Goal: Task Accomplishment & Management: Manage account settings

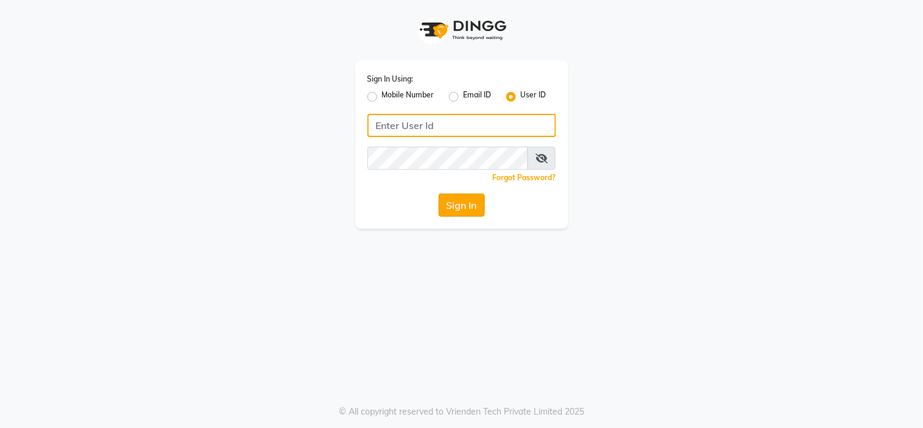
type input "richbit123"
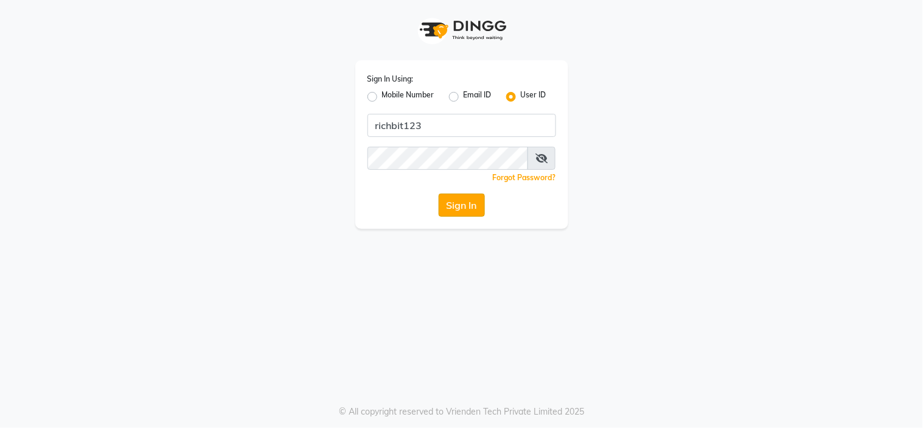
click at [465, 203] on button "Sign In" at bounding box center [462, 204] width 46 height 23
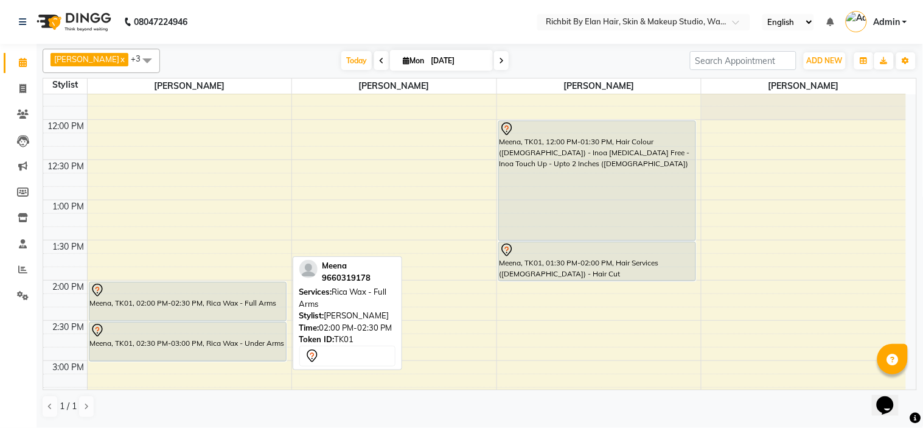
click at [98, 290] on icon at bounding box center [97, 289] width 4 height 5
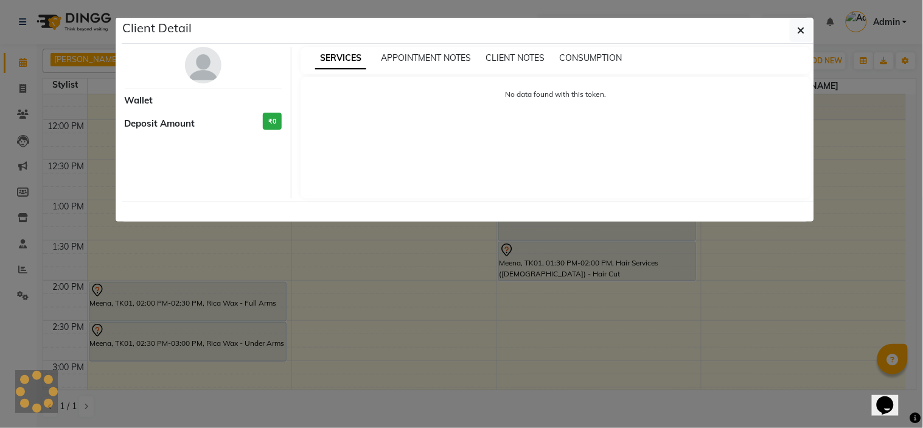
select select "7"
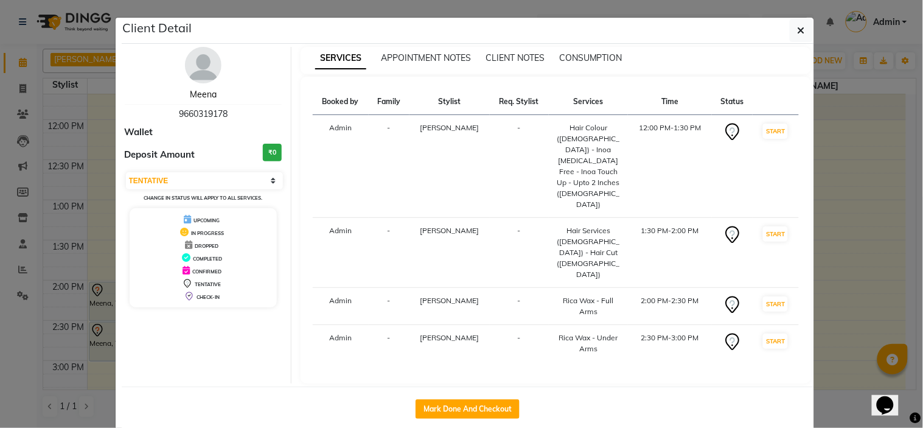
click at [202, 96] on link "Meena" at bounding box center [203, 94] width 27 height 11
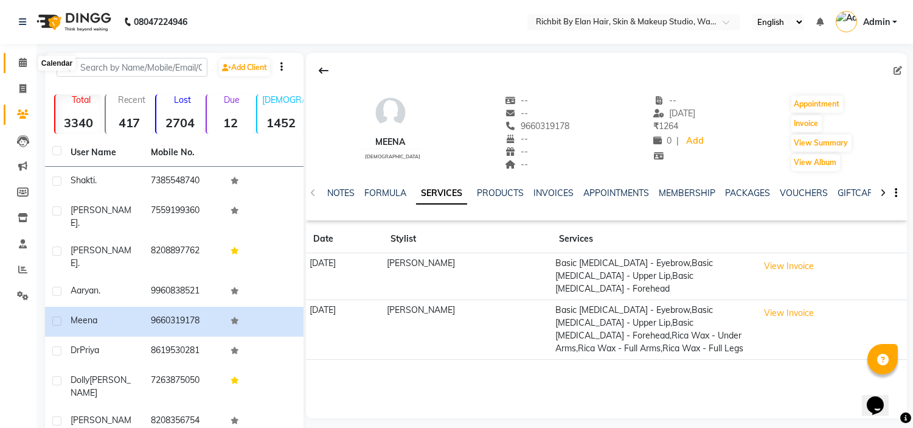
click at [23, 58] on icon at bounding box center [23, 62] width 8 height 9
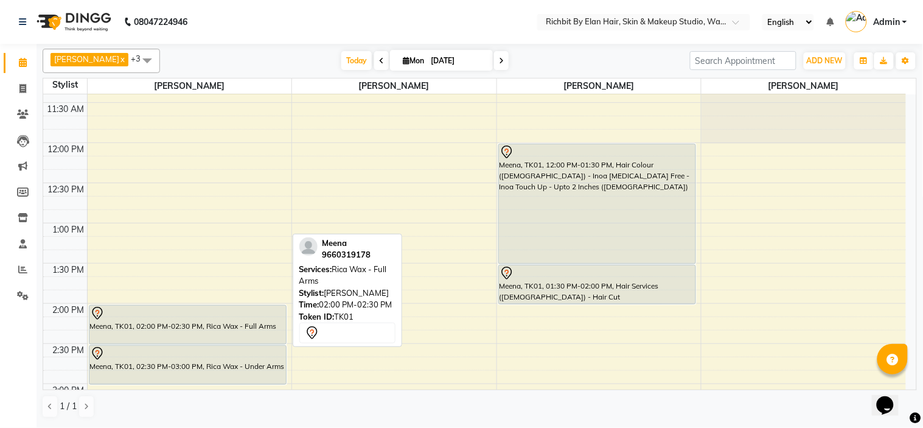
scroll to position [82, 0]
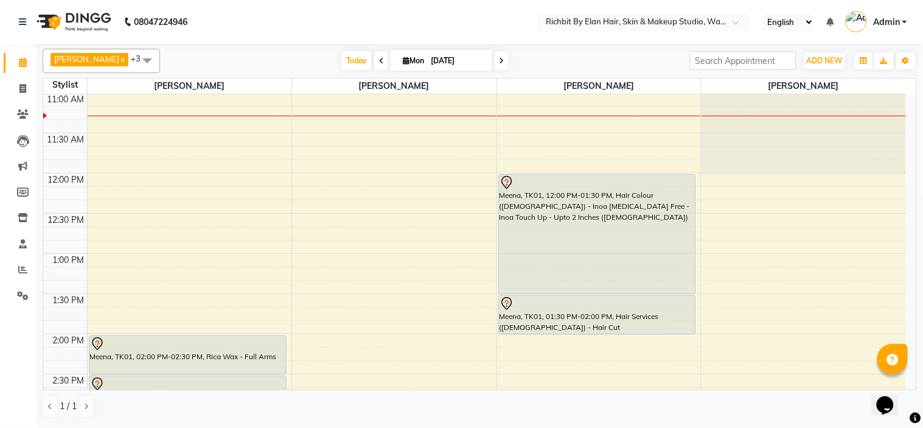
click at [379, 57] on icon at bounding box center [381, 60] width 5 height 7
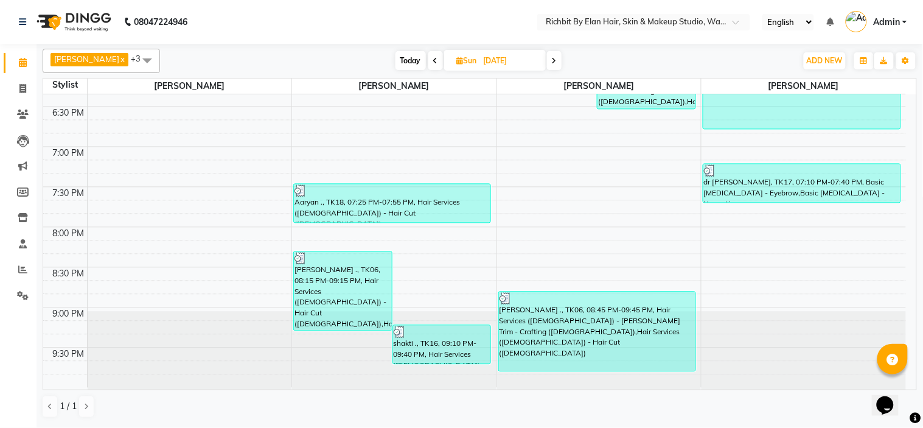
scroll to position [672, 0]
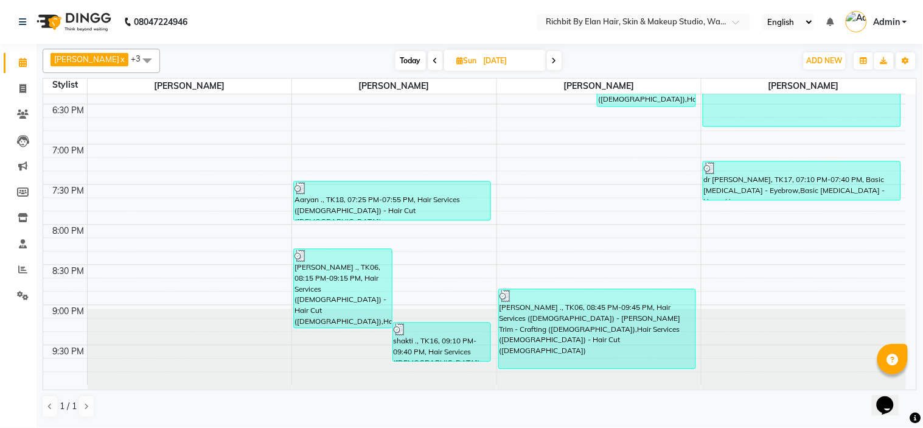
click at [558, 61] on span at bounding box center [554, 60] width 15 height 19
type input "[DATE]"
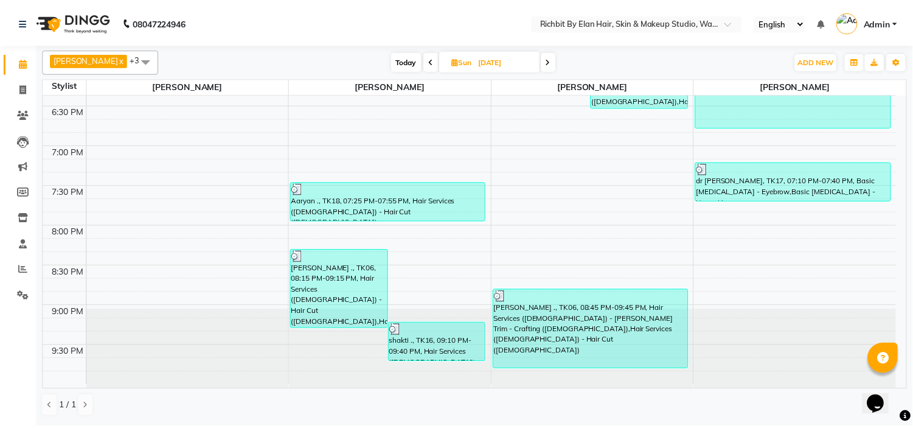
scroll to position [82, 0]
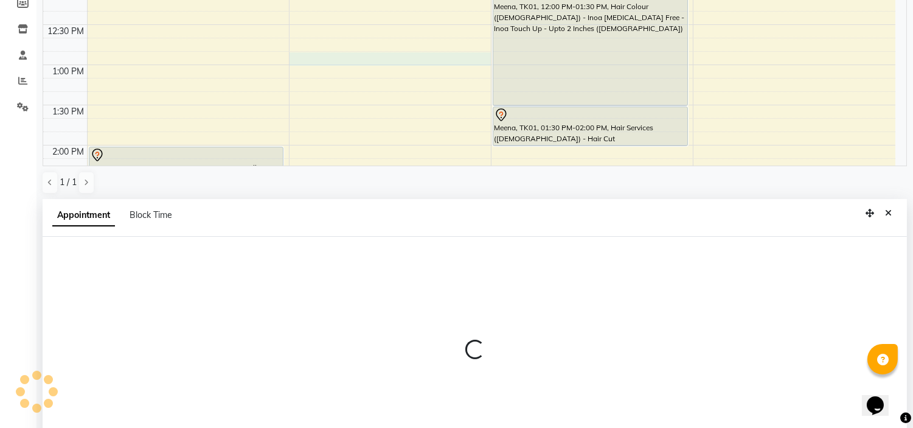
select select "61438"
select select "765"
select select "tentative"
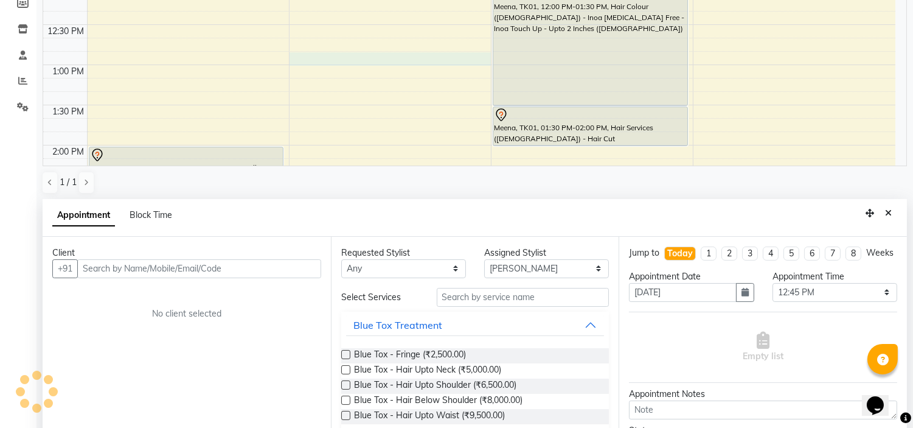
scroll to position [236, 0]
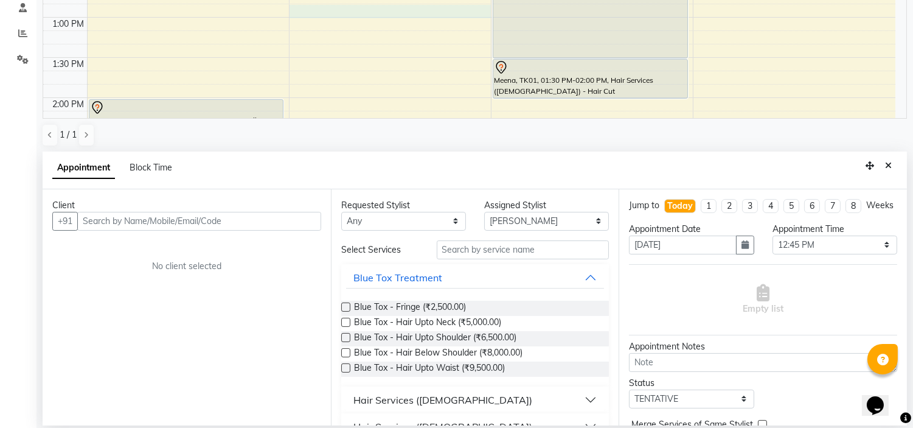
click at [162, 216] on input "text" at bounding box center [199, 221] width 244 height 19
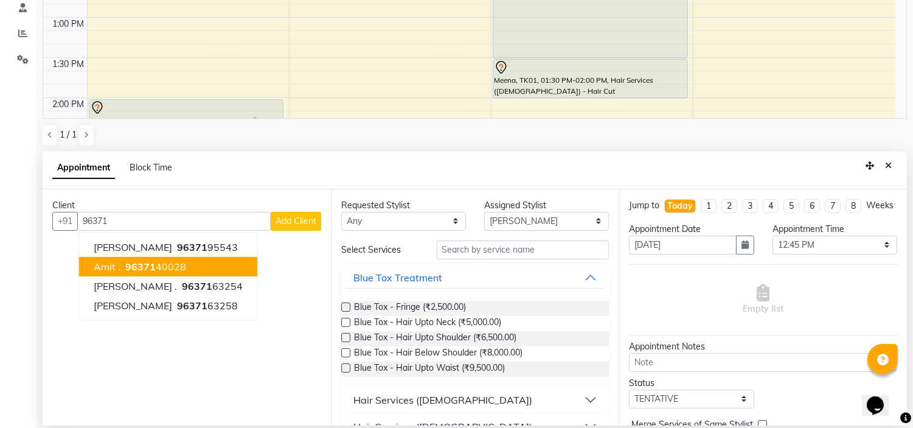
click at [155, 260] on ngb-highlight "96371 40028" at bounding box center [154, 266] width 63 height 12
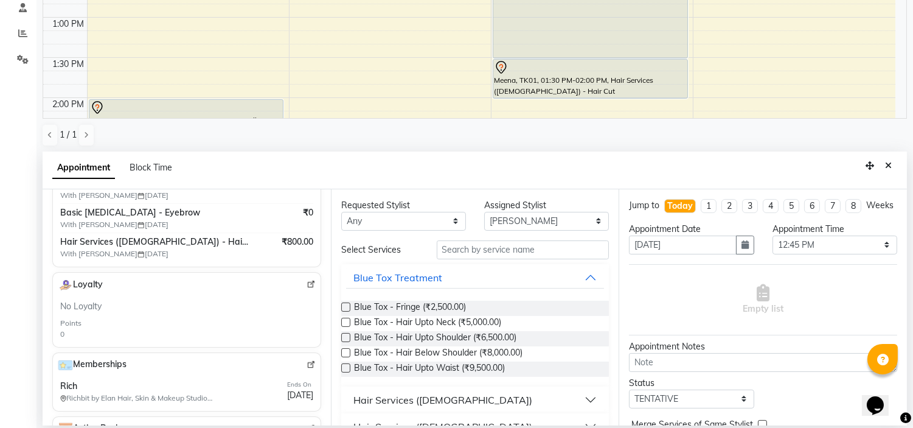
scroll to position [203, 0]
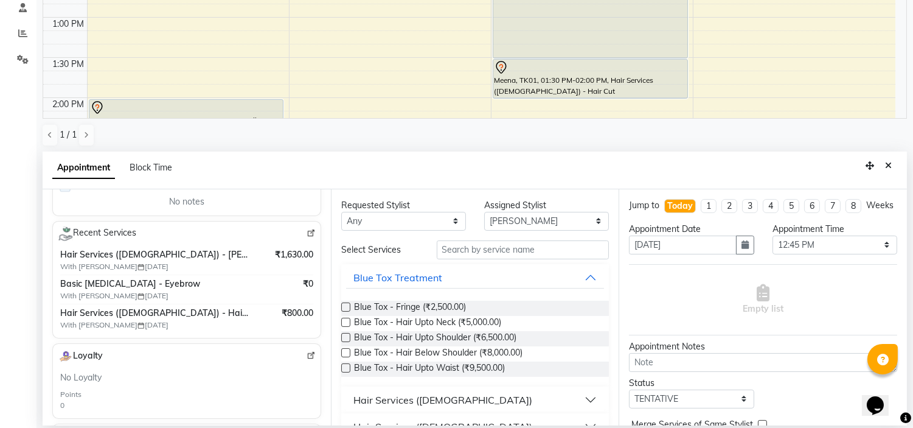
type input "9637140028"
click at [307, 234] on img at bounding box center [311, 233] width 9 height 9
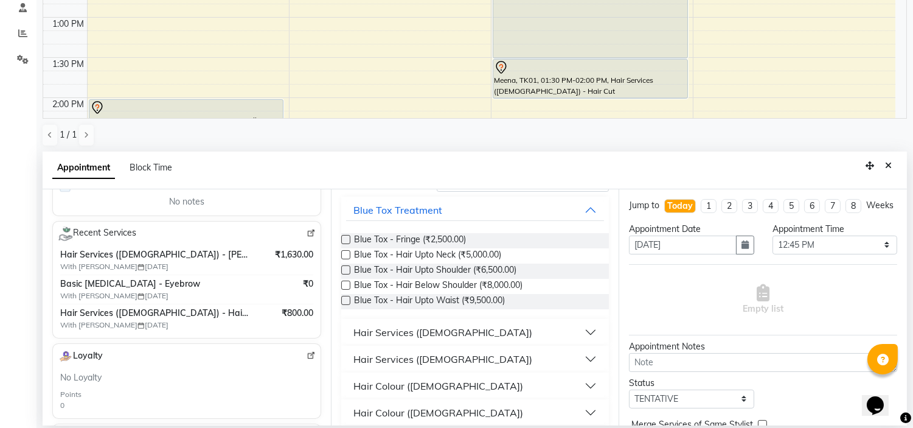
click at [445, 330] on button "Hair Services (Male)" at bounding box center [475, 332] width 259 height 22
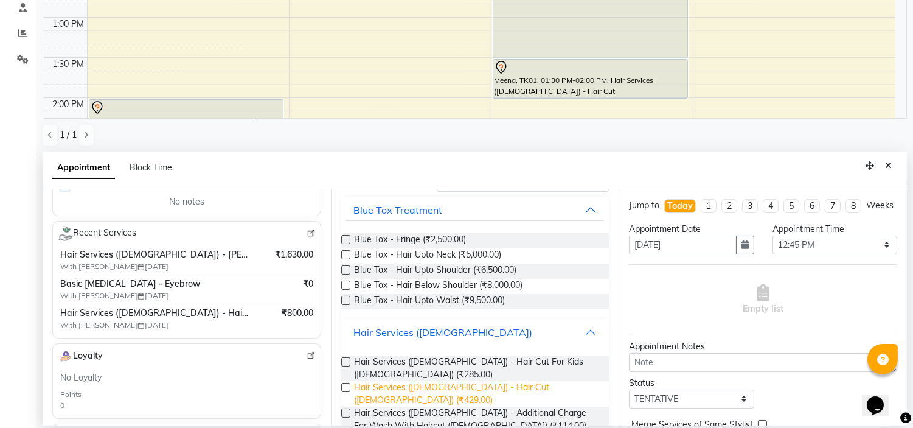
scroll to position [135, 0]
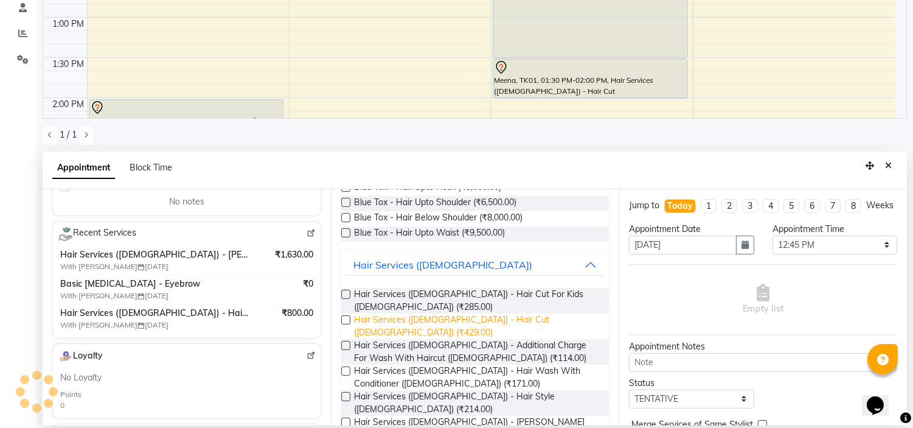
click at [444, 313] on span "Hair Services (Male) - Hair Cut (Male) (₹429.00)" at bounding box center [477, 326] width 246 height 26
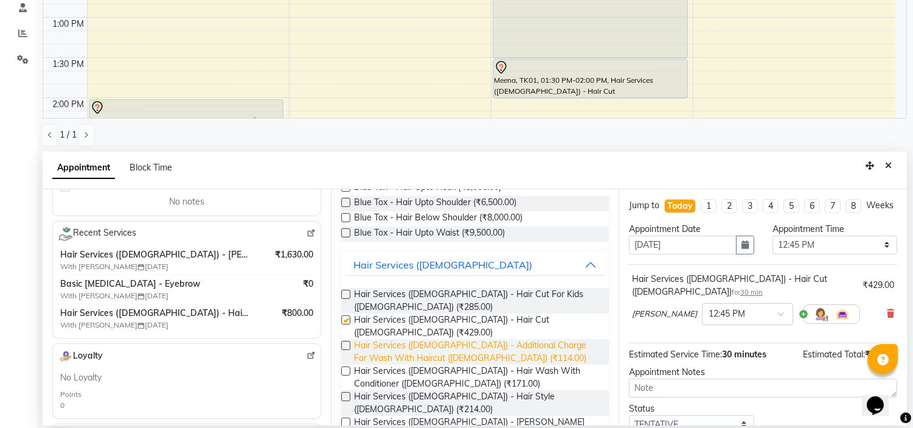
checkbox input "false"
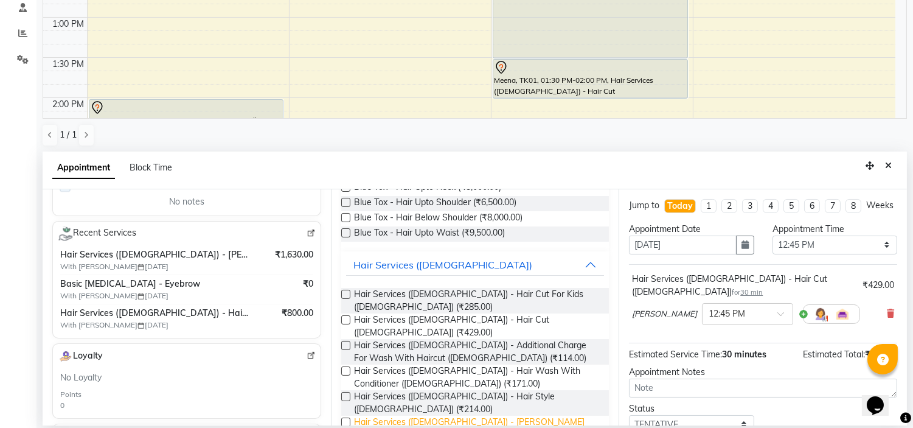
click at [454, 415] on span "Hair Services (Male) - Beard Trim - Crafting (Male) (₹285.00)" at bounding box center [477, 428] width 246 height 26
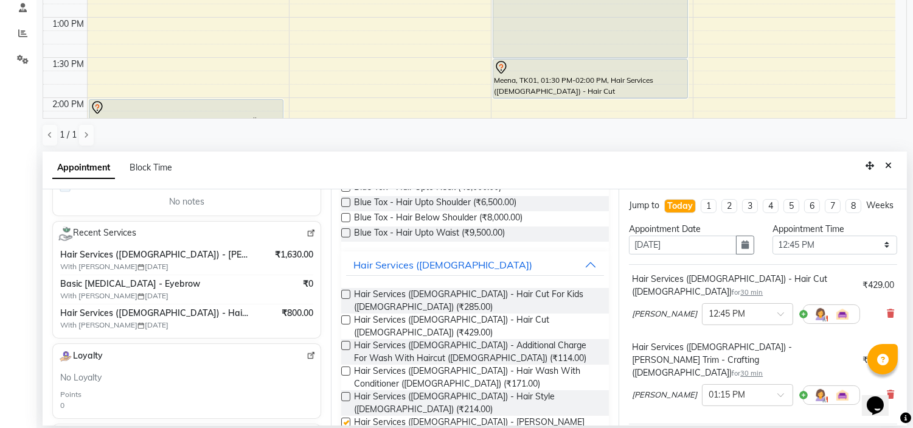
checkbox input "false"
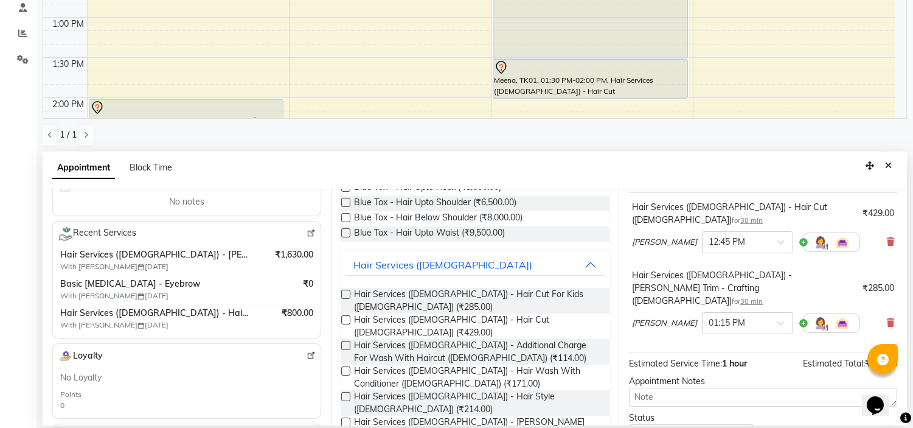
scroll to position [152, 0]
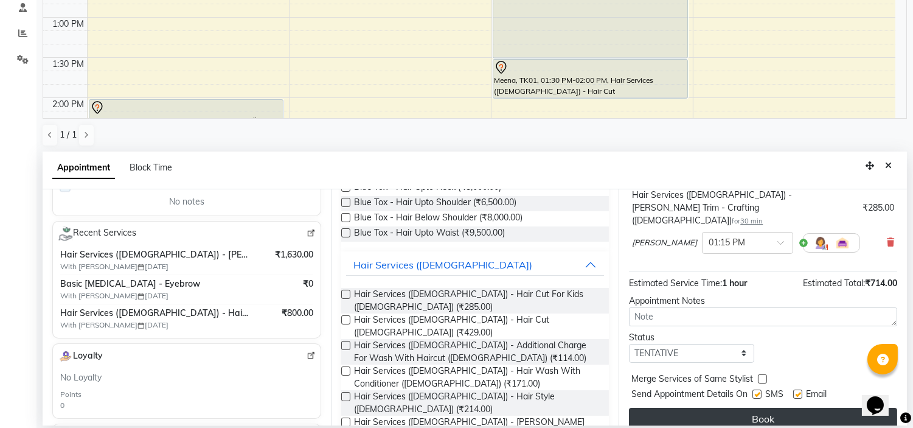
click at [745, 408] on button "Book" at bounding box center [763, 419] width 268 height 22
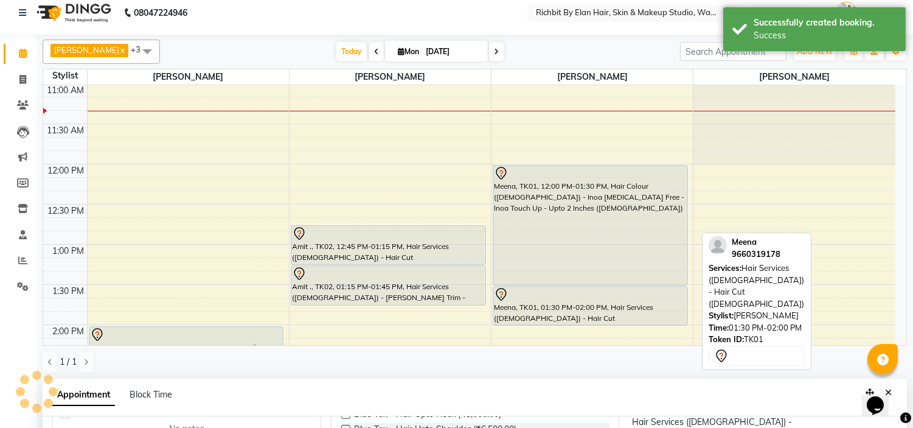
scroll to position [0, 0]
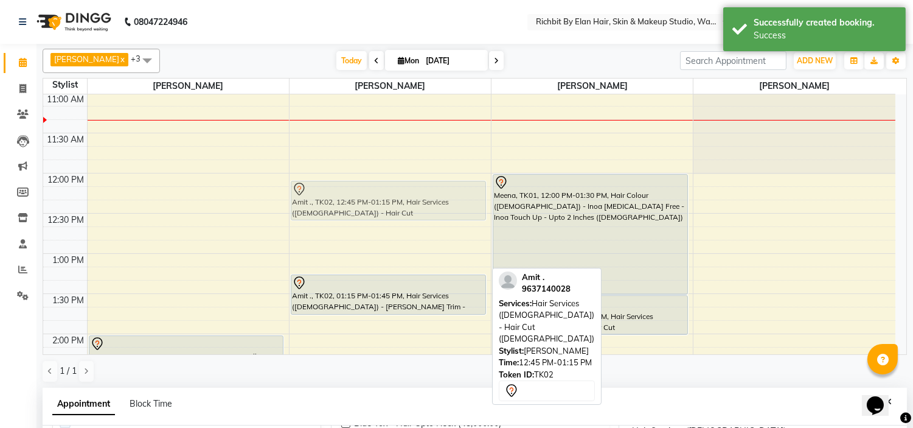
drag, startPoint x: 389, startPoint y: 257, endPoint x: 386, endPoint y: 197, distance: 59.7
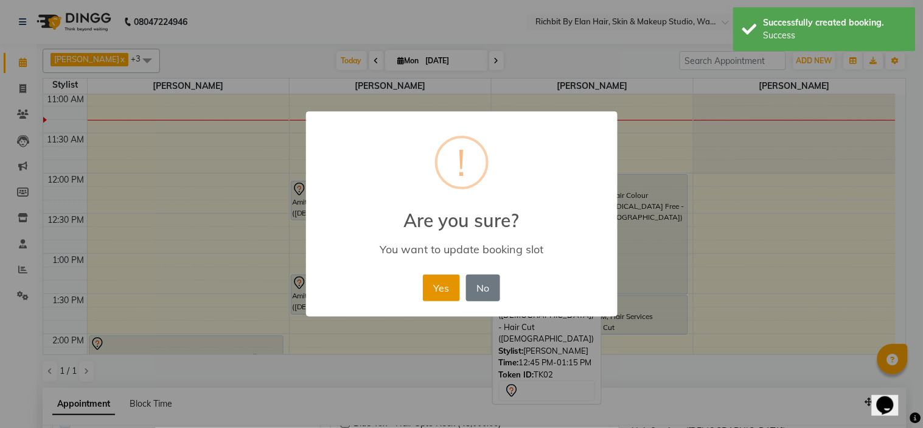
click at [425, 277] on button "Yes" at bounding box center [441, 287] width 37 height 27
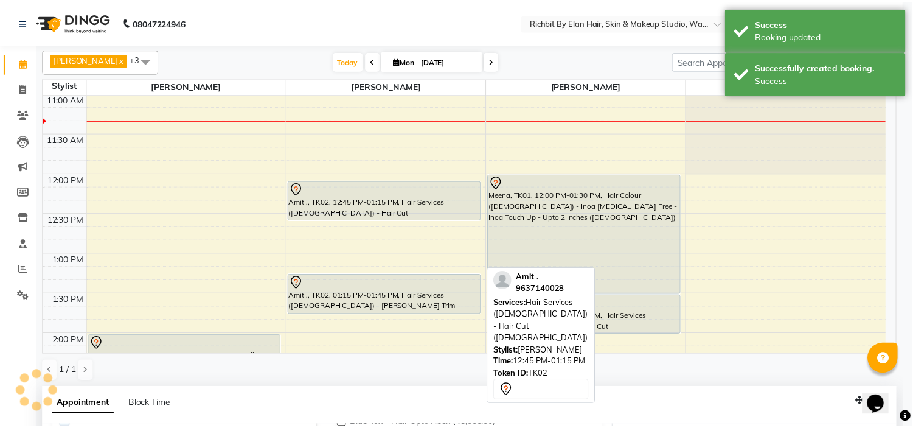
scroll to position [152, 0]
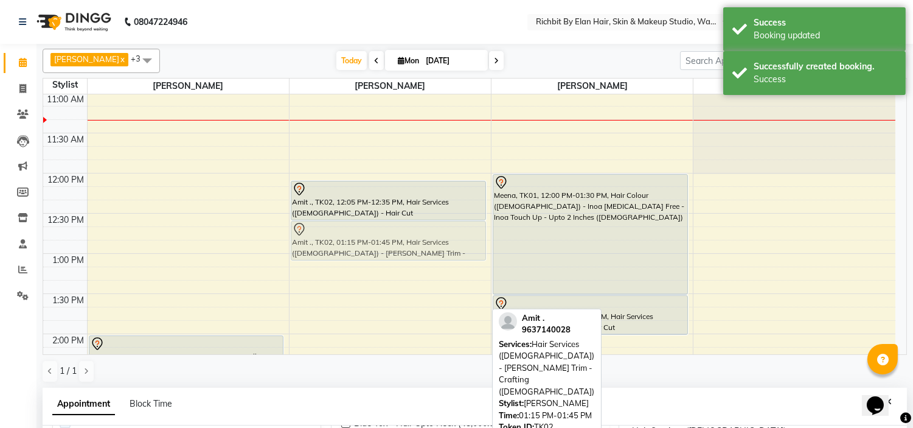
drag, startPoint x: 414, startPoint y: 291, endPoint x: 420, endPoint y: 238, distance: 53.3
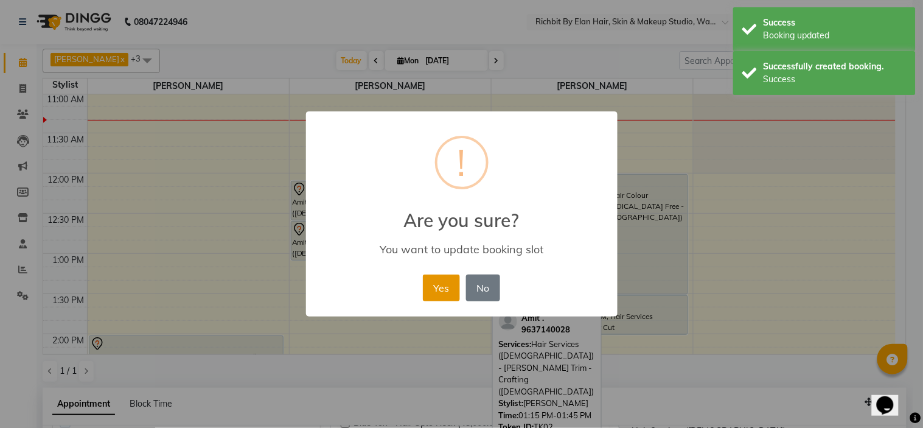
click at [440, 289] on button "Yes" at bounding box center [441, 287] width 37 height 27
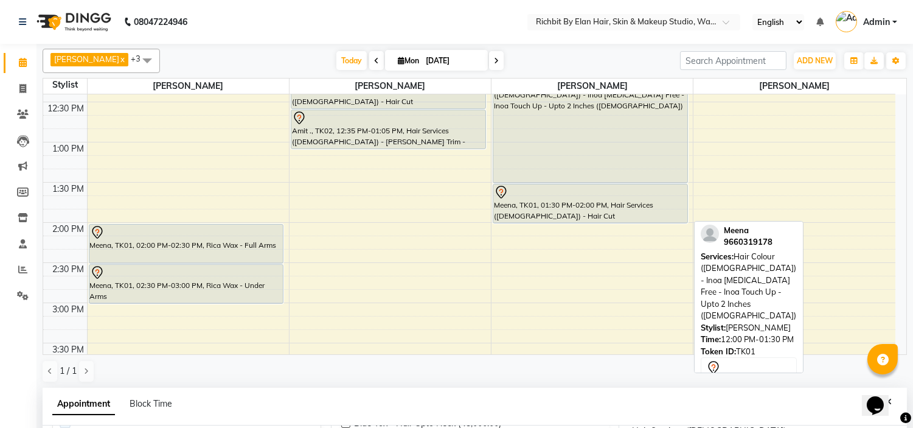
scroll to position [217, 0]
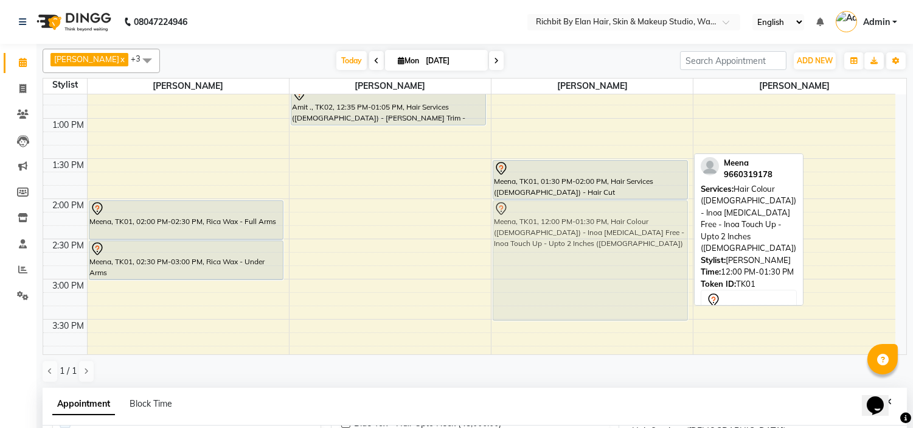
drag, startPoint x: 600, startPoint y: 114, endPoint x: 554, endPoint y: 279, distance: 170.5
click at [554, 279] on div "Meena, TK01, 12:00 PM-01:30 PM, Hair Colour (Female) - Inoa Ammonia Free - Inoa…" at bounding box center [592, 359] width 201 height 963
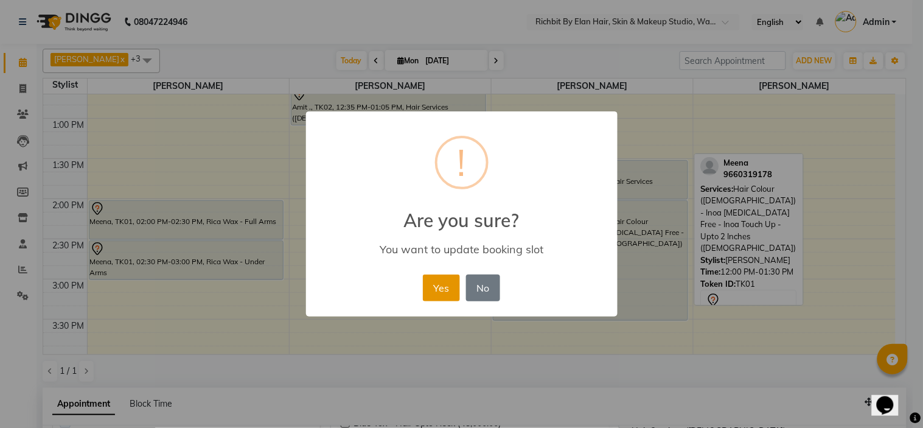
click at [441, 285] on button "Yes" at bounding box center [441, 287] width 37 height 27
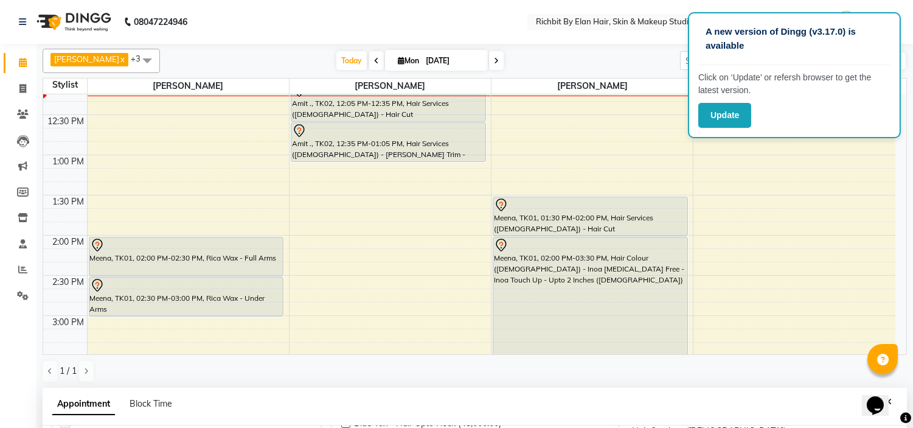
scroll to position [149, 0]
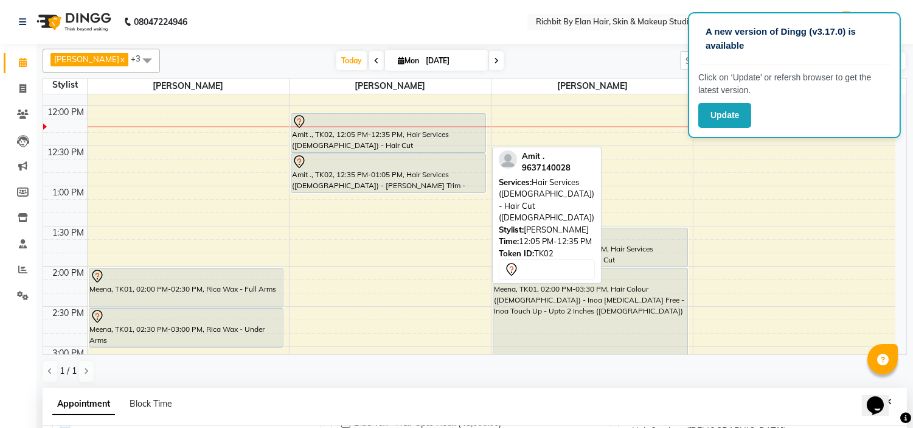
click at [365, 141] on div "Amit ., TK02, 12:05 PM-12:35 PM, Hair Services (Male) - Hair Cut (Male)" at bounding box center [388, 133] width 194 height 38
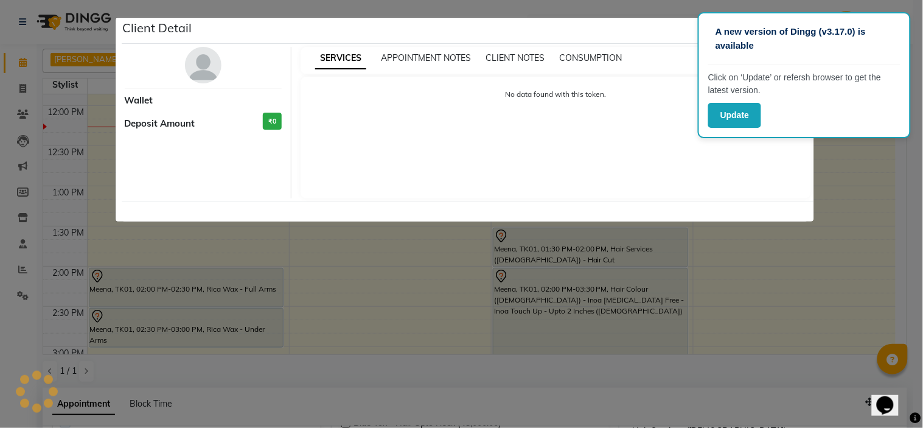
select select "7"
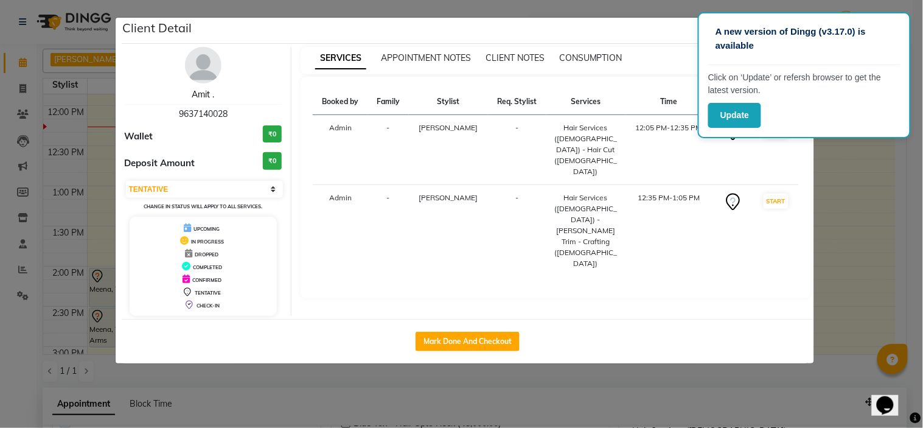
click at [210, 94] on link "Amit ." at bounding box center [203, 94] width 23 height 11
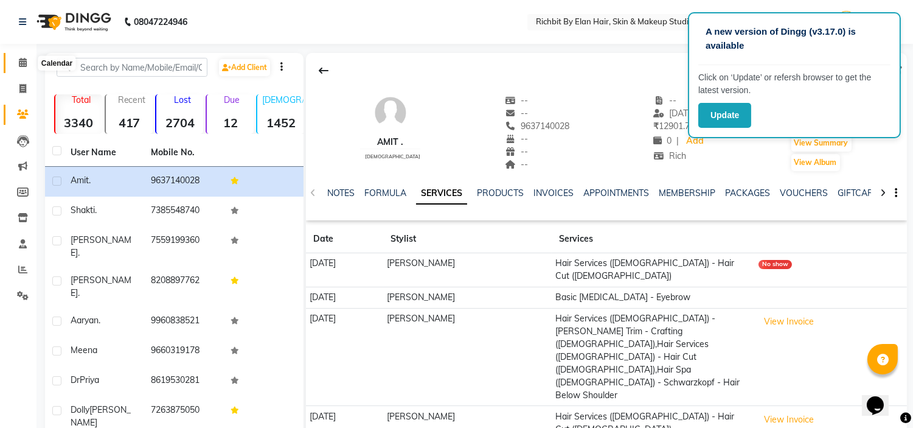
click at [14, 63] on span at bounding box center [22, 63] width 21 height 14
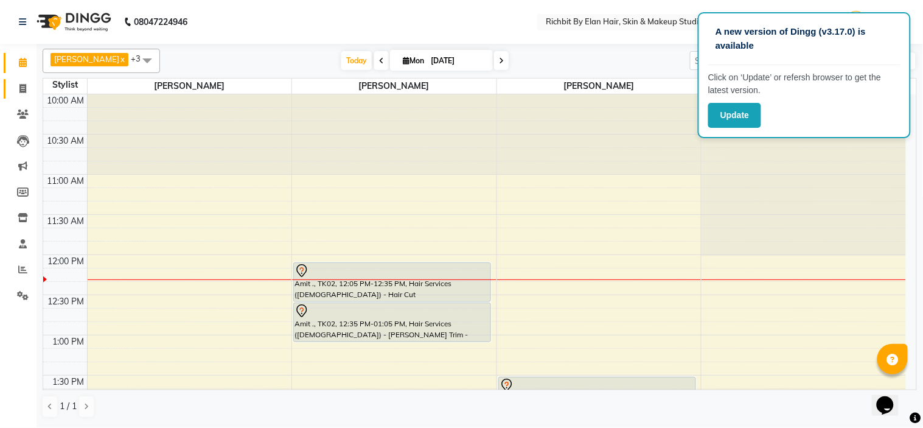
click at [27, 79] on link "Invoice" at bounding box center [18, 89] width 29 height 20
select select "service"
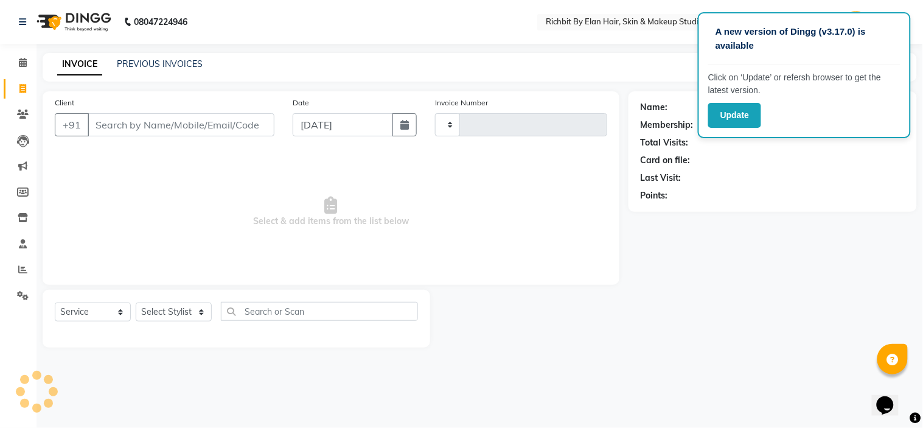
type input "0782"
select select "4114"
click at [161, 125] on input "Client" at bounding box center [181, 124] width 187 height 23
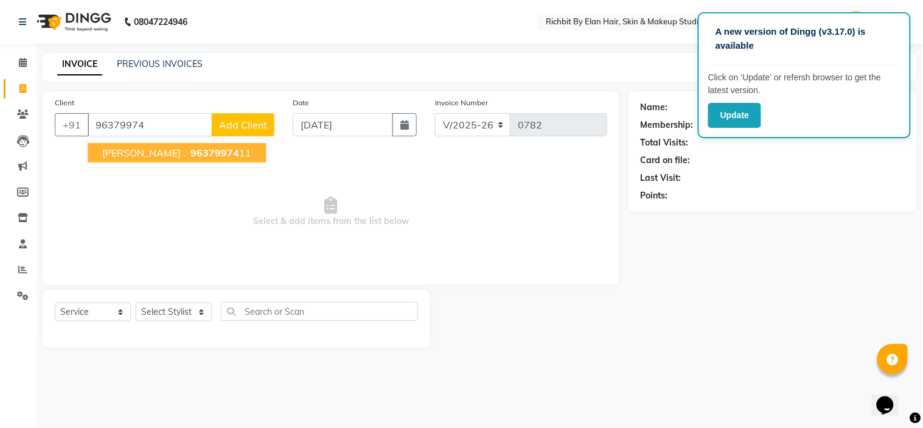
click at [137, 144] on button "Niten . 96379974 11" at bounding box center [177, 152] width 178 height 19
type input "9637997411"
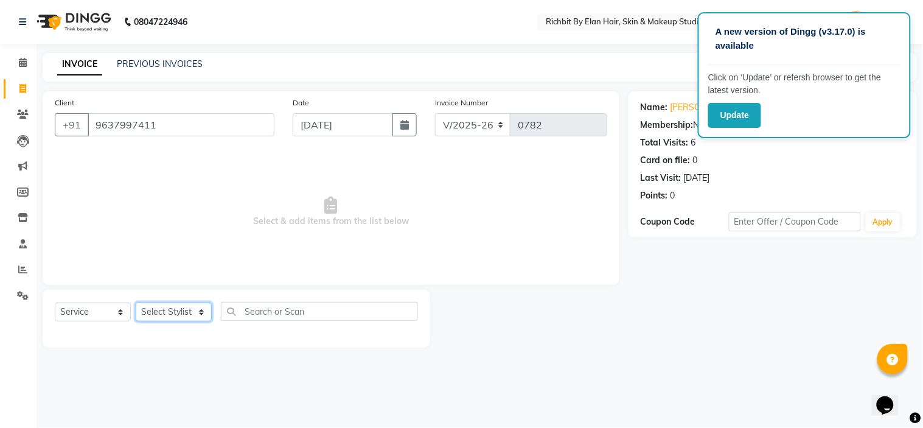
click at [209, 309] on select "Select Stylist Ankita nivangune Deepali Palsule Gopal Kadam Rohit Suravase Vand…" at bounding box center [174, 311] width 76 height 19
select select "39151"
click at [136, 303] on select "Select Stylist Ankita nivangune Deepali Palsule Gopal Kadam Rohit Suravase Vand…" at bounding box center [174, 311] width 76 height 19
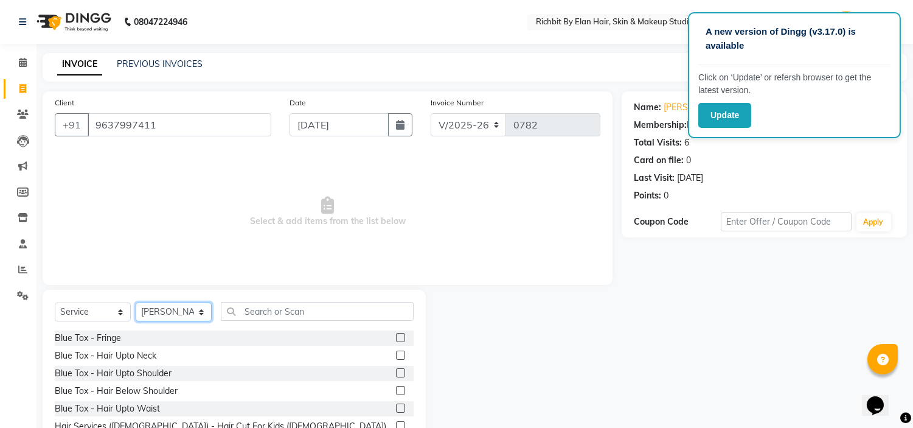
scroll to position [68, 0]
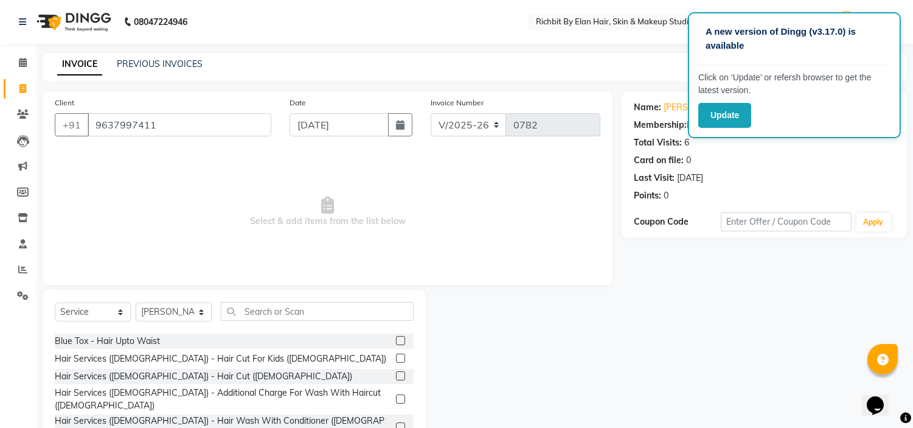
click at [396, 377] on div at bounding box center [405, 376] width 18 height 15
click at [384, 375] on div "Hair Services (Male) - Hair Cut (Male)" at bounding box center [234, 376] width 359 height 15
click at [396, 374] on label at bounding box center [400, 375] width 9 height 9
click at [396, 374] on input "checkbox" at bounding box center [400, 376] width 8 height 8
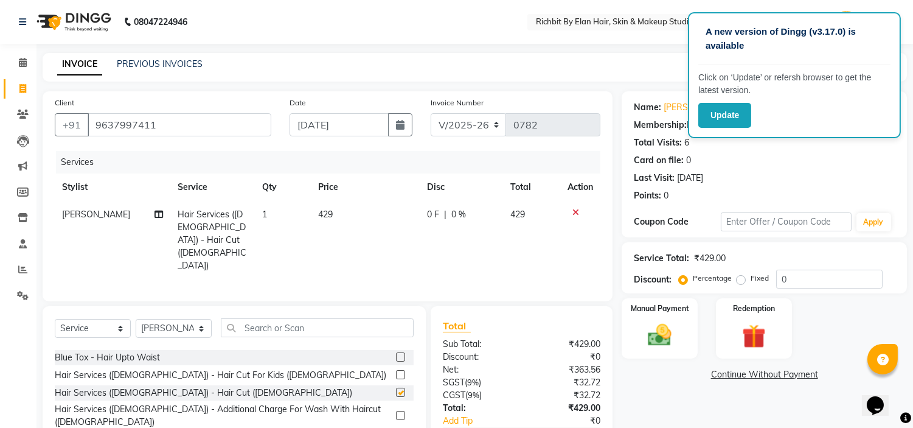
checkbox input "false"
click at [809, 273] on input "0" at bounding box center [829, 278] width 106 height 19
type input "030"
drag, startPoint x: 434, startPoint y: 210, endPoint x: 441, endPoint y: 214, distance: 7.6
click at [441, 214] on span "128.7 F" at bounding box center [439, 214] width 29 height 13
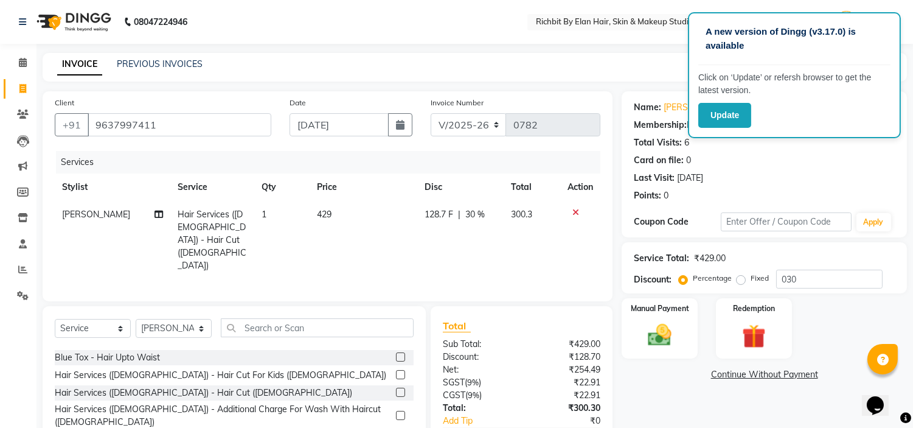
select select "39151"
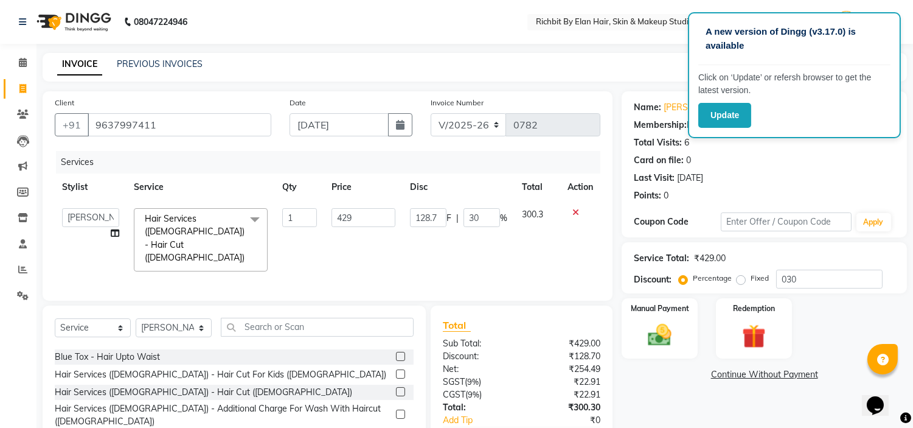
click at [447, 217] on span "F" at bounding box center [449, 218] width 5 height 13
click at [439, 220] on input "128.7" at bounding box center [428, 217] width 36 height 19
type input "129"
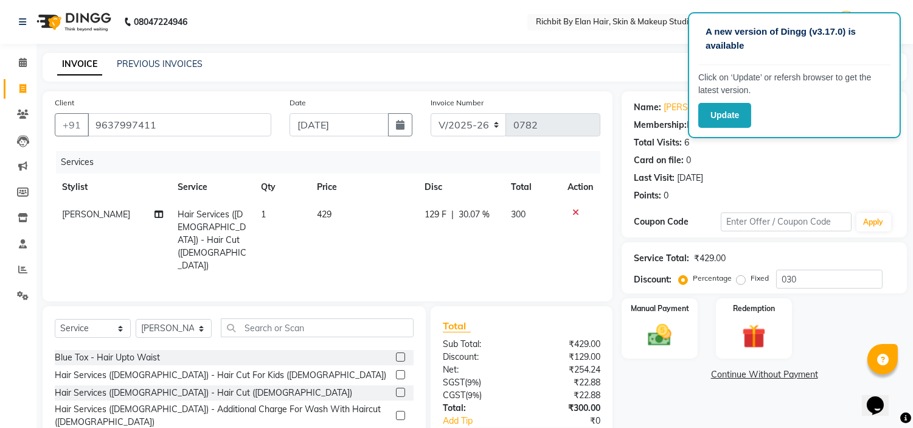
click at [482, 246] on td "129 F | 30.07 %" at bounding box center [460, 240] width 86 height 78
select select "39151"
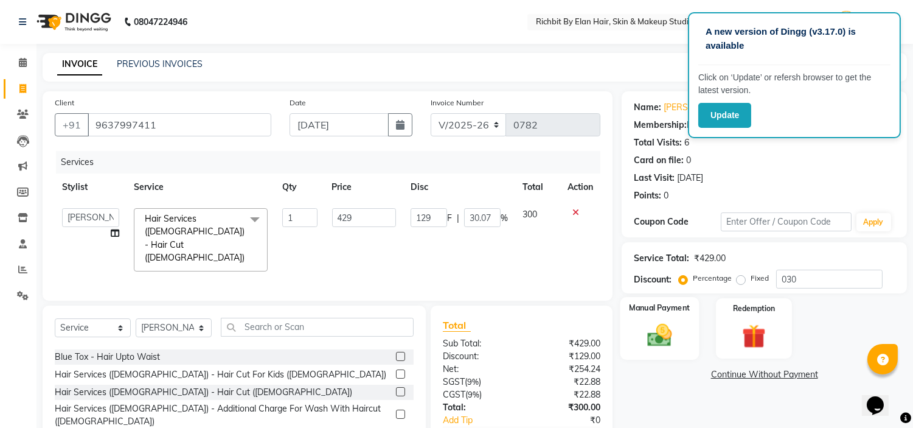
click at [678, 337] on img at bounding box center [660, 335] width 40 height 29
click at [779, 370] on span "GPay" at bounding box center [784, 375] width 25 height 14
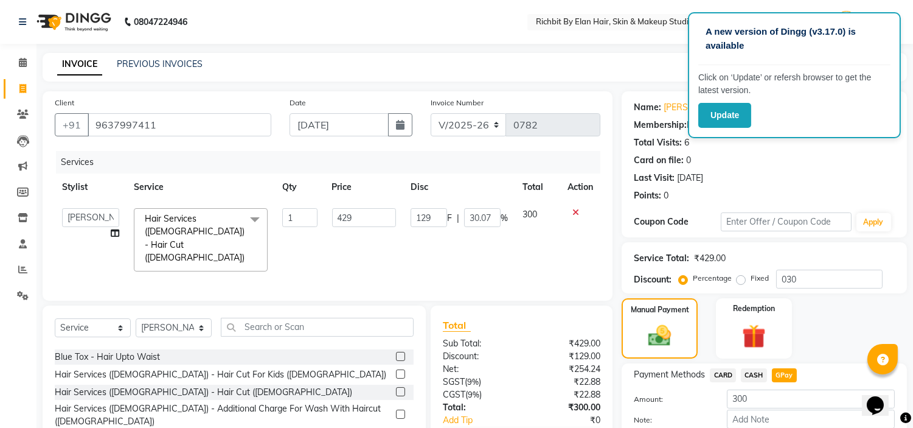
scroll to position [69, 0]
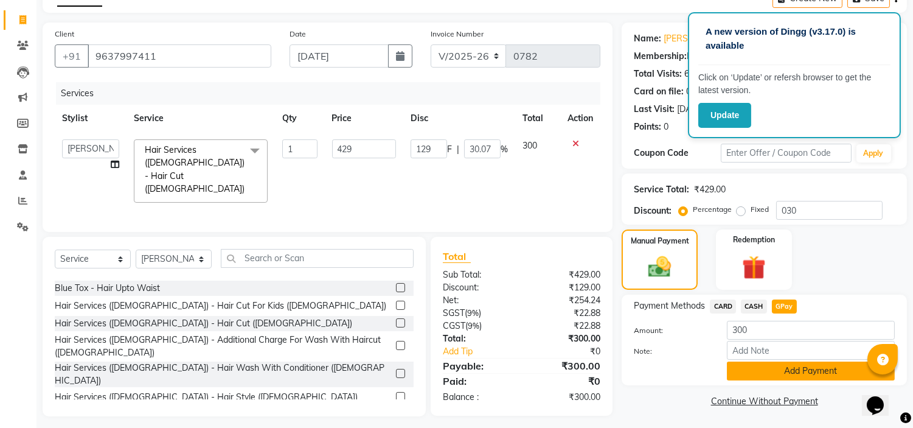
click at [791, 368] on button "Add Payment" at bounding box center [811, 370] width 168 height 19
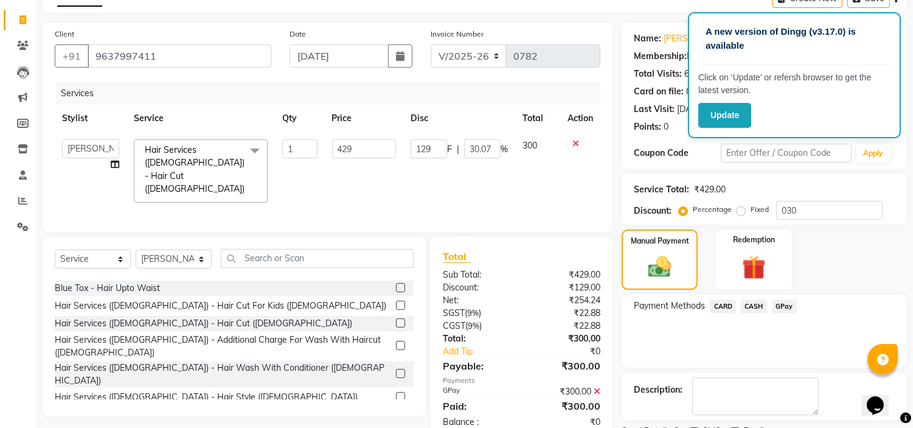
scroll to position [119, 0]
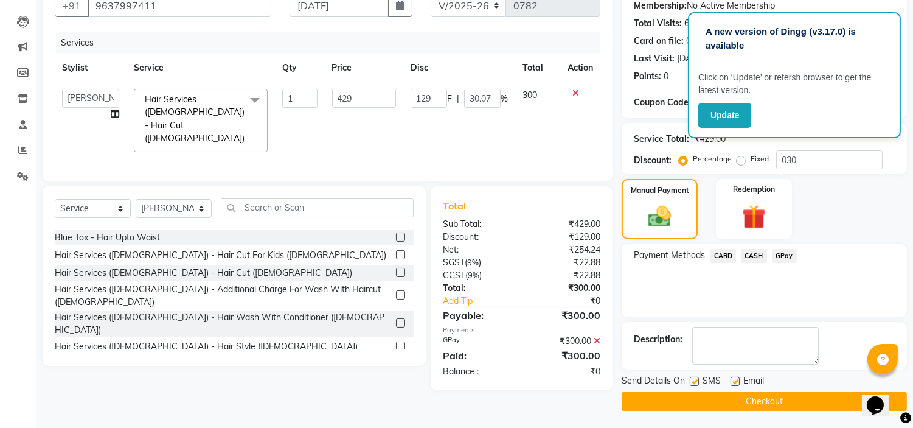
click at [779, 398] on button "Checkout" at bounding box center [764, 401] width 285 height 19
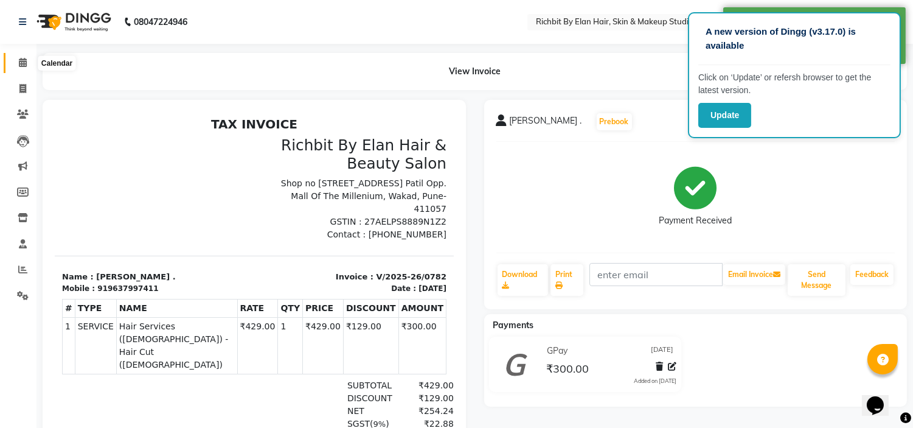
drag, startPoint x: 19, startPoint y: 64, endPoint x: 117, endPoint y: 2, distance: 116.1
click at [20, 63] on icon at bounding box center [23, 62] width 8 height 9
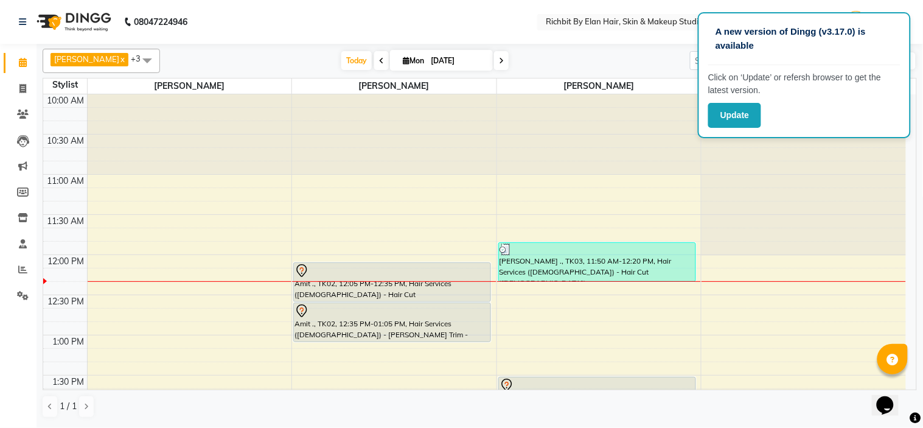
click at [382, 281] on div at bounding box center [394, 281] width 204 height 1
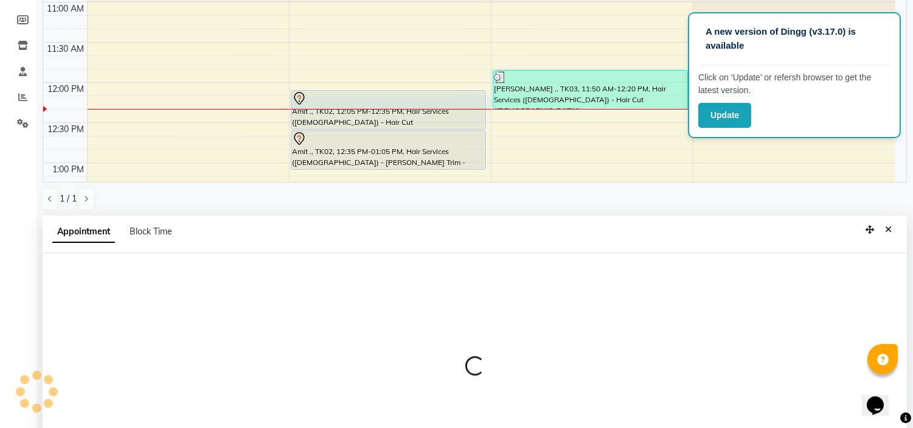
select select "61438"
select select "tentative"
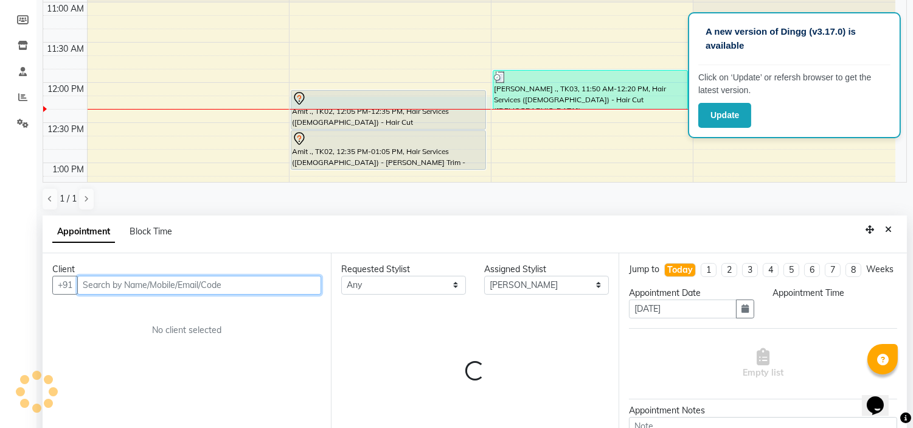
scroll to position [236, 0]
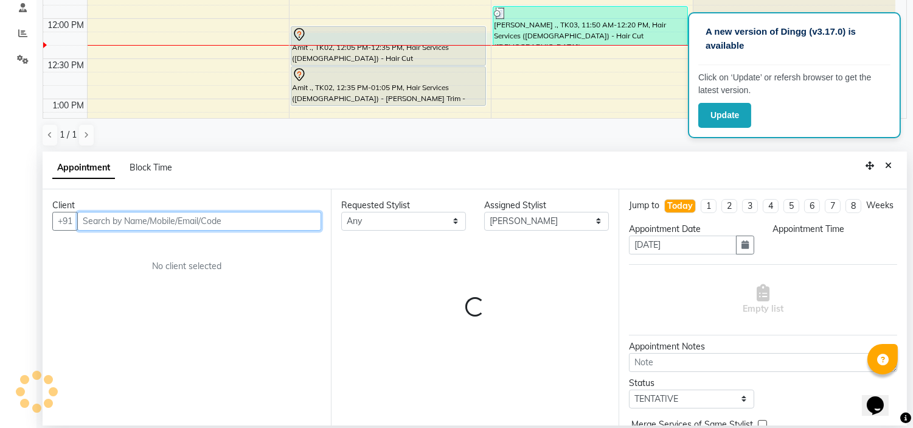
select select "735"
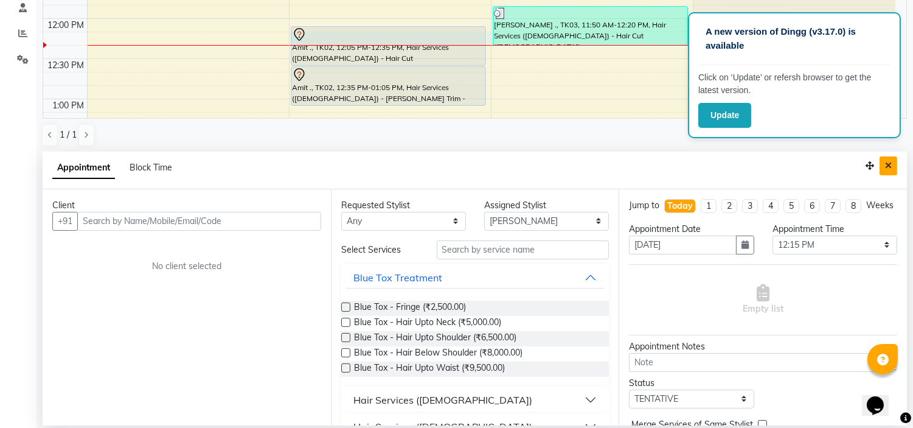
click at [892, 162] on button "Close" at bounding box center [889, 165] width 18 height 19
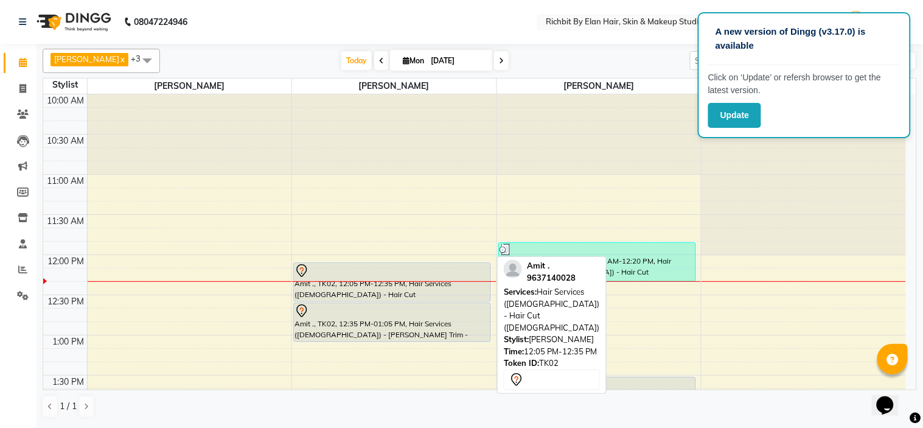
click at [332, 284] on div "Amit ., TK02, 12:05 PM-12:35 PM, Hair Services (Male) - Hair Cut (Male)" at bounding box center [392, 282] width 196 height 38
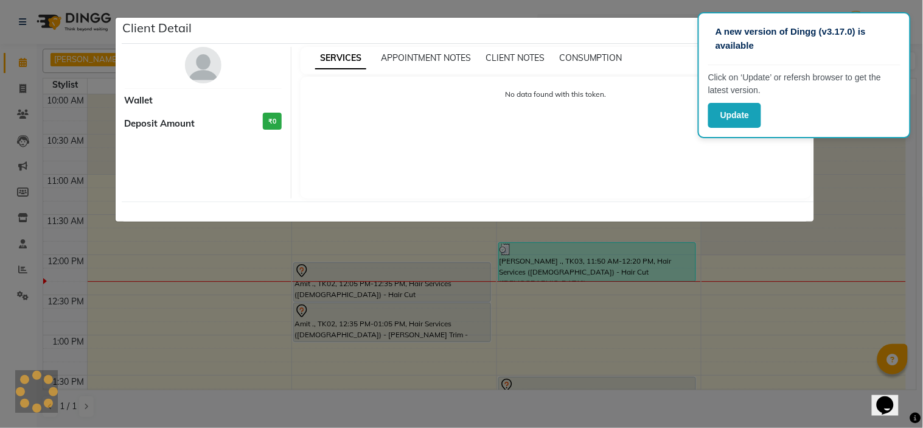
select select "7"
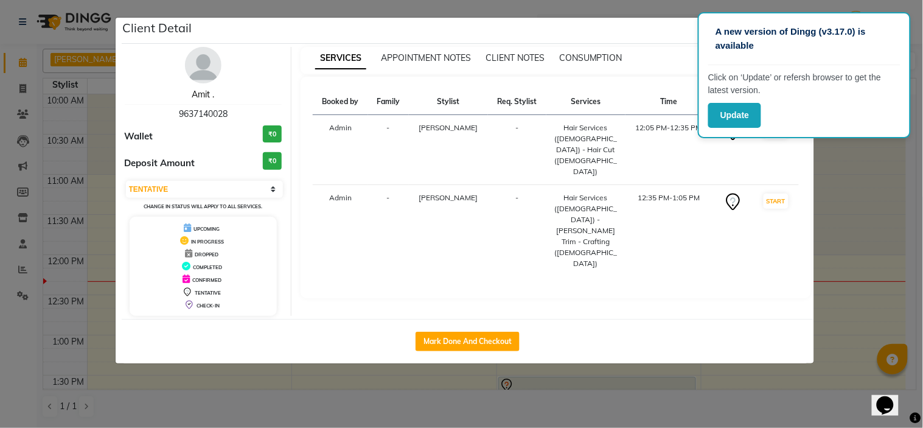
click at [204, 90] on link "Amit ." at bounding box center [203, 94] width 23 height 11
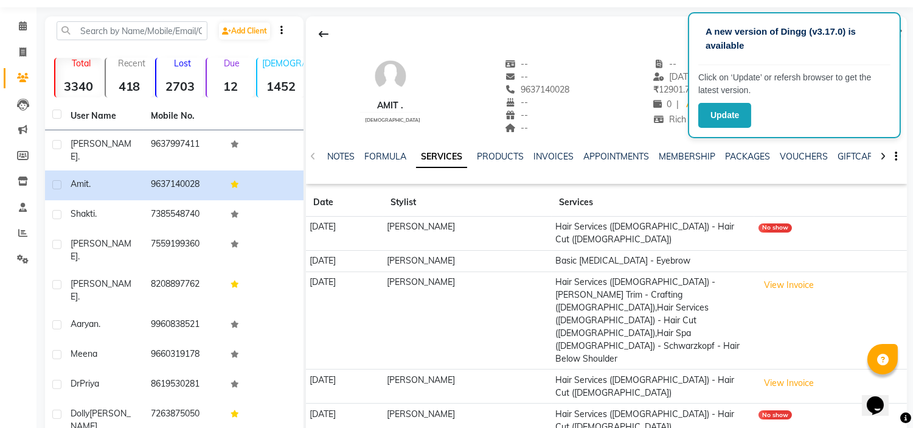
scroll to position [21, 0]
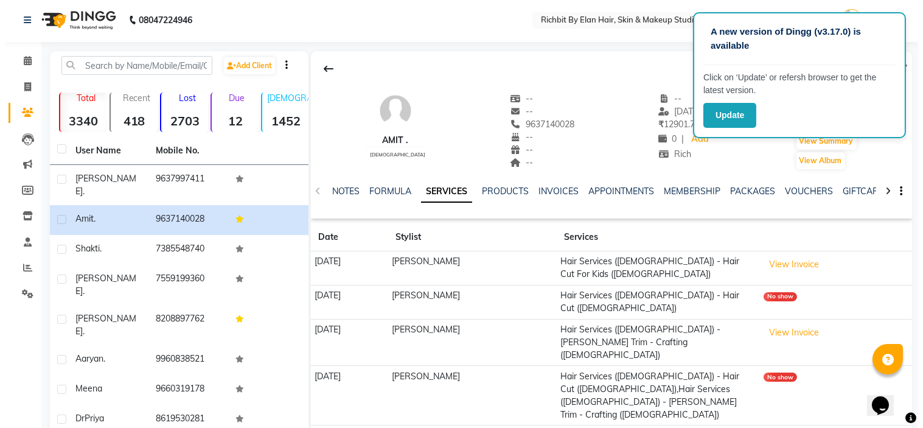
scroll to position [0, 0]
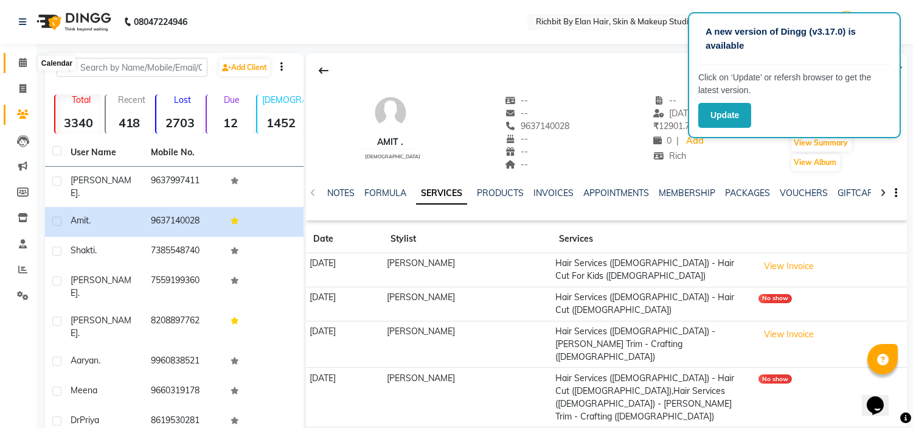
click at [24, 57] on span at bounding box center [22, 63] width 21 height 14
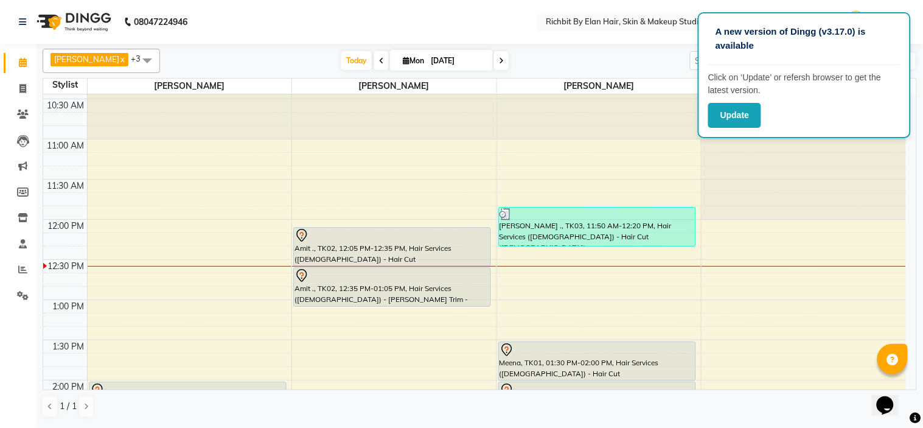
scroll to position [68, 0]
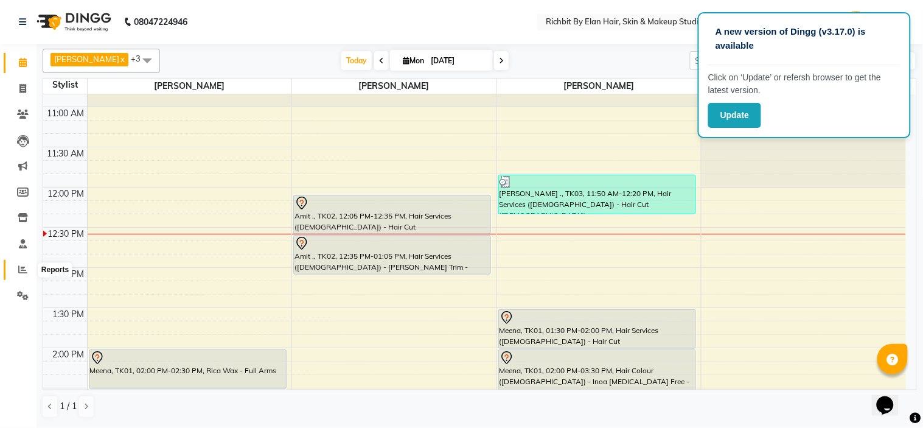
click at [18, 270] on icon at bounding box center [22, 269] width 9 height 9
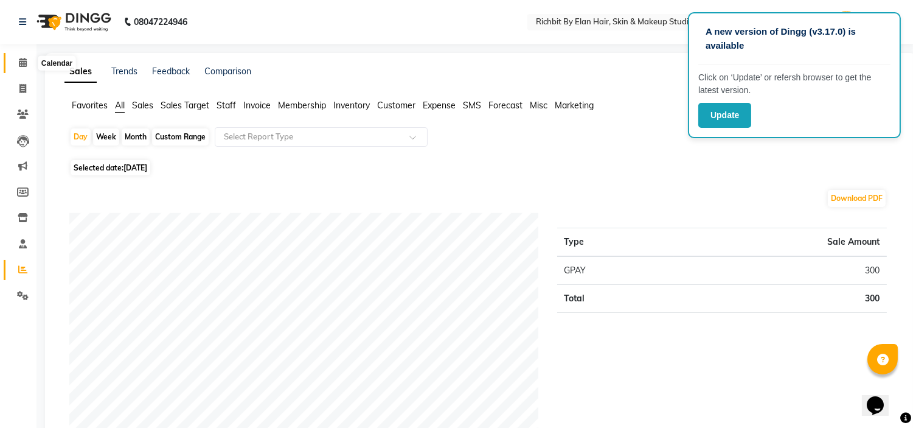
click at [19, 62] on icon at bounding box center [23, 62] width 8 height 9
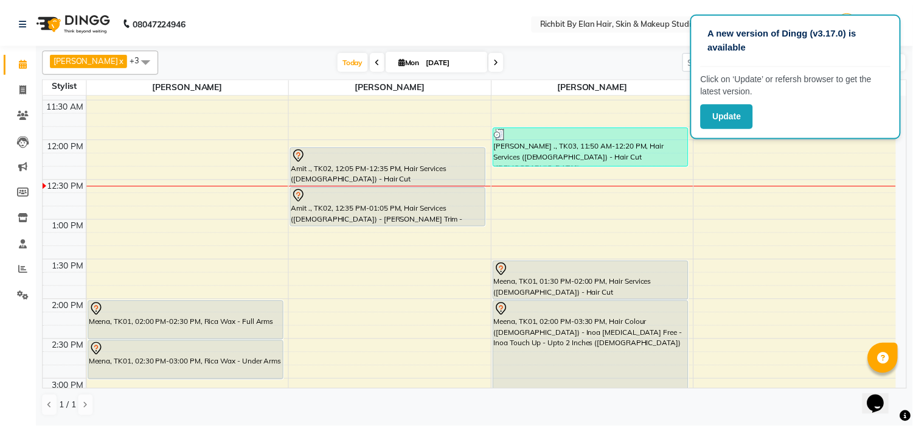
scroll to position [135, 0]
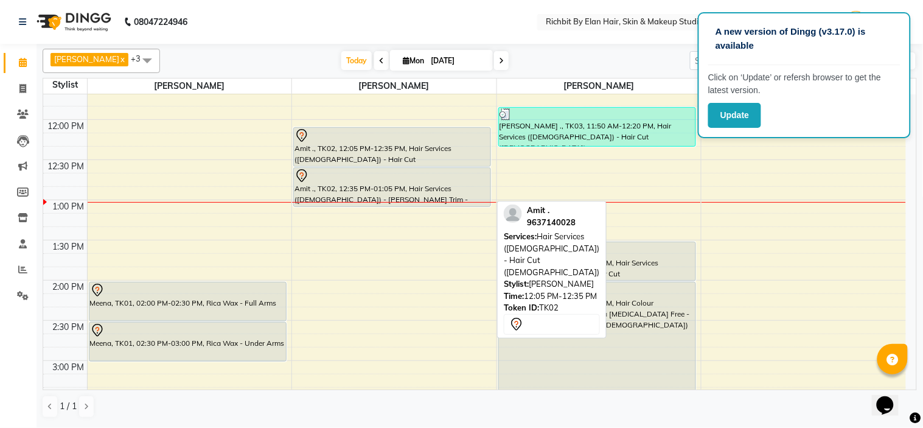
click at [336, 147] on div "Amit ., TK02, 12:05 PM-12:35 PM, Hair Services (Male) - Hair Cut (Male)" at bounding box center [392, 147] width 196 height 38
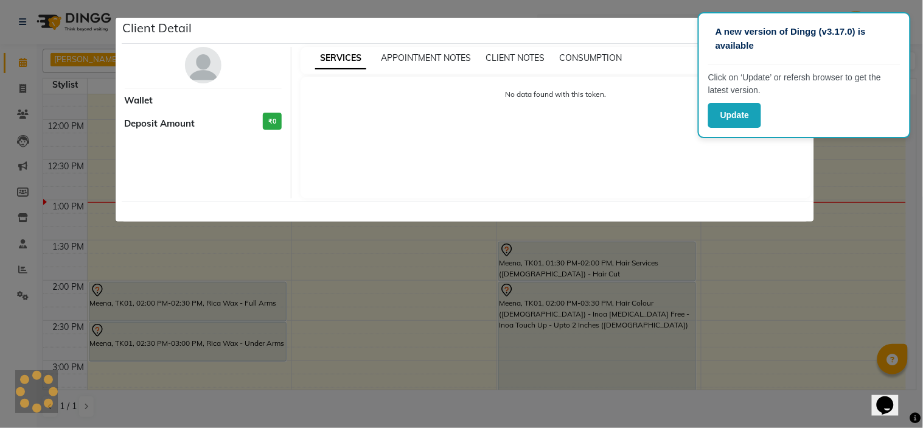
select select "7"
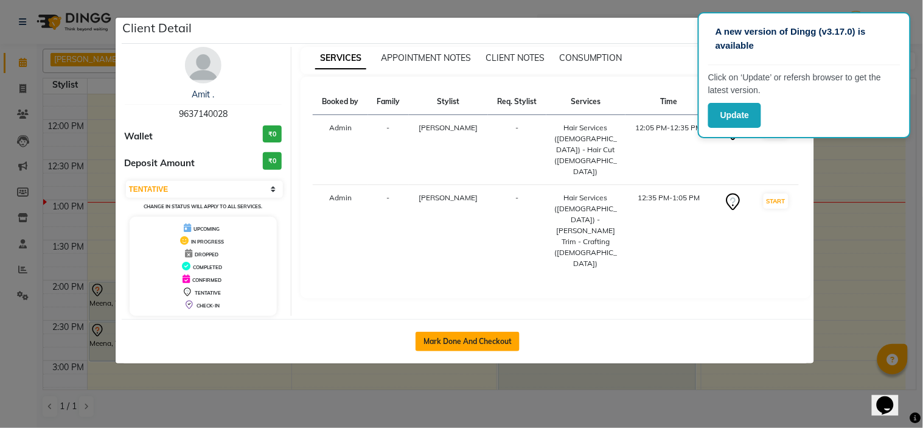
click at [437, 338] on button "Mark Done And Checkout" at bounding box center [467, 341] width 104 height 19
select select "service"
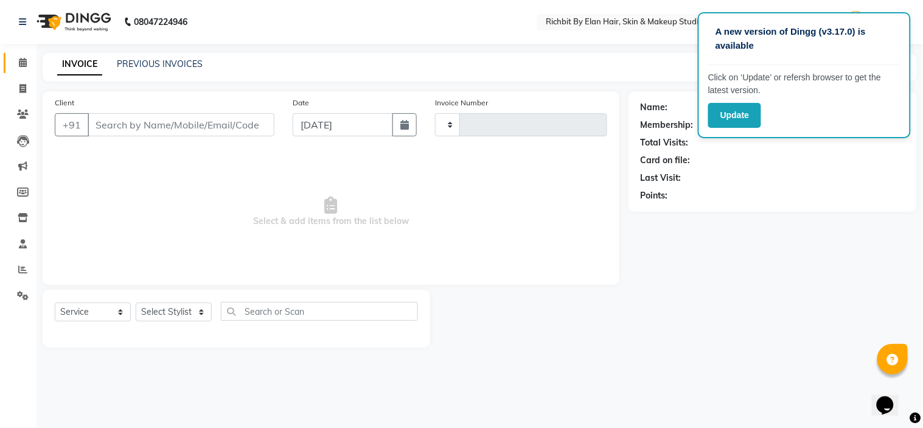
type input "0783"
select select "3"
select select "4114"
type input "9637140028"
select select "61438"
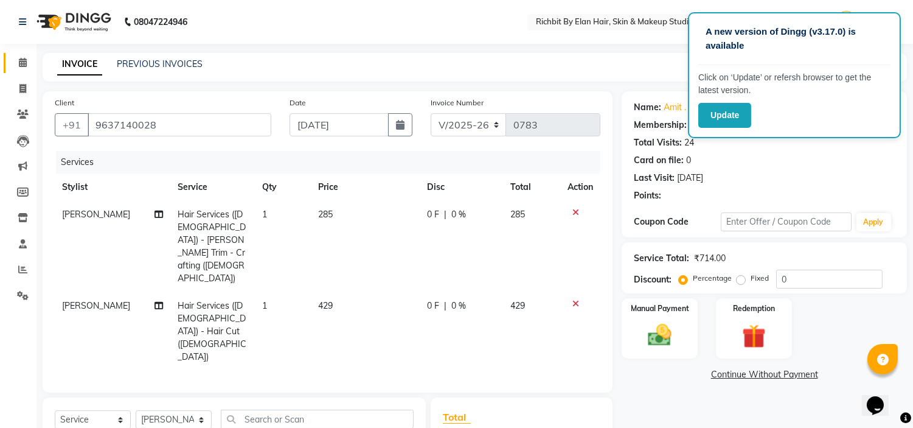
type input "30"
select select "1: Object"
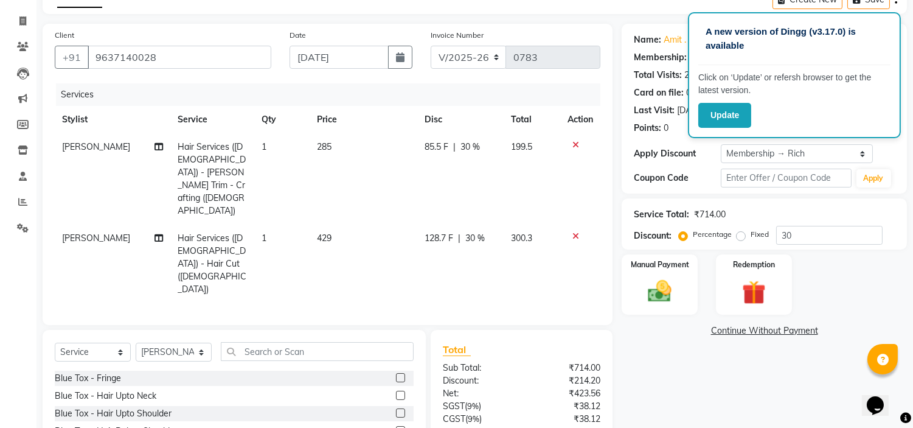
click at [576, 232] on icon at bounding box center [575, 236] width 7 height 9
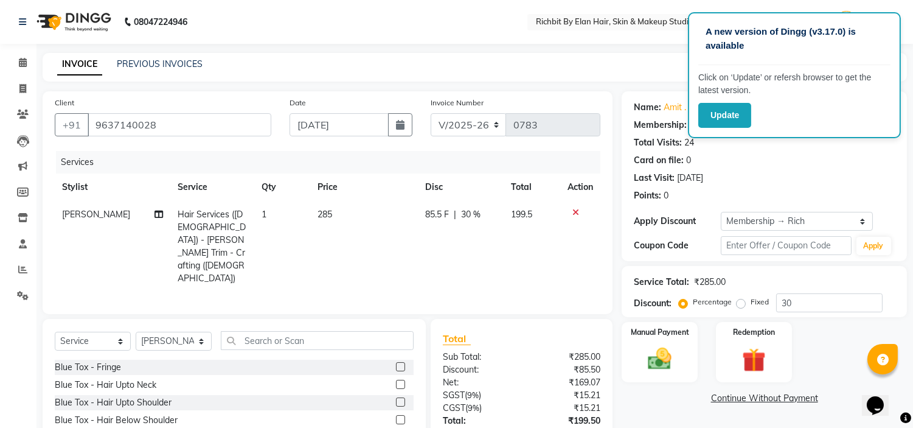
click at [443, 215] on span "85.5 F" at bounding box center [438, 214] width 24 height 13
select select "61438"
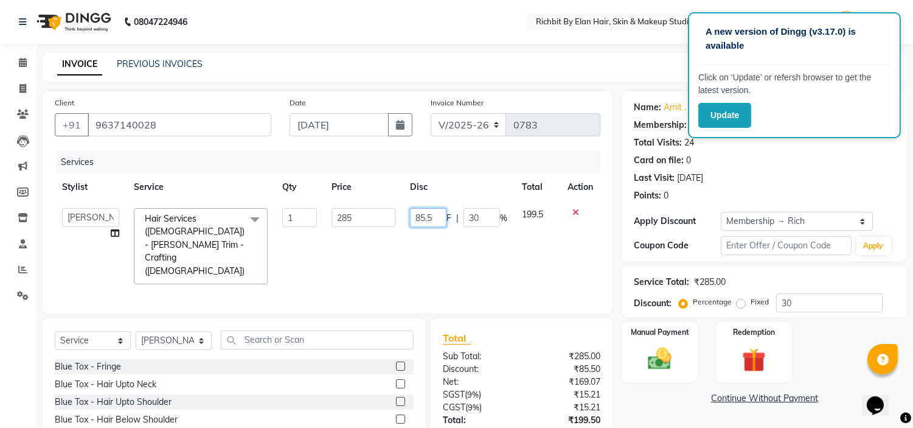
click at [444, 215] on input "85.5" at bounding box center [428, 217] width 36 height 19
type input "85"
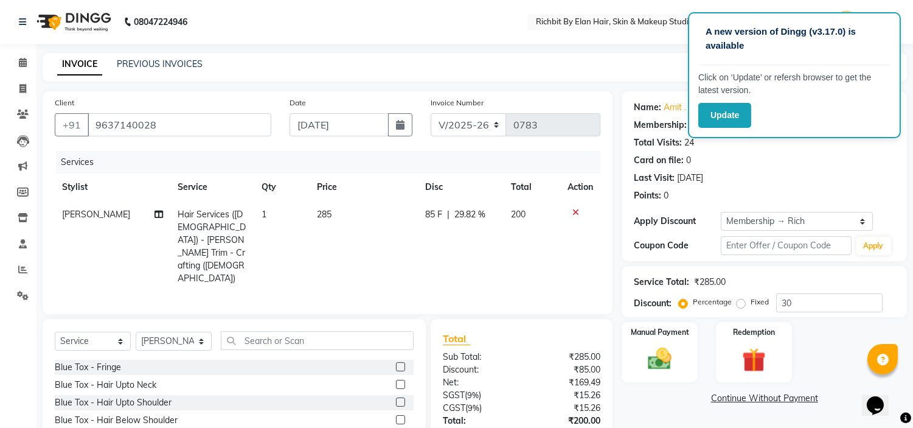
click at [443, 232] on td "85 F | 29.82 %" at bounding box center [461, 246] width 86 height 91
select select "61438"
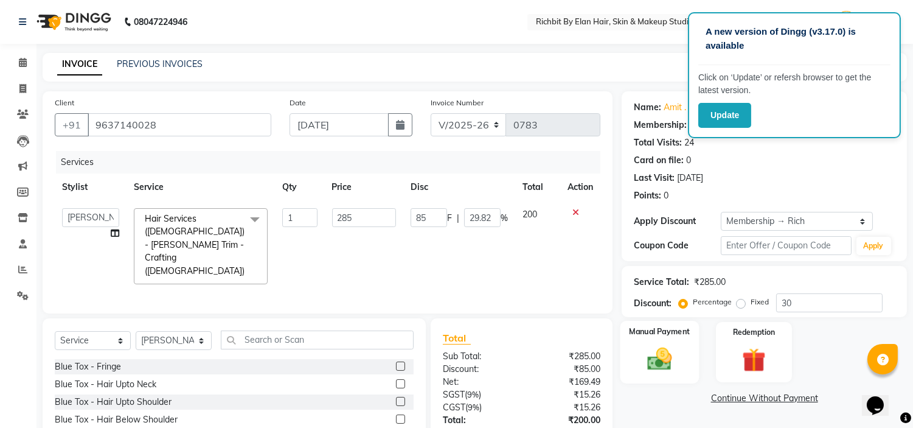
scroll to position [72, 0]
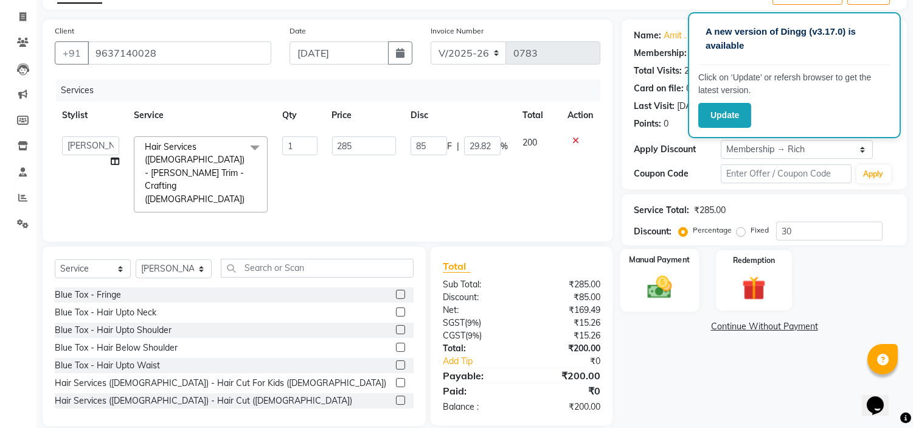
click at [659, 280] on img at bounding box center [660, 287] width 40 height 29
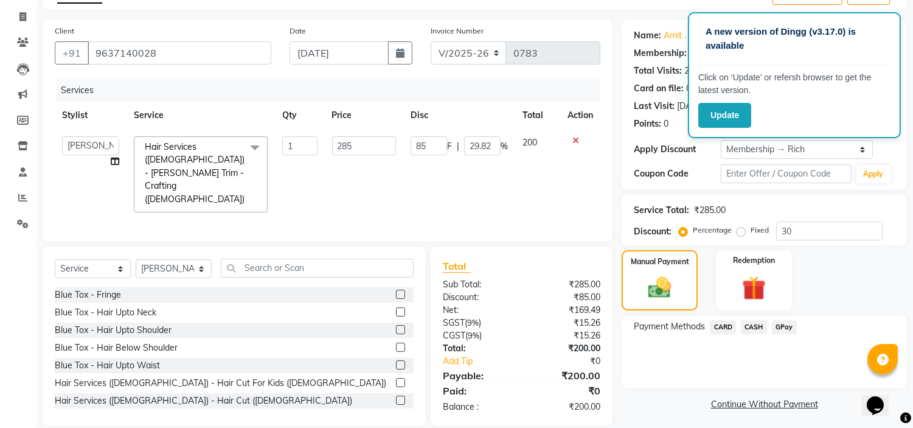
click at [770, 321] on div "GPay" at bounding box center [782, 328] width 30 height 16
click at [782, 320] on span "GPay" at bounding box center [784, 327] width 25 height 14
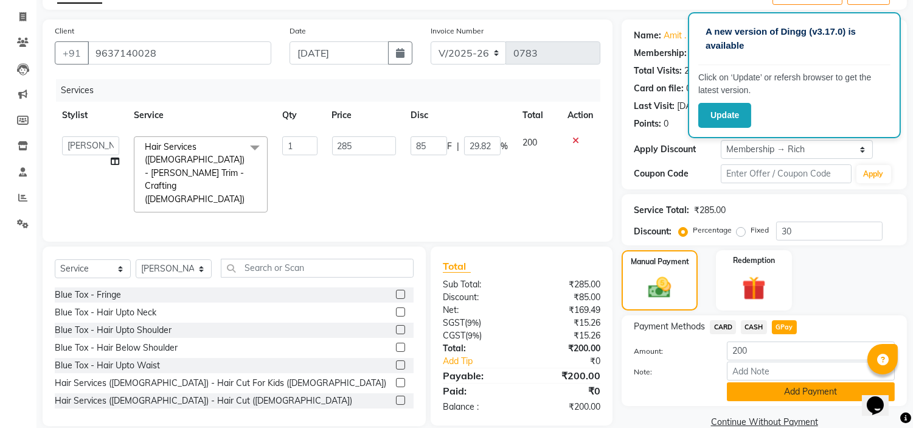
click at [760, 384] on button "Add Payment" at bounding box center [811, 391] width 168 height 19
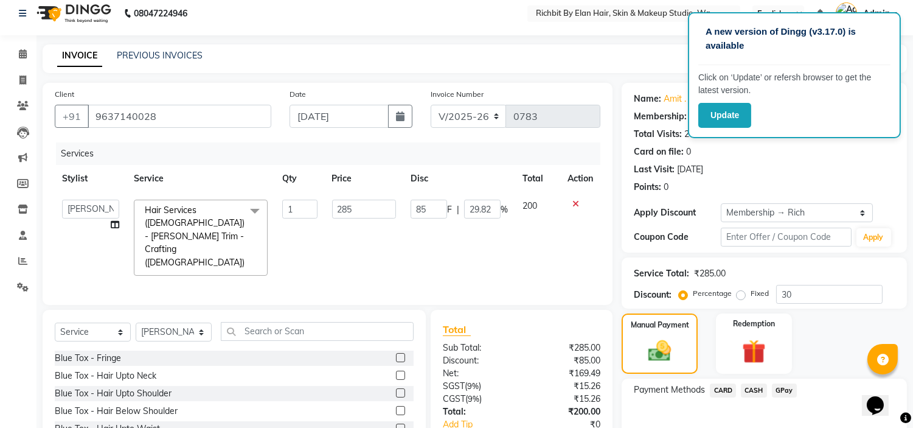
scroll to position [144, 0]
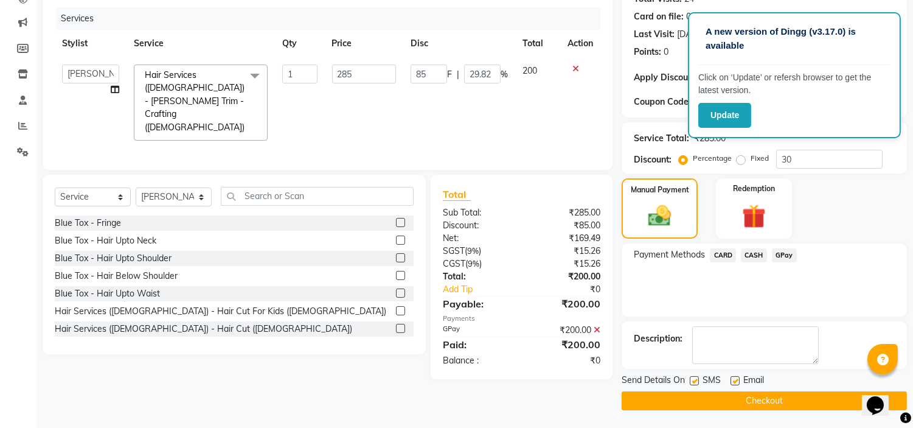
click at [759, 391] on button "Checkout" at bounding box center [764, 400] width 285 height 19
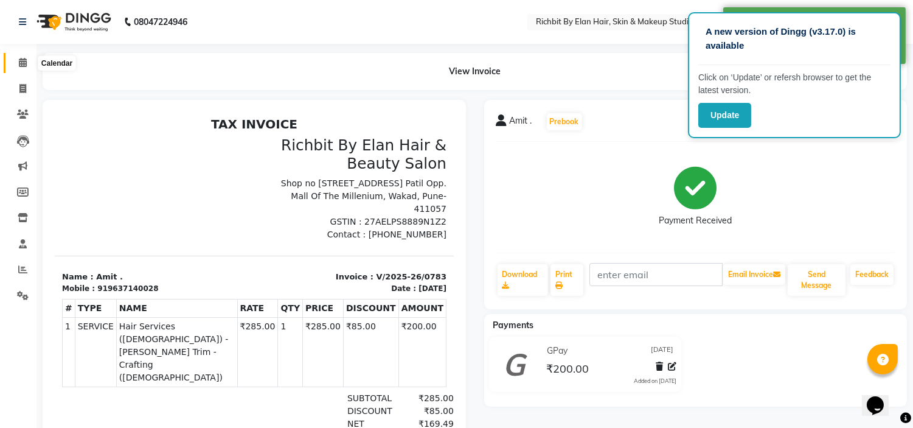
click at [31, 65] on span at bounding box center [22, 63] width 21 height 14
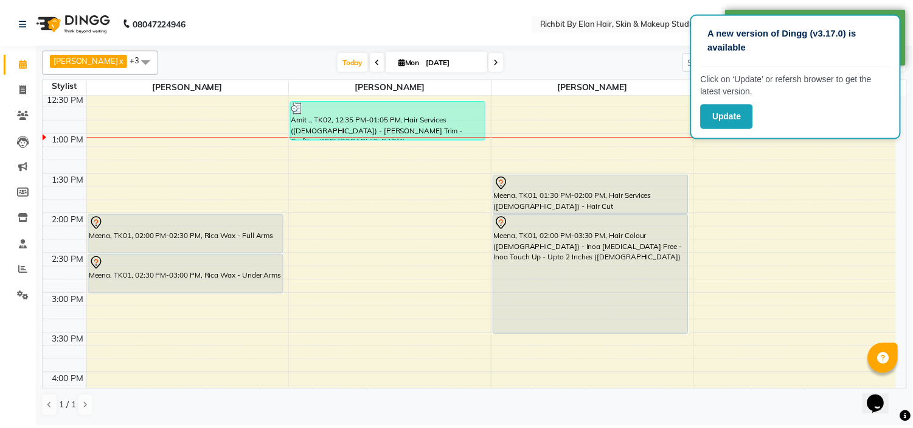
scroll to position [135, 0]
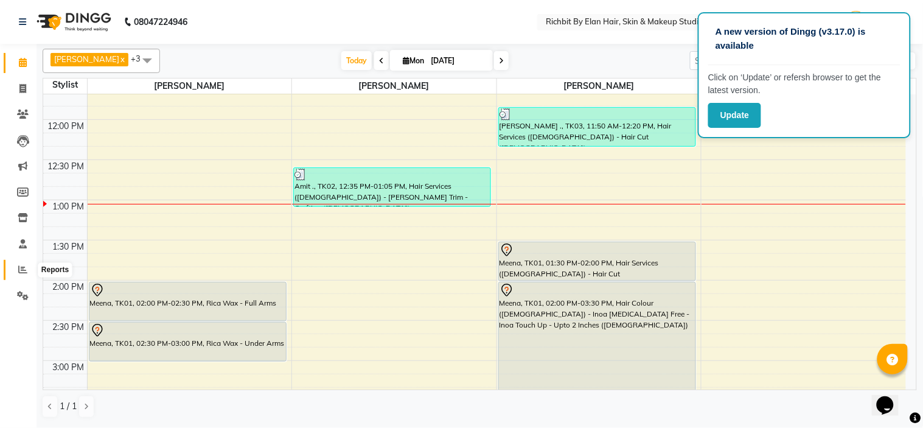
click at [19, 269] on icon at bounding box center [22, 269] width 9 height 9
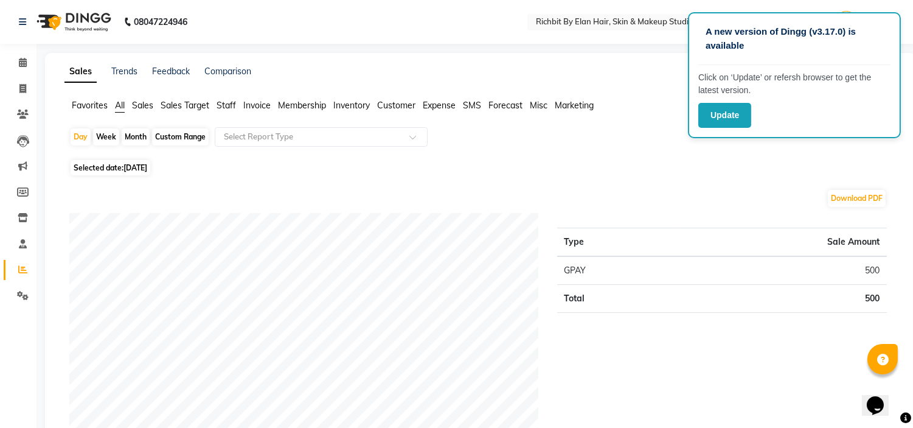
click at [129, 134] on div "Month" at bounding box center [136, 136] width 28 height 17
select select "9"
select select "2025"
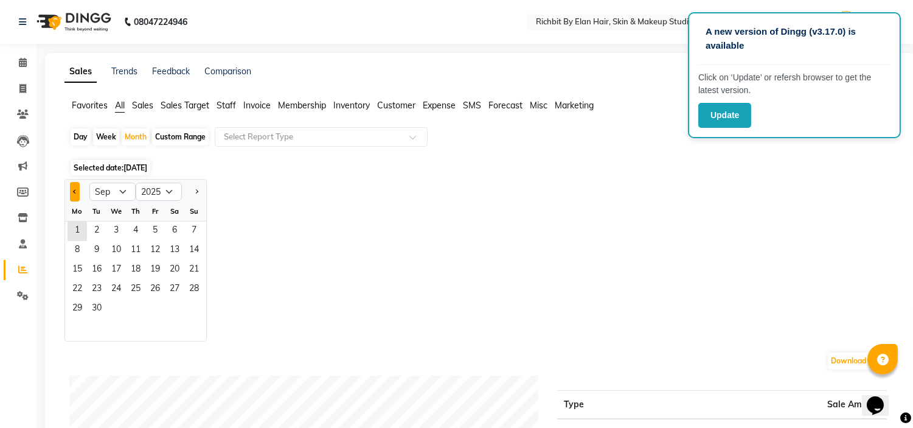
click at [74, 185] on button "Previous month" at bounding box center [75, 191] width 10 height 19
select select "8"
click at [198, 311] on span "31" at bounding box center [193, 308] width 19 height 19
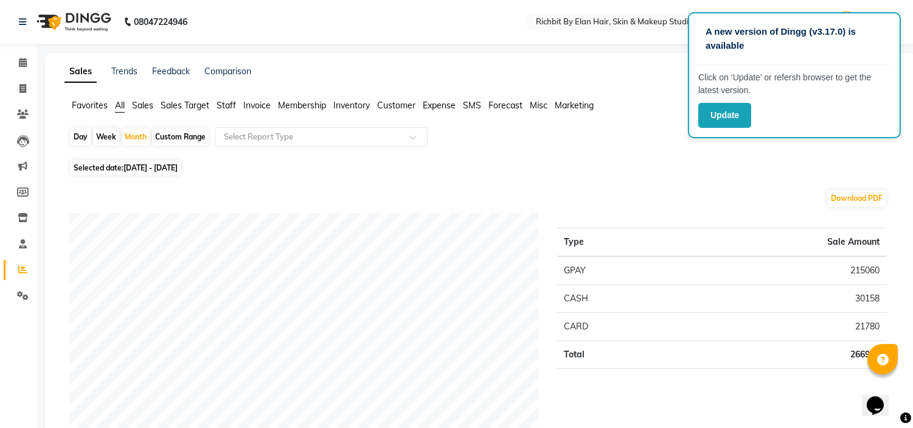
click at [225, 106] on span "Staff" at bounding box center [226, 105] width 19 height 11
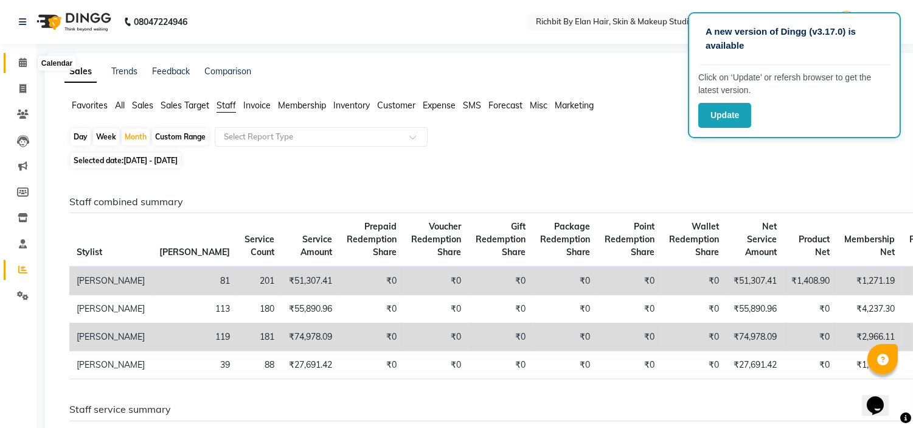
click at [25, 67] on icon at bounding box center [23, 62] width 8 height 9
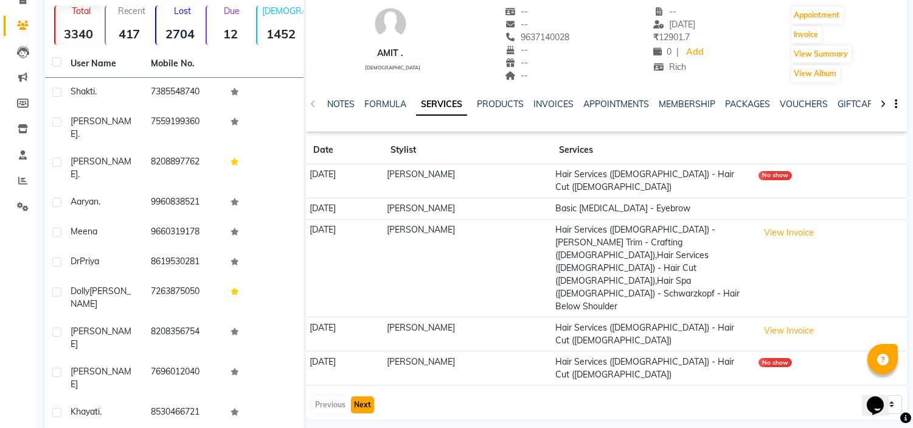
click at [353, 396] on button "Next" at bounding box center [362, 404] width 23 height 17
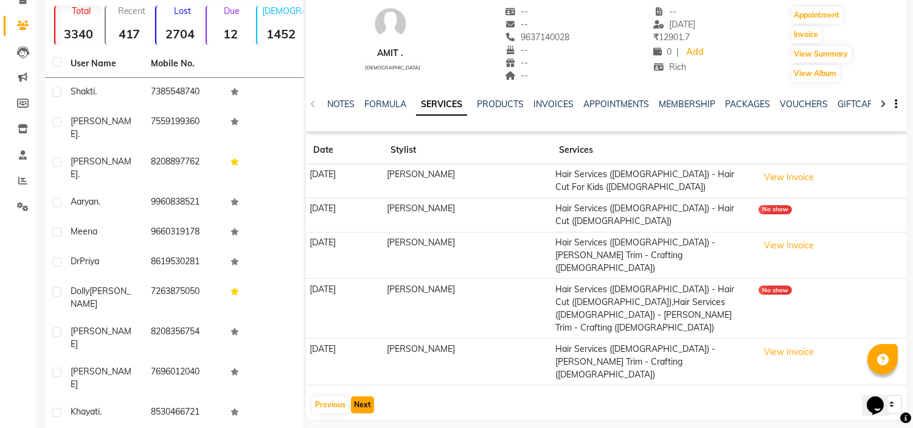
click at [359, 396] on button "Next" at bounding box center [362, 404] width 23 height 17
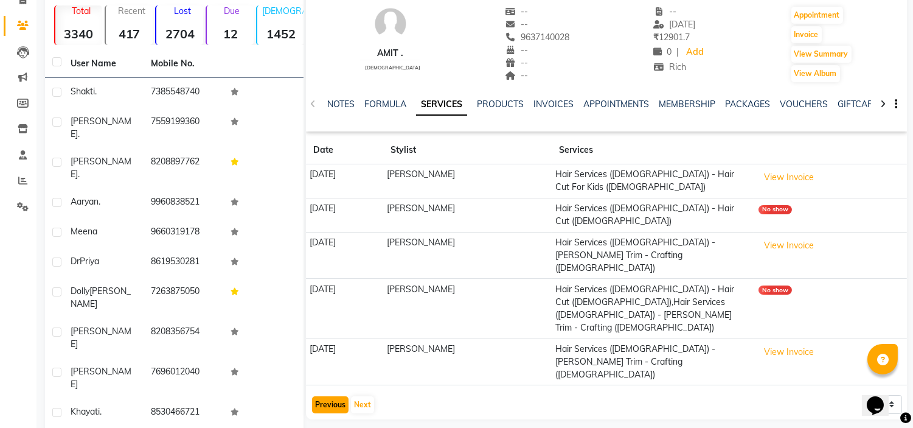
click at [315, 396] on button "Previous" at bounding box center [330, 404] width 36 height 17
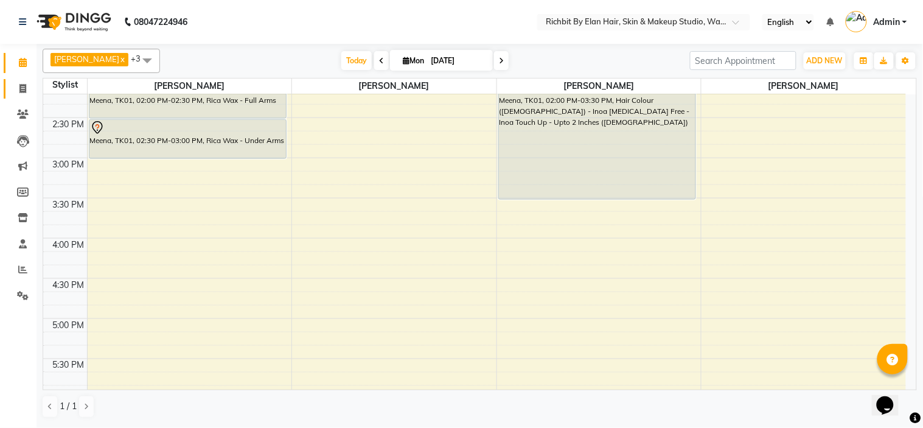
drag, startPoint x: 21, startPoint y: 81, endPoint x: 23, endPoint y: 88, distance: 7.4
click at [21, 81] on link "Invoice" at bounding box center [18, 89] width 29 height 20
select select "4114"
select select "service"
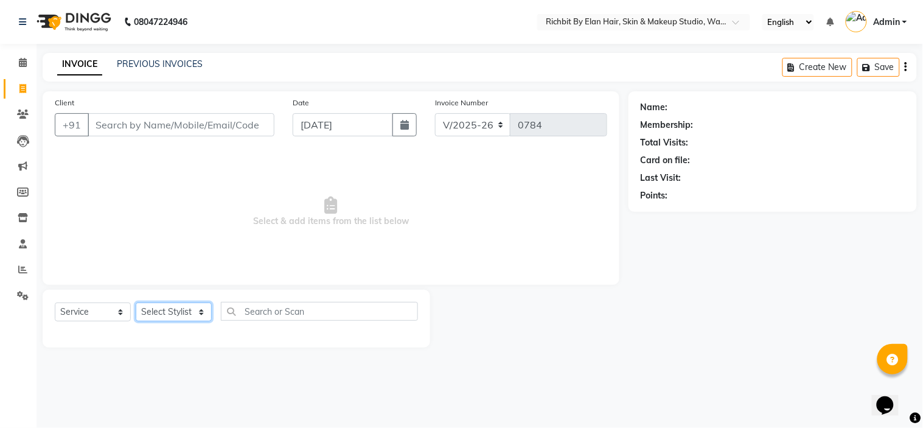
click at [190, 311] on select "Select Stylist Ankita nivangune Deepali Palsule Gopal Kadam Rohit Suravase Vand…" at bounding box center [174, 311] width 76 height 19
select select "59451"
click at [136, 303] on select "Select Stylist Ankita nivangune Deepali Palsule Gopal Kadam Rohit Suravase Vand…" at bounding box center [174, 311] width 76 height 19
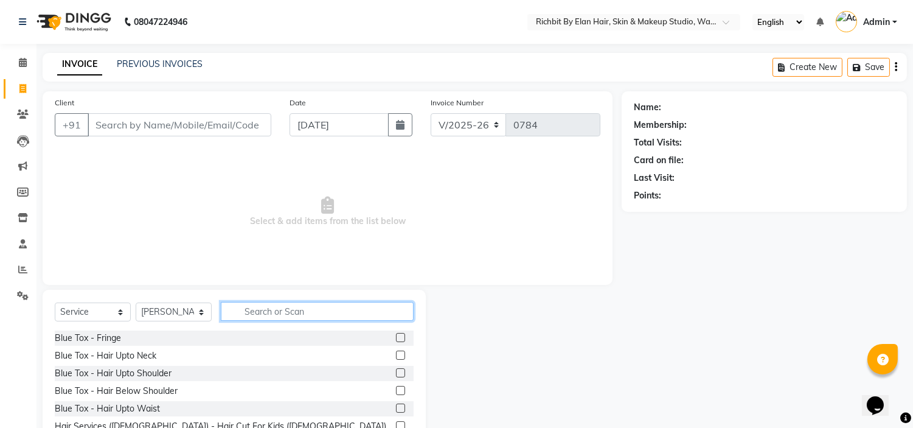
click at [273, 307] on input "text" at bounding box center [317, 311] width 193 height 19
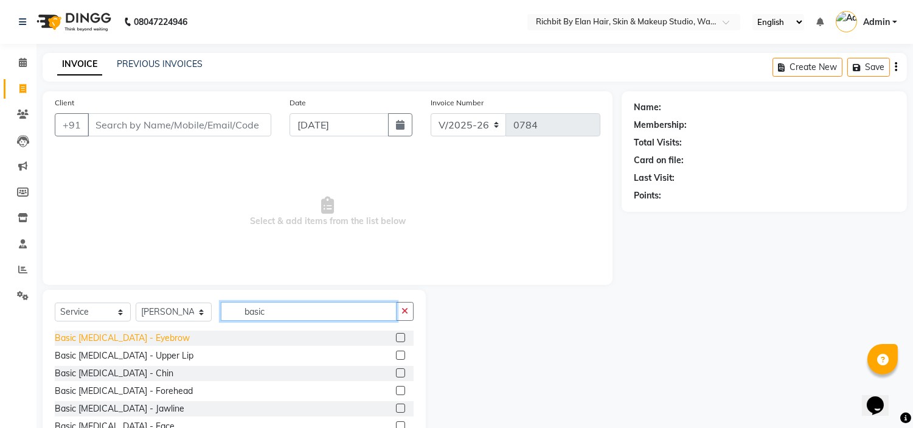
type input "basic"
click at [136, 335] on div "Basic Skin Care - Eyebrow" at bounding box center [122, 338] width 135 height 13
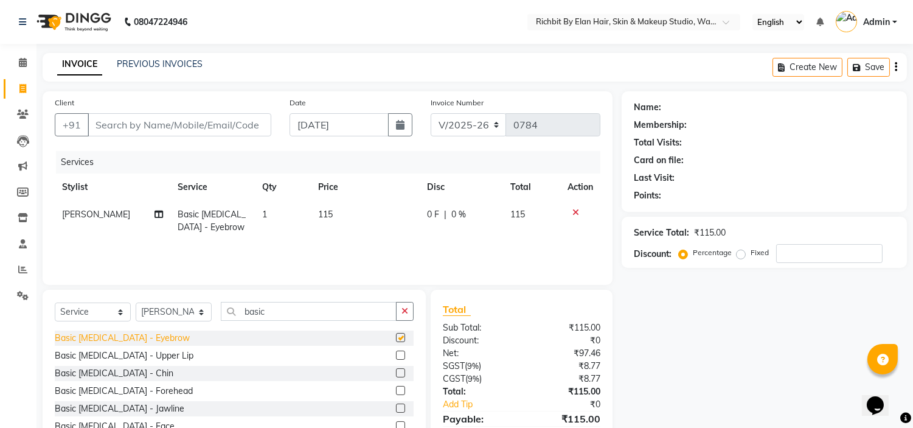
checkbox input "false"
click at [139, 394] on div "Basic Skin Care - Forehead" at bounding box center [124, 390] width 138 height 13
checkbox input "false"
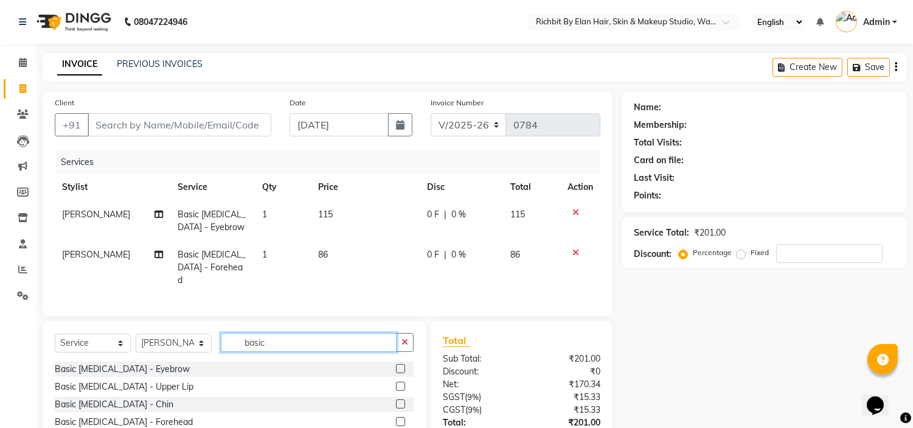
click at [309, 335] on input "basic" at bounding box center [309, 342] width 176 height 19
type input "b"
type input "peel"
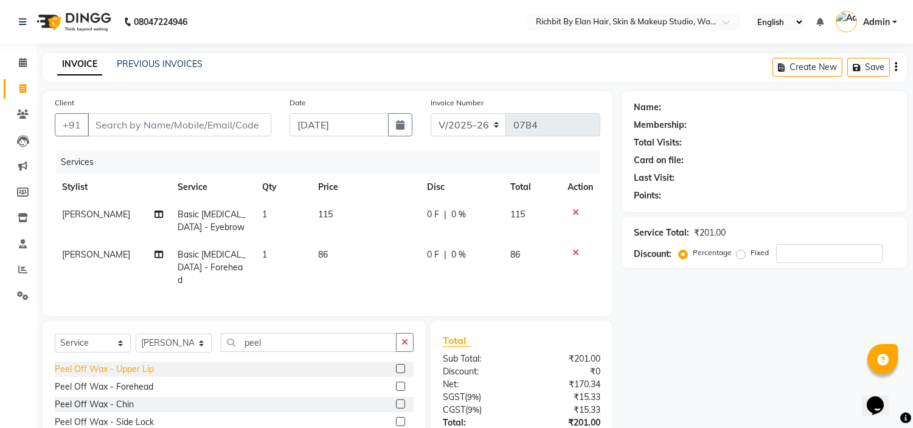
click at [143, 363] on div "Peel Off Wax - Upper Lip" at bounding box center [104, 369] width 99 height 13
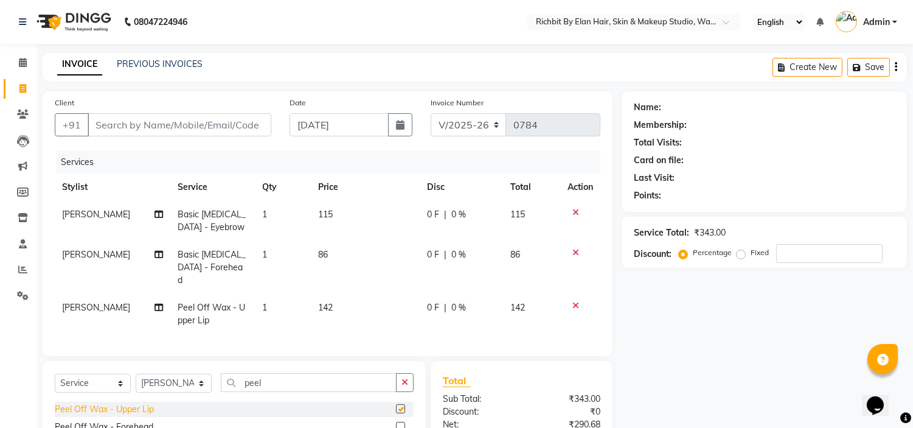
checkbox input "false"
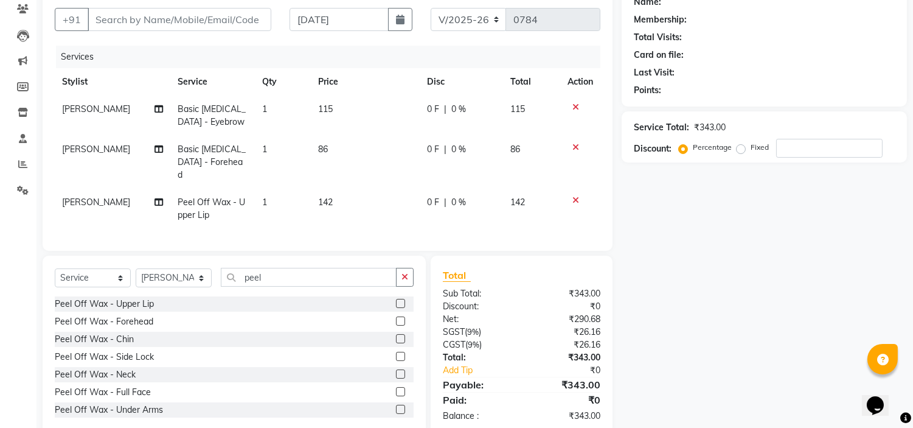
scroll to position [128, 0]
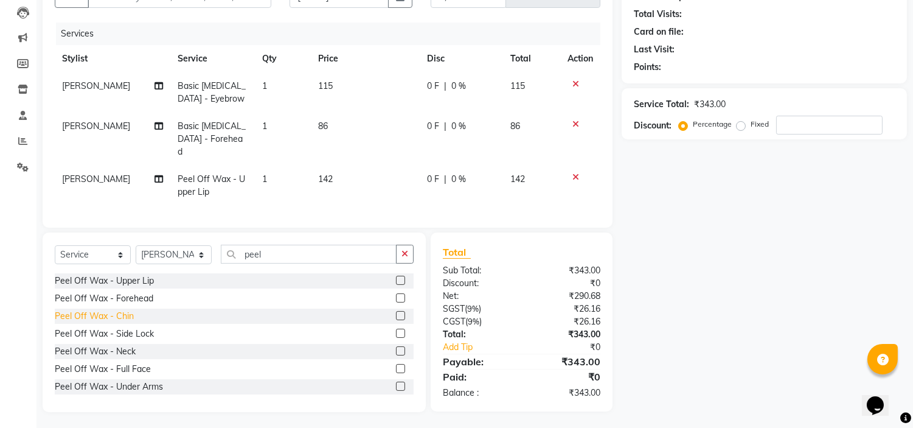
click at [89, 315] on div "Peel Off Wax - Chin" at bounding box center [94, 316] width 79 height 13
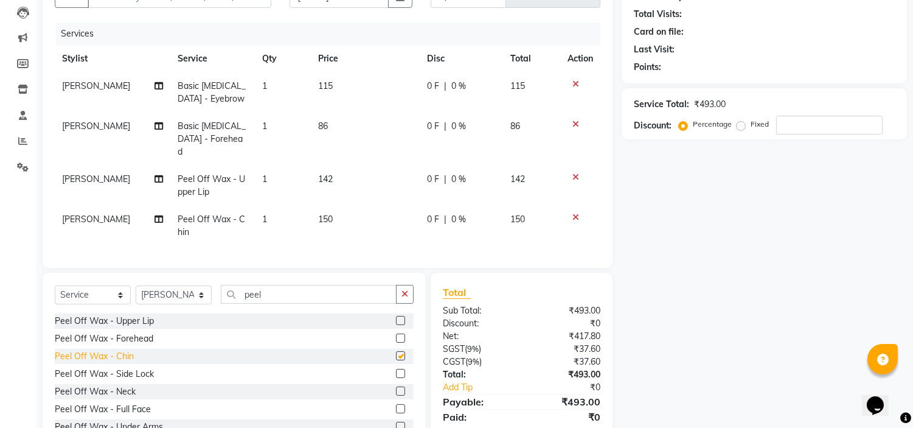
checkbox input "false"
click at [805, 129] on input "number" at bounding box center [829, 125] width 106 height 19
type input "30"
click at [440, 173] on span "42.6 F" at bounding box center [438, 179] width 24 height 13
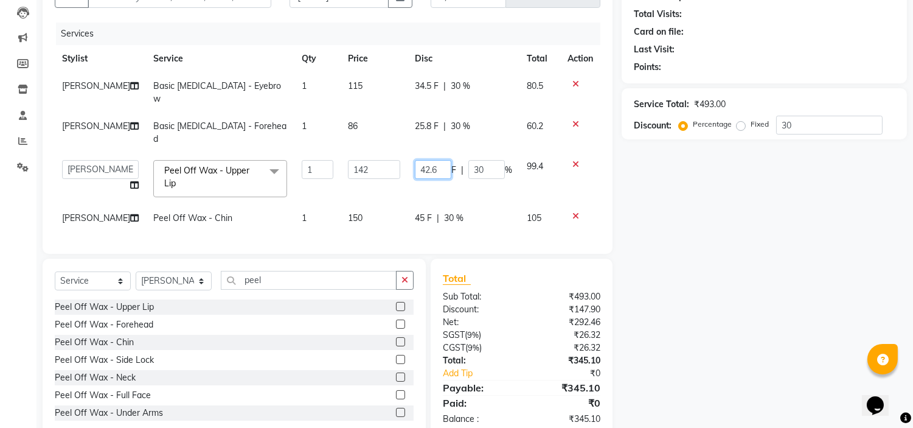
click at [440, 165] on input "42.6" at bounding box center [433, 169] width 36 height 19
type input "42"
click at [839, 122] on input "30" at bounding box center [829, 125] width 106 height 19
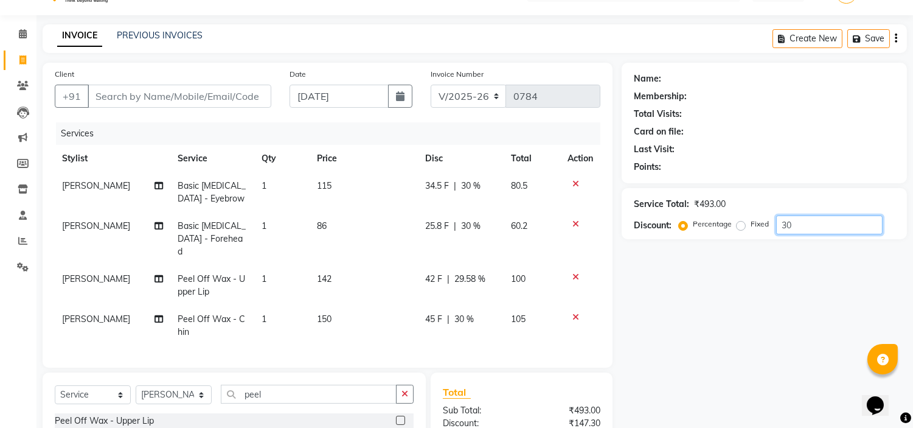
scroll to position [0, 0]
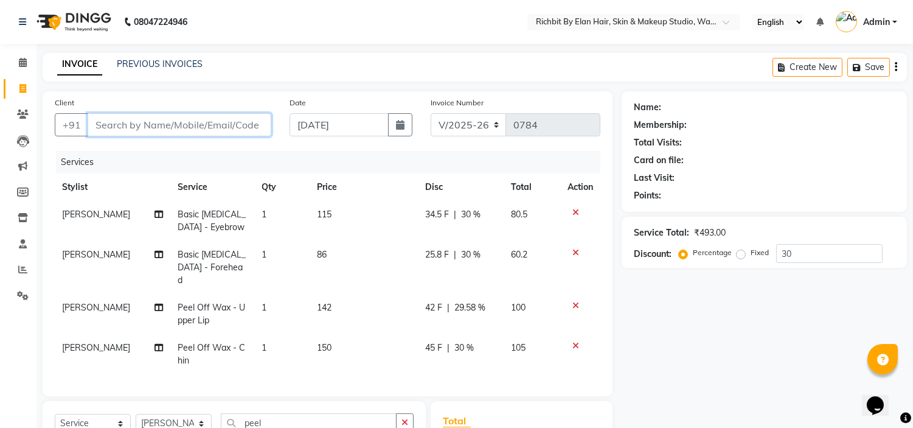
click at [171, 119] on input "Client" at bounding box center [180, 124] width 184 height 23
type input "8"
type input "0"
type input "8888026274"
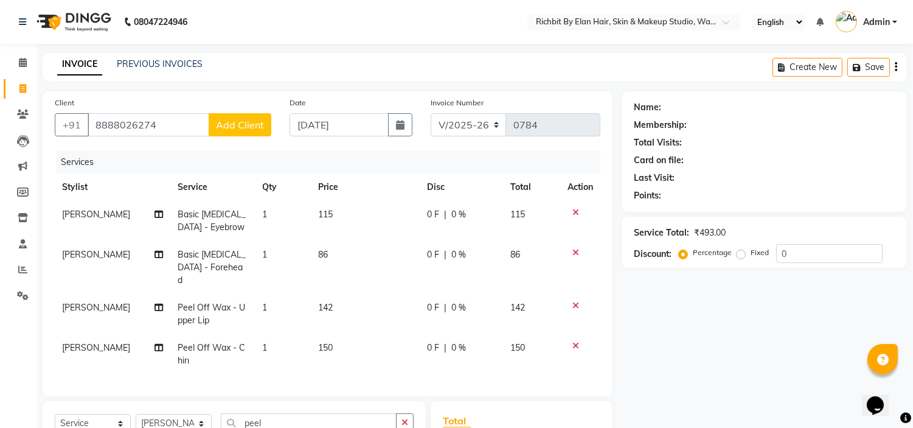
click at [253, 123] on span "Add Client" at bounding box center [240, 125] width 48 height 12
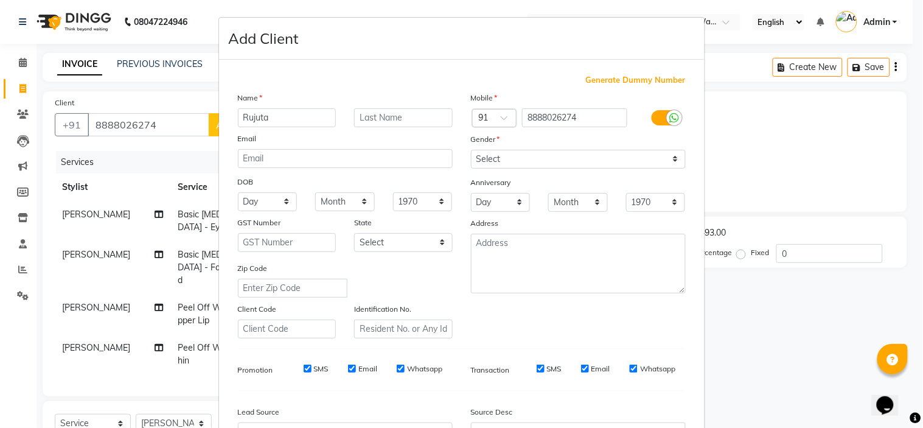
type input "Rujuta"
click at [578, 156] on select "Select Male Female Other Prefer Not To Say" at bounding box center [578, 159] width 215 height 19
select select "[DEMOGRAPHIC_DATA]"
click at [471, 150] on select "Select Male Female Other Prefer Not To Say" at bounding box center [578, 159] width 215 height 19
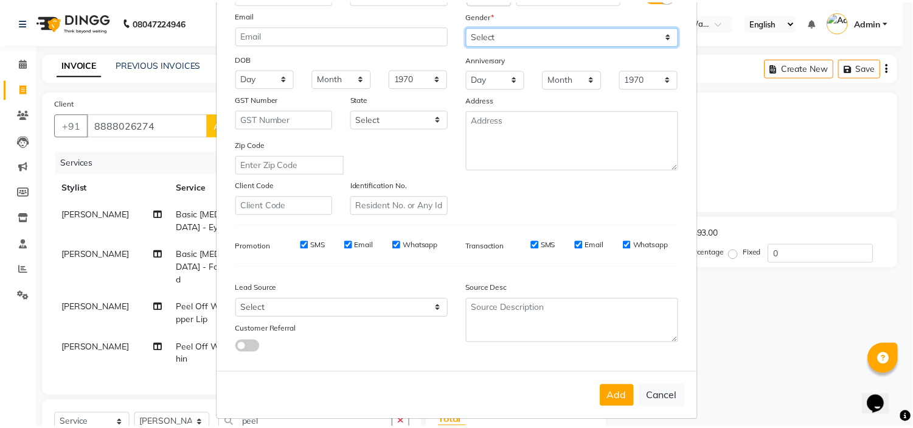
scroll to position [134, 0]
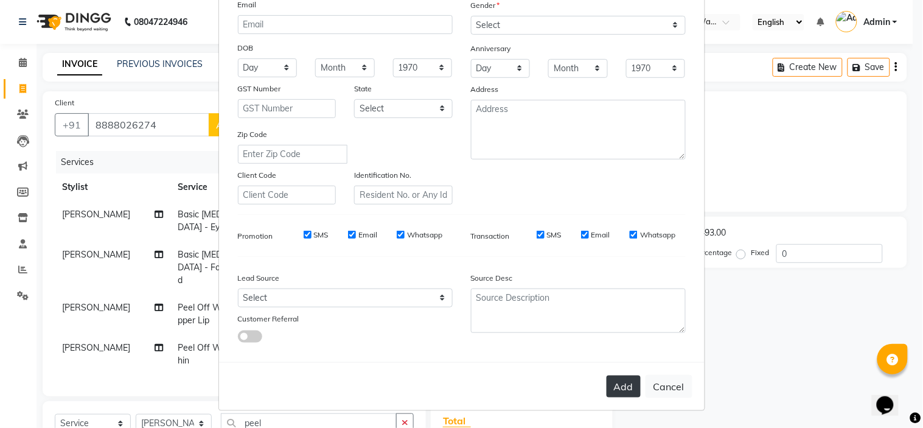
click at [621, 380] on button "Add" at bounding box center [623, 386] width 34 height 22
select select
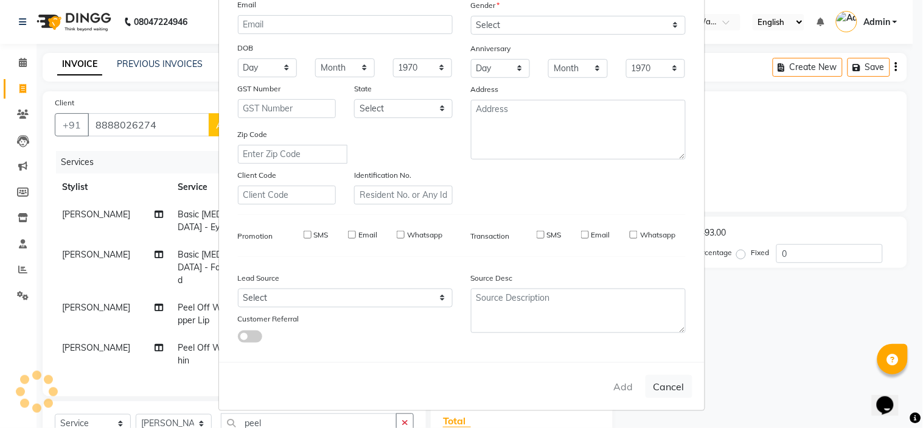
select select
checkbox input "false"
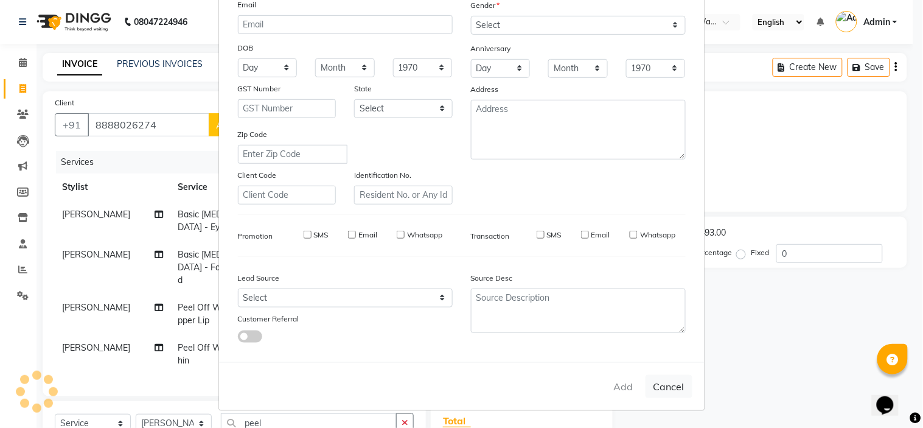
checkbox input "false"
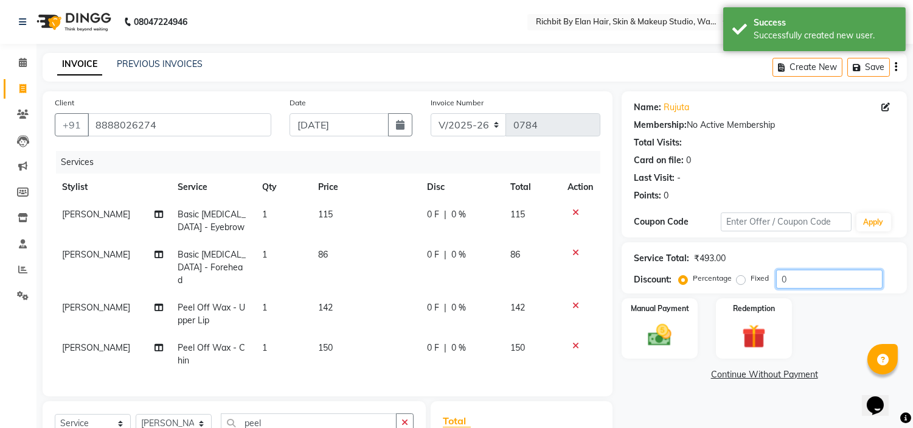
click at [833, 282] on input "0" at bounding box center [829, 278] width 106 height 19
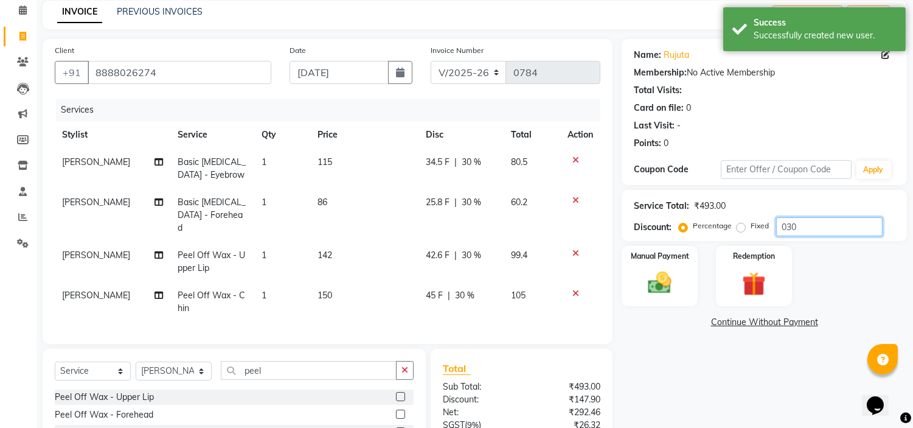
scroll to position [135, 0]
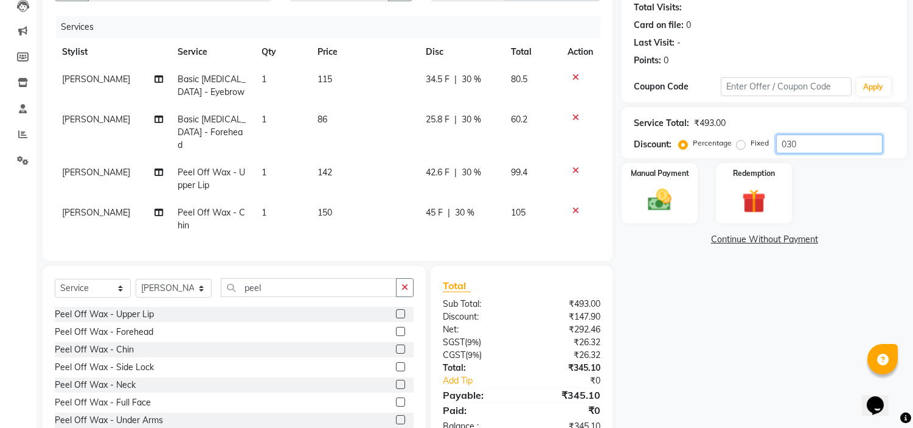
type input "030"
click at [439, 80] on span "34.5 F" at bounding box center [438, 79] width 24 height 13
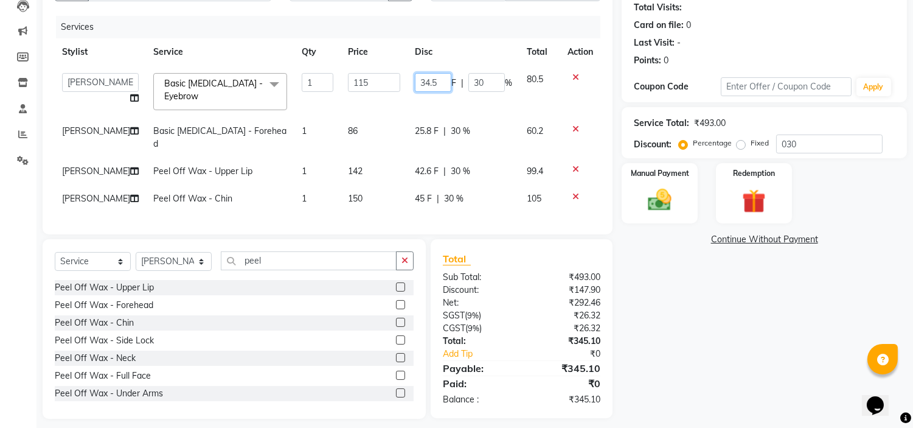
click at [440, 80] on input "34.5" at bounding box center [433, 82] width 36 height 19
type input "35"
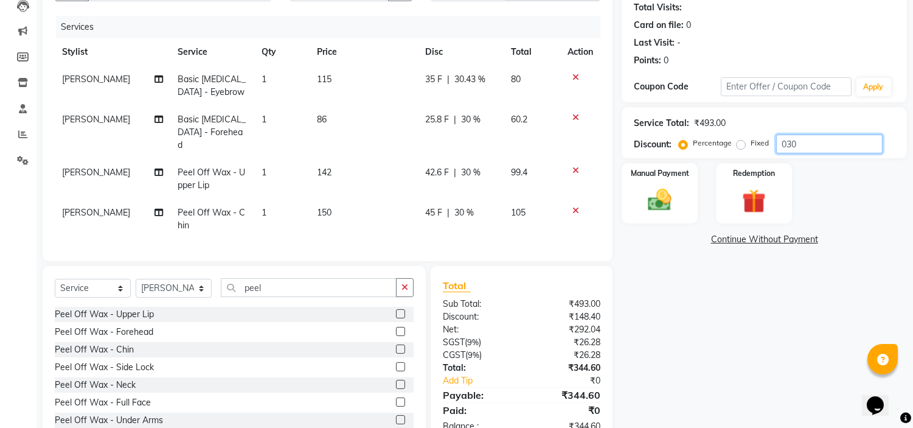
click at [813, 141] on input "030" at bounding box center [829, 143] width 106 height 19
click at [439, 120] on span "25.8 F" at bounding box center [437, 119] width 24 height 13
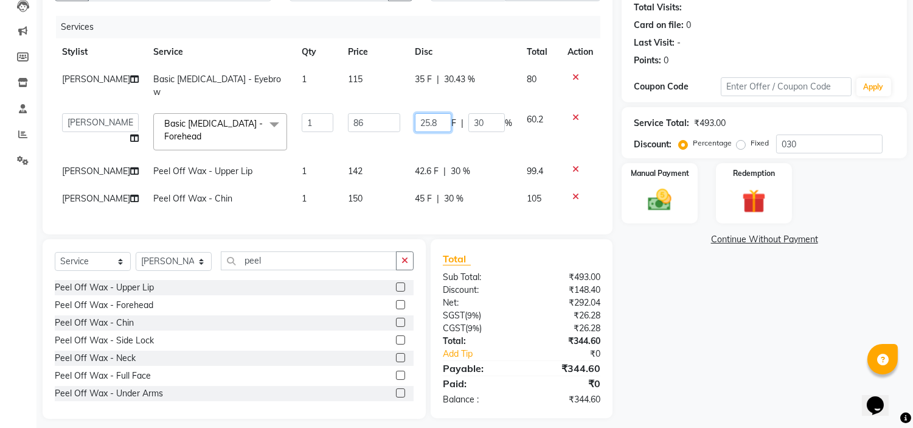
click at [439, 120] on input "25.8" at bounding box center [433, 122] width 36 height 19
type input "26"
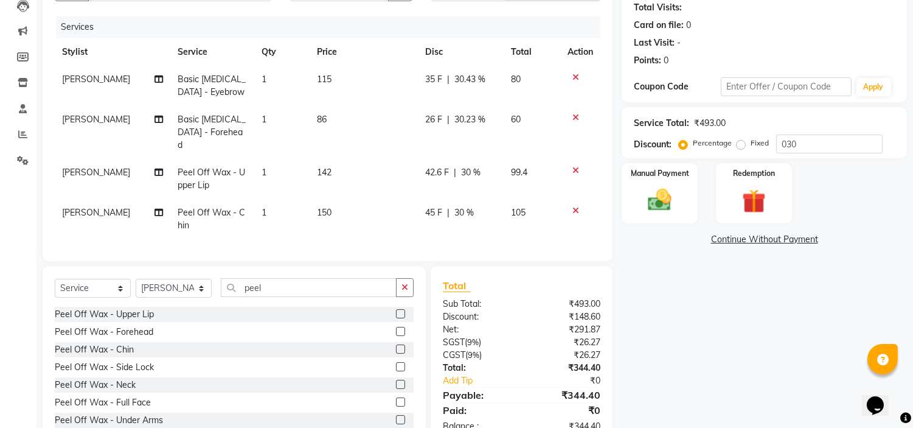
click at [433, 170] on td "42.6 F | 30 %" at bounding box center [461, 179] width 86 height 40
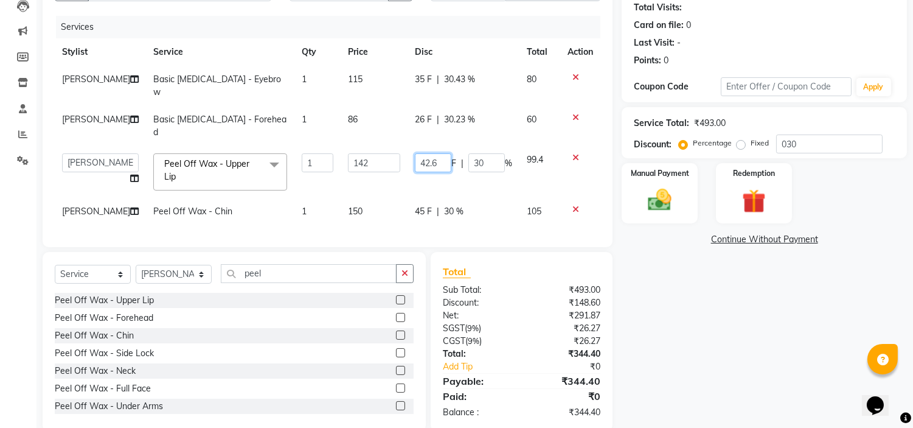
click at [442, 163] on input "42.6" at bounding box center [433, 162] width 36 height 19
type input "42"
click at [814, 146] on input "030" at bounding box center [829, 143] width 106 height 19
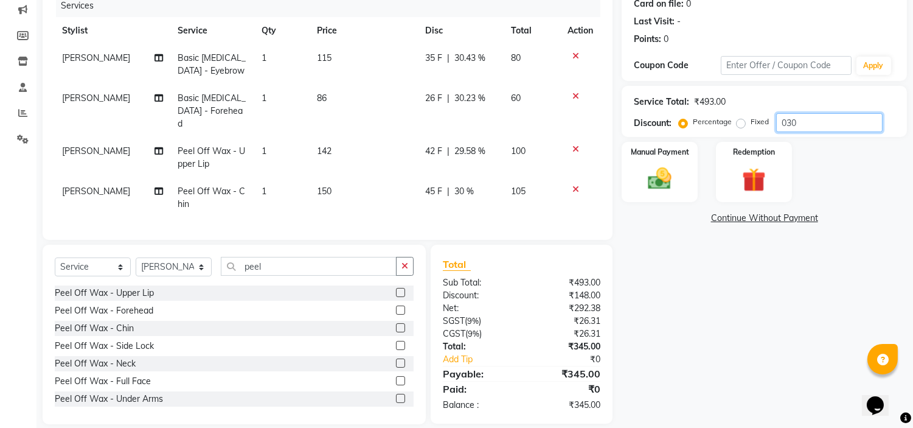
scroll to position [168, 0]
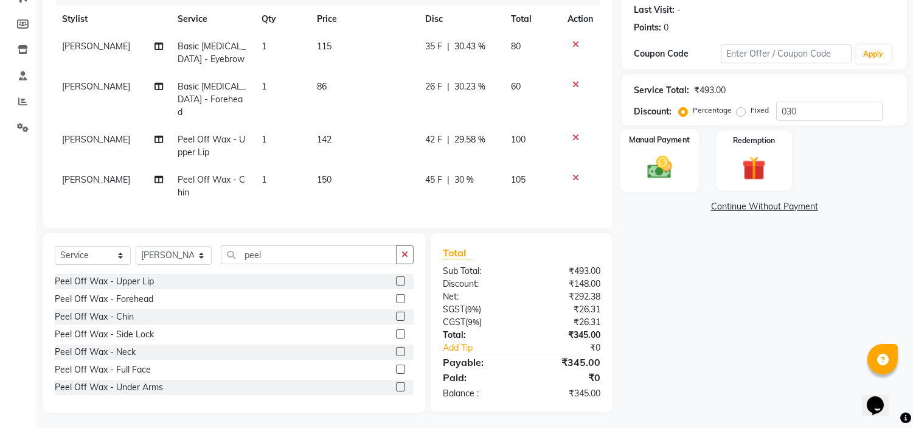
click at [657, 150] on div "Manual Payment" at bounding box center [659, 160] width 79 height 62
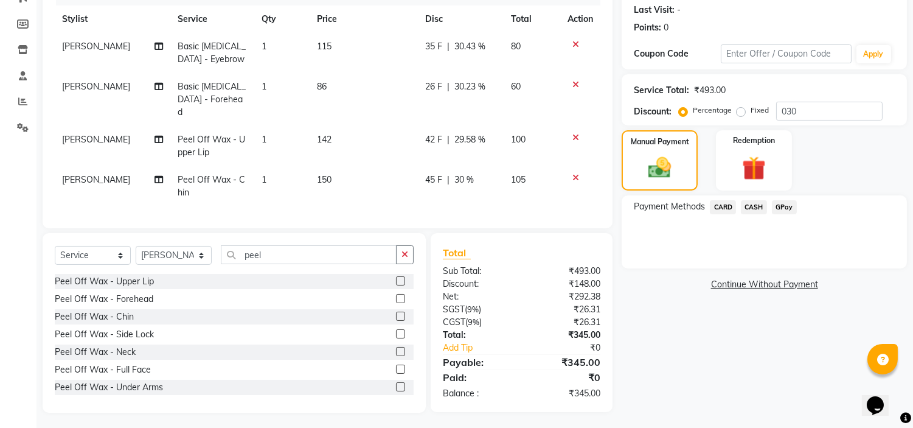
click at [780, 202] on span "GPay" at bounding box center [784, 207] width 25 height 14
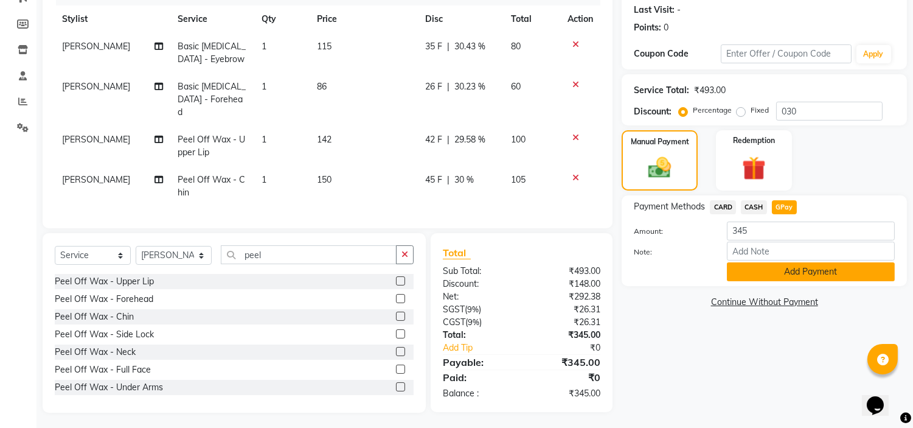
click at [787, 273] on button "Add Payment" at bounding box center [811, 271] width 168 height 19
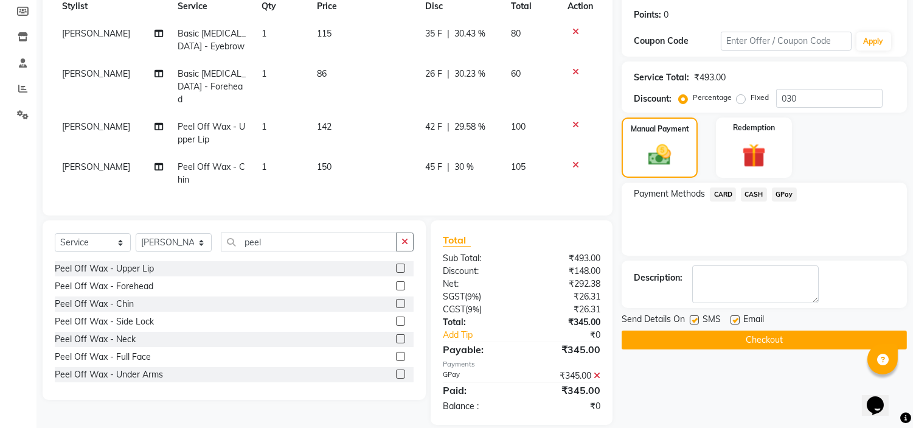
scroll to position [193, 0]
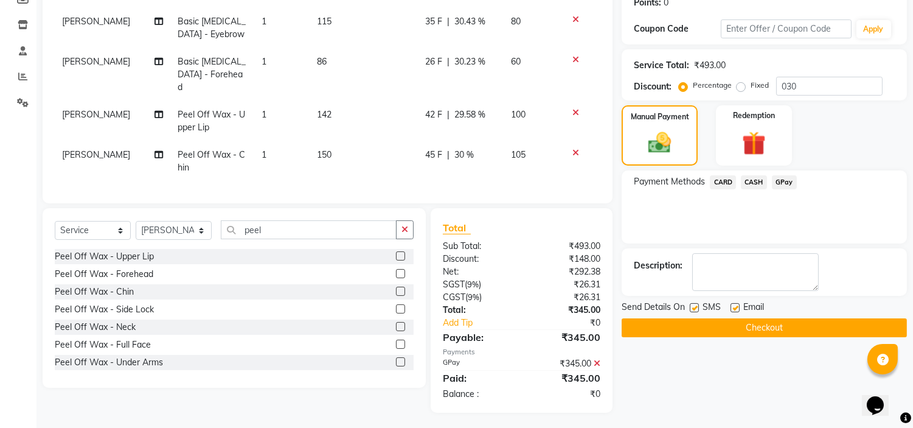
click at [790, 321] on button "Checkout" at bounding box center [764, 327] width 285 height 19
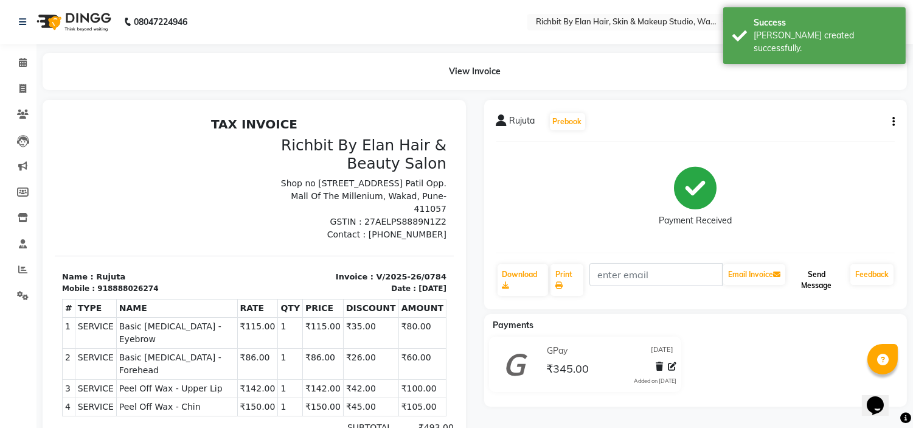
click at [806, 269] on button "Send Message" at bounding box center [817, 280] width 58 height 32
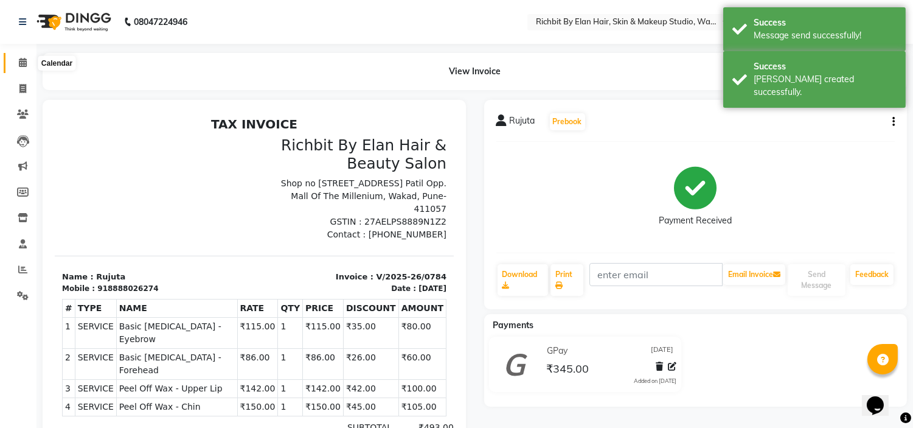
click at [23, 58] on icon at bounding box center [23, 62] width 8 height 9
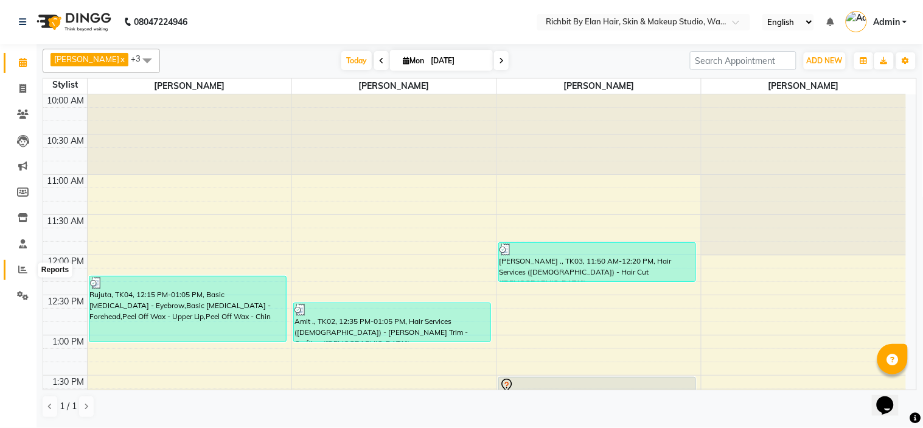
click at [21, 263] on span at bounding box center [22, 270] width 21 height 14
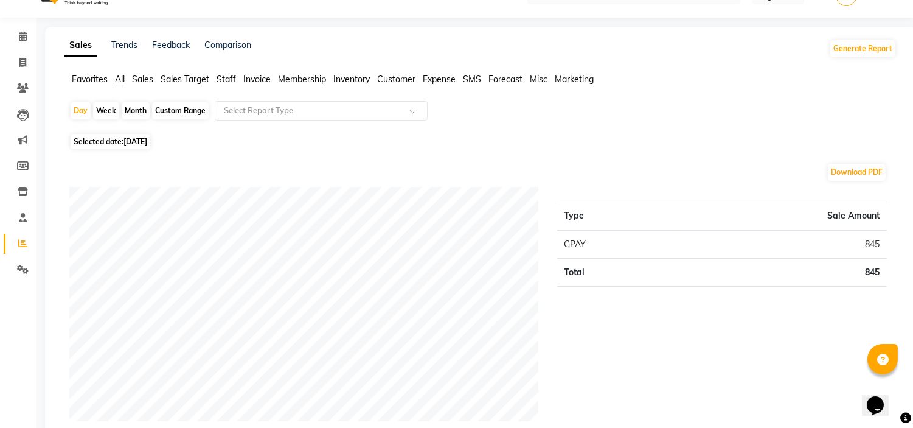
scroll to position [68, 0]
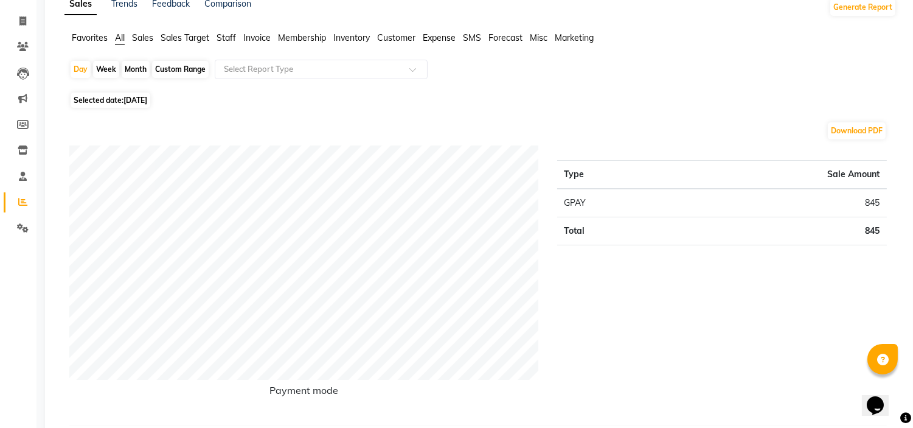
click at [130, 71] on div "Month" at bounding box center [136, 69] width 28 height 17
select select "9"
select select "2025"
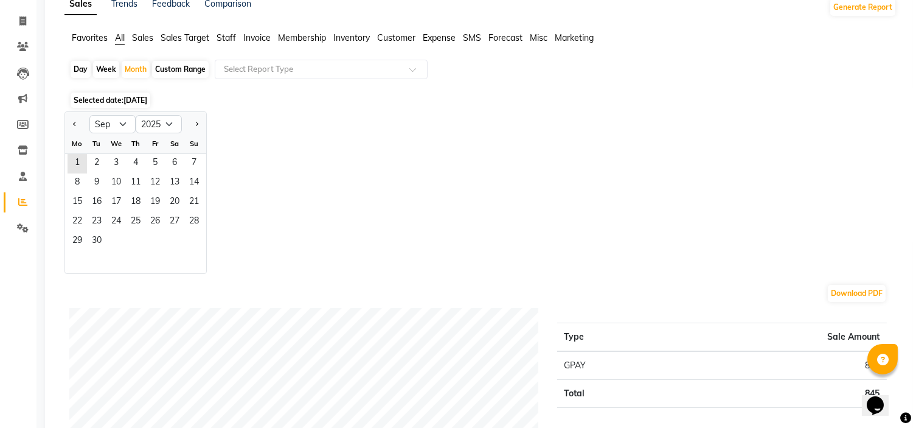
click at [134, 37] on span "Sales" at bounding box center [142, 37] width 21 height 11
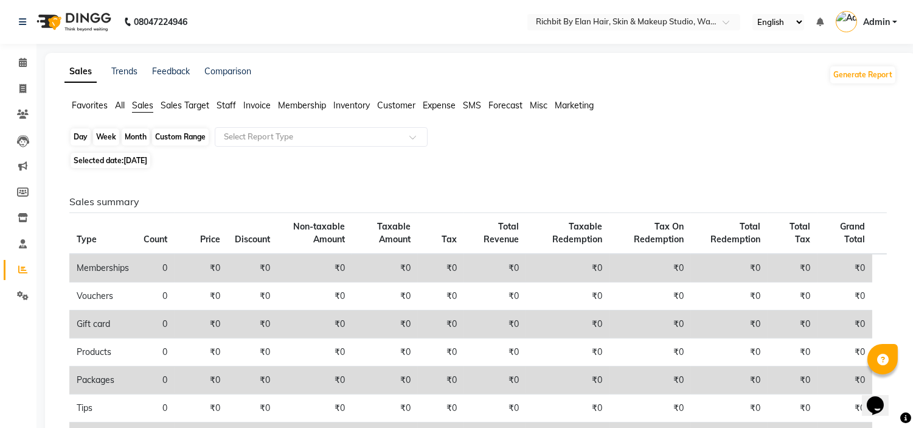
click at [135, 137] on div "Month" at bounding box center [136, 136] width 28 height 17
select select "9"
select select "2025"
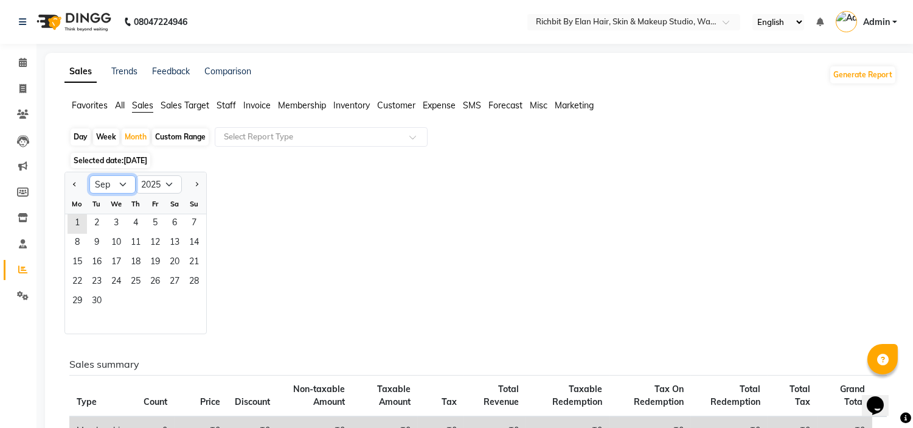
click at [123, 184] on select "Jan Feb Mar Apr May Jun Jul Aug Sep Oct Nov Dec" at bounding box center [112, 184] width 46 height 18
select select "8"
click at [89, 175] on select "Jan Feb Mar Apr May Jun Jul Aug Sep Oct Nov Dec" at bounding box center [112, 184] width 46 height 18
click at [196, 302] on span "31" at bounding box center [193, 301] width 19 height 19
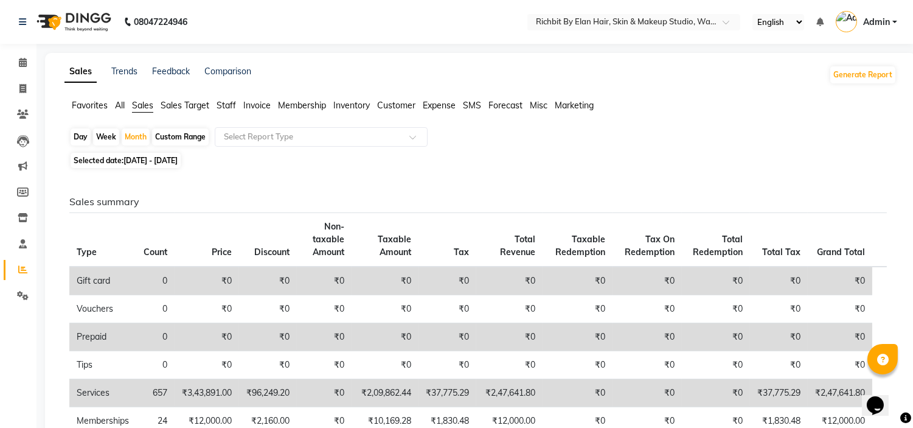
click at [223, 110] on span "Staff" at bounding box center [226, 105] width 19 height 11
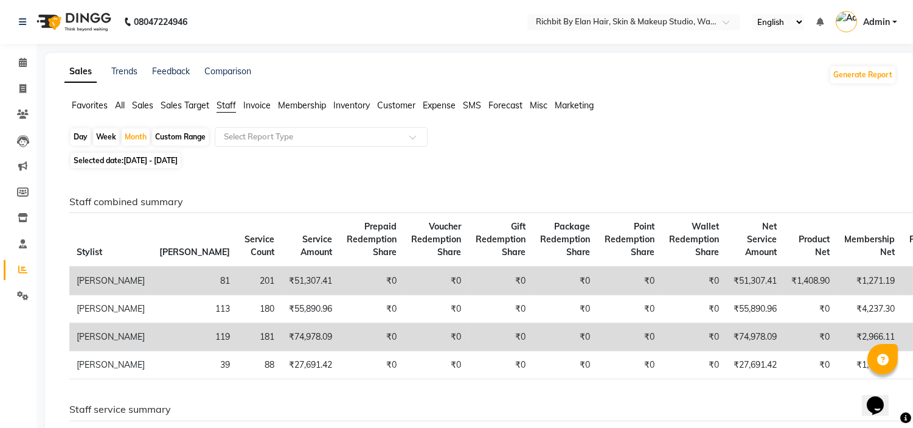
click at [117, 106] on span "All" at bounding box center [120, 105] width 10 height 11
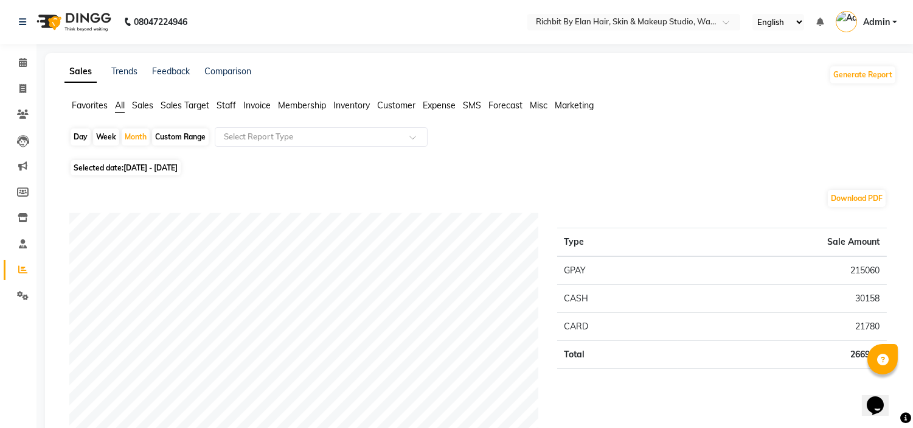
click at [226, 103] on span "Staff" at bounding box center [226, 105] width 19 height 11
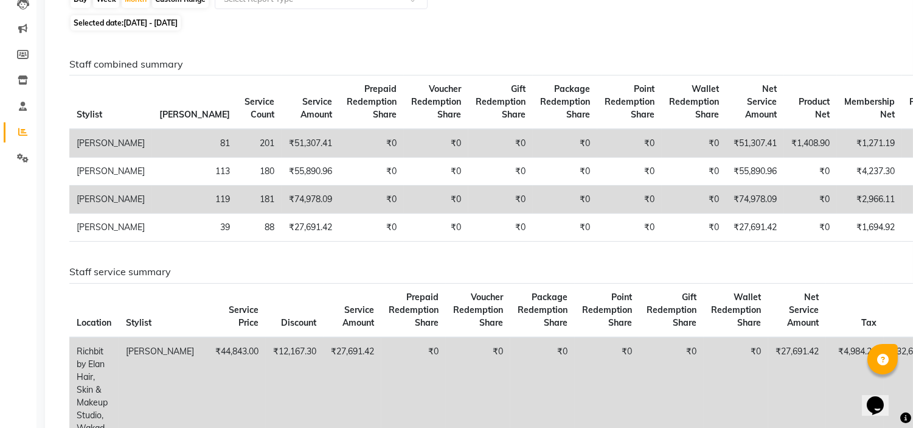
scroll to position [135, 0]
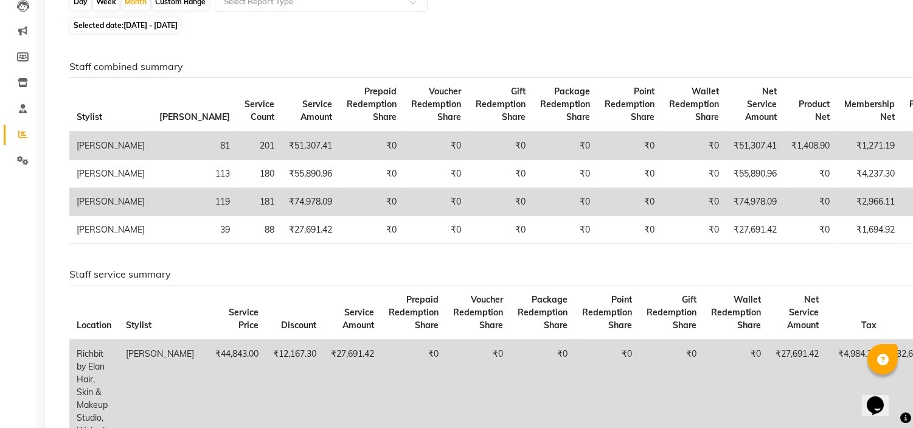
click at [339, 216] on td "₹0" at bounding box center [371, 202] width 64 height 28
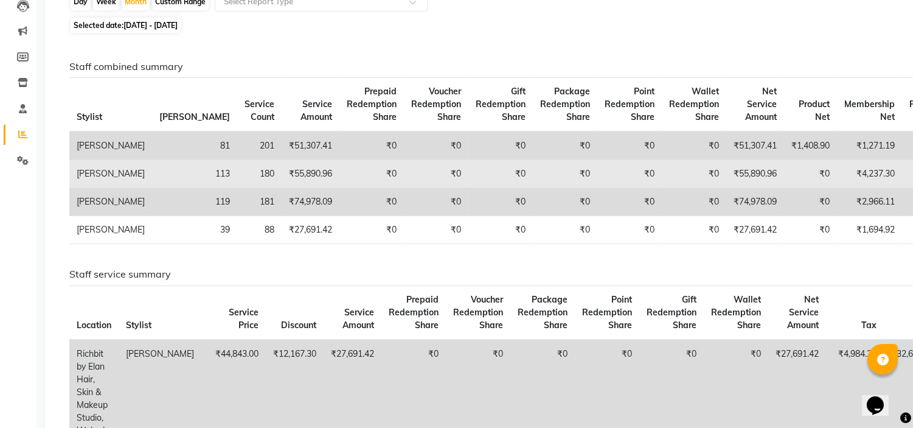
click at [837, 188] on td "₹4,237.30" at bounding box center [869, 174] width 65 height 28
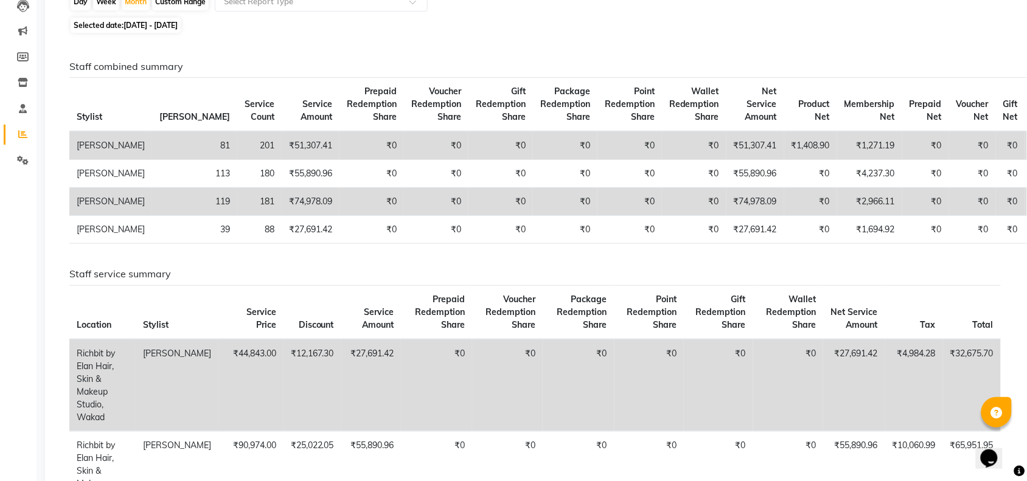
drag, startPoint x: 911, startPoint y: 1, endPoint x: 634, endPoint y: 15, distance: 277.2
click at [784, 148] on td "₹1,408.90" at bounding box center [810, 145] width 53 height 29
click at [784, 216] on td "₹0" at bounding box center [810, 202] width 53 height 28
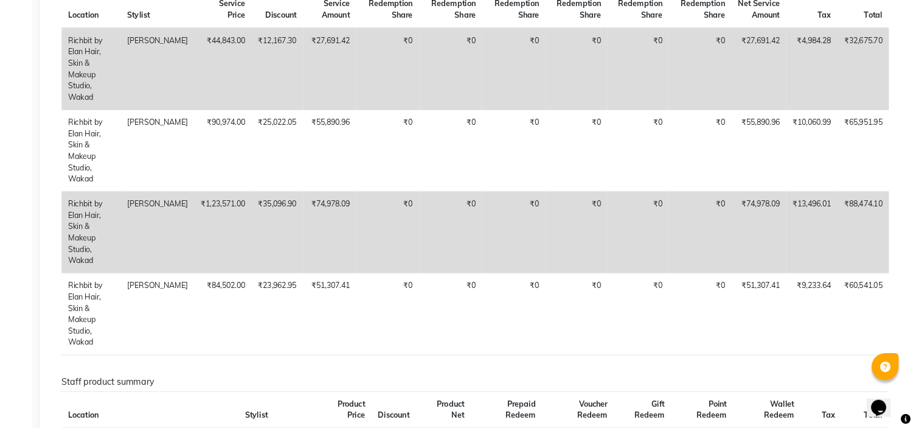
scroll to position [152, 0]
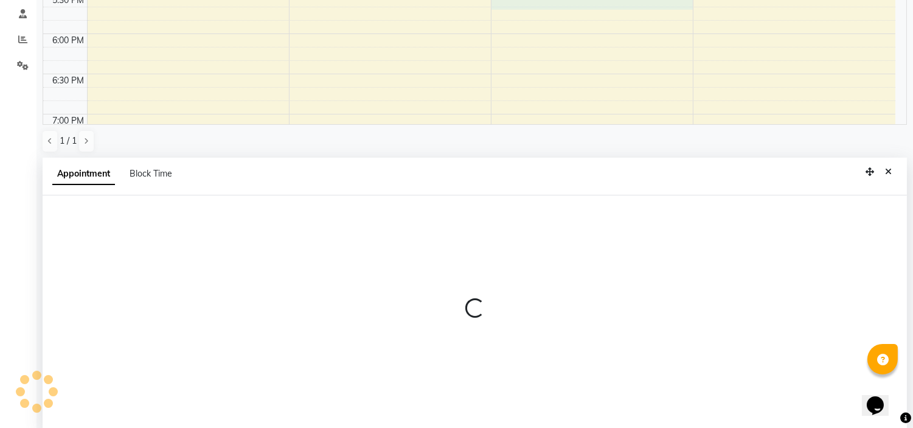
scroll to position [236, 0]
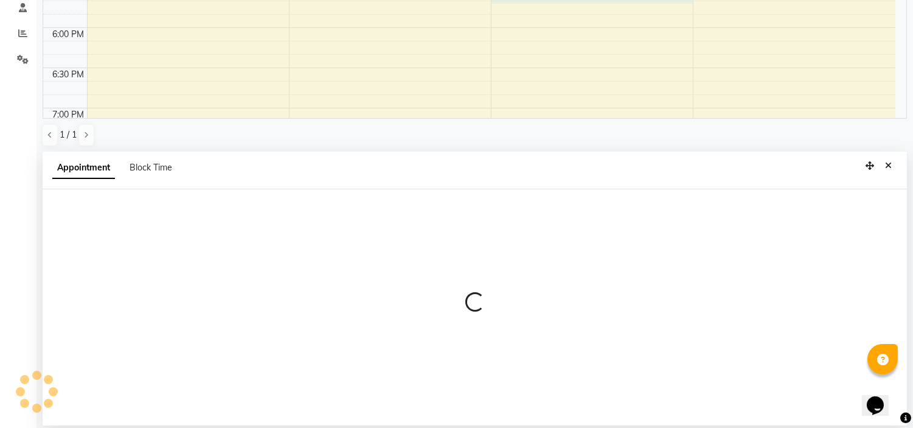
select select "39151"
select select "tentative"
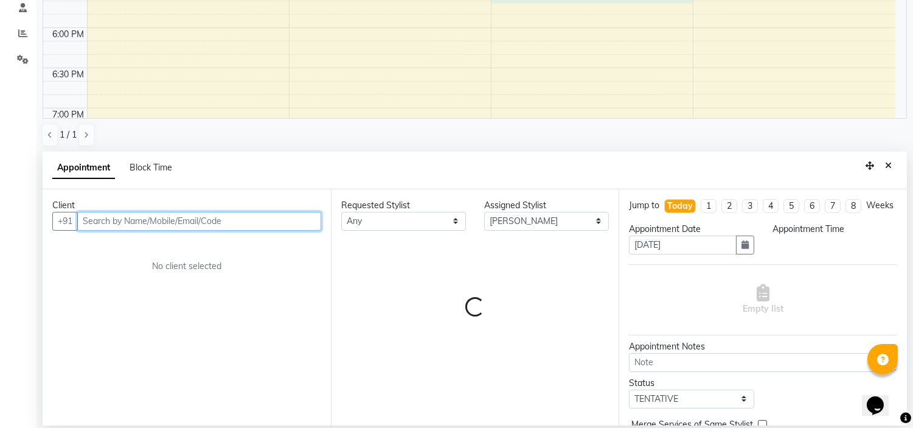
select select "1050"
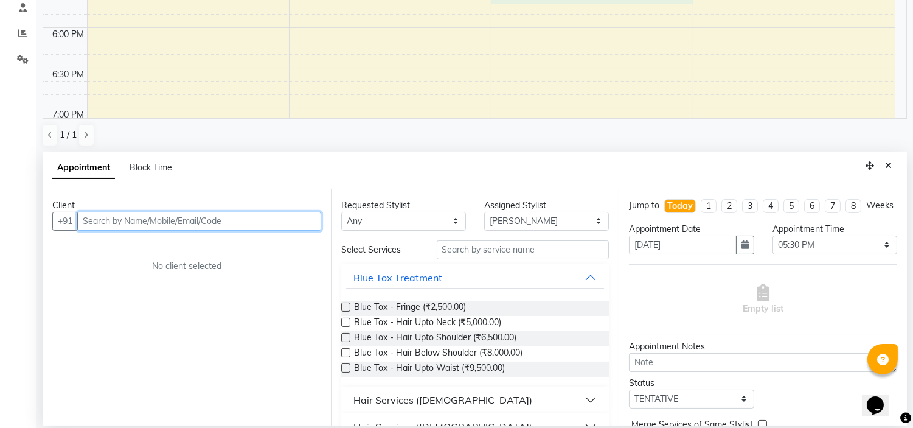
click at [175, 223] on input "text" at bounding box center [199, 221] width 244 height 19
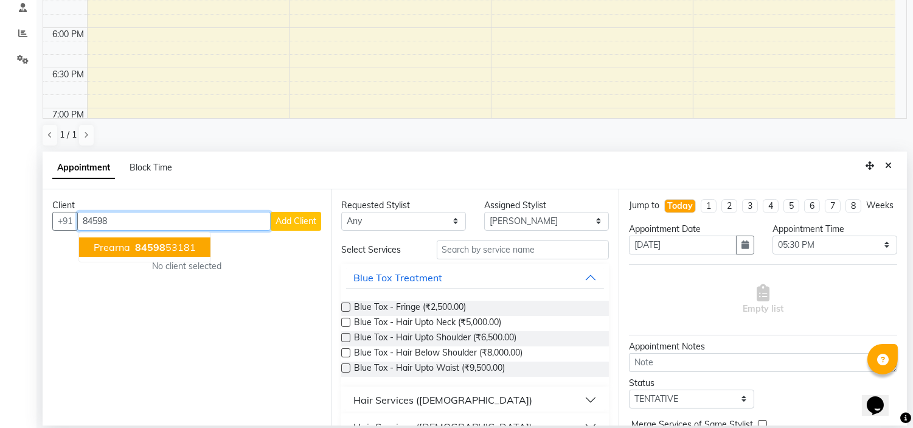
click at [175, 241] on ngb-highlight "84598 53181" at bounding box center [164, 247] width 63 height 12
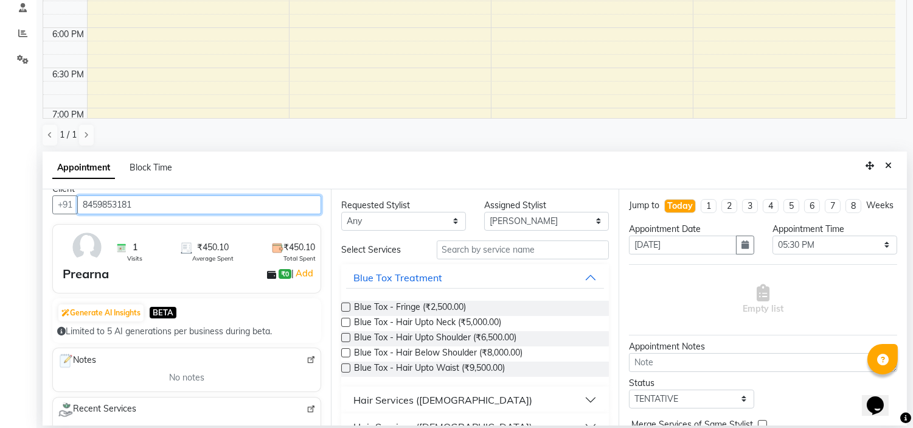
scroll to position [0, 0]
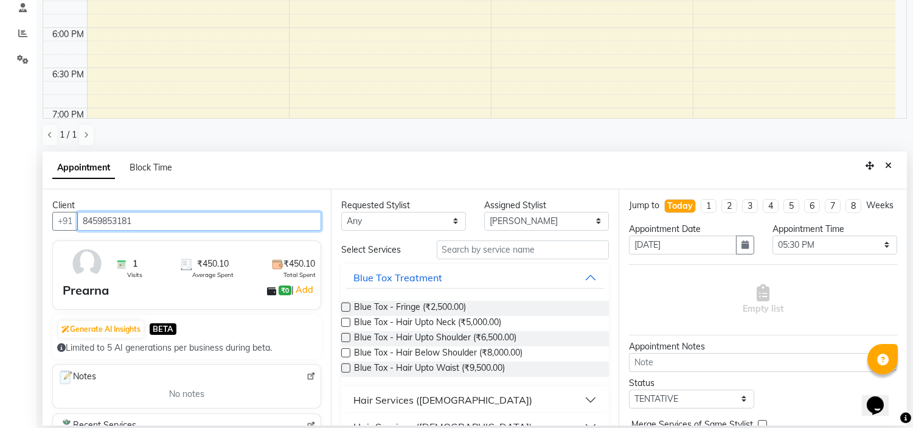
type input "8459853181"
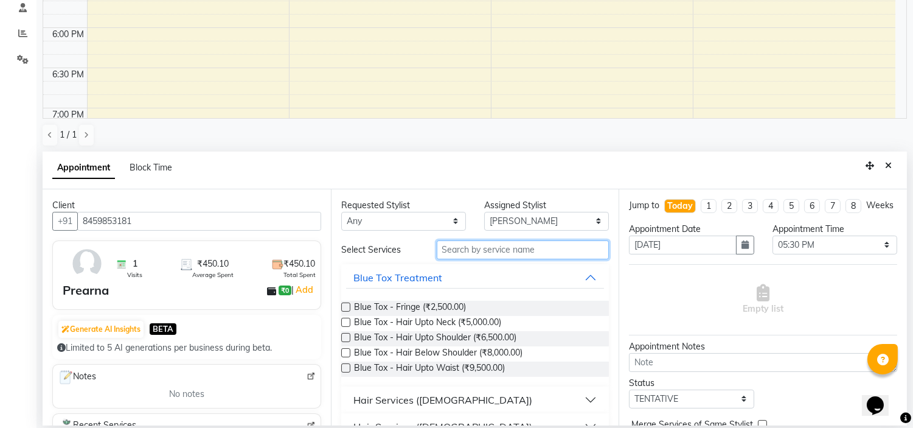
click at [462, 254] on input "text" at bounding box center [523, 249] width 173 height 19
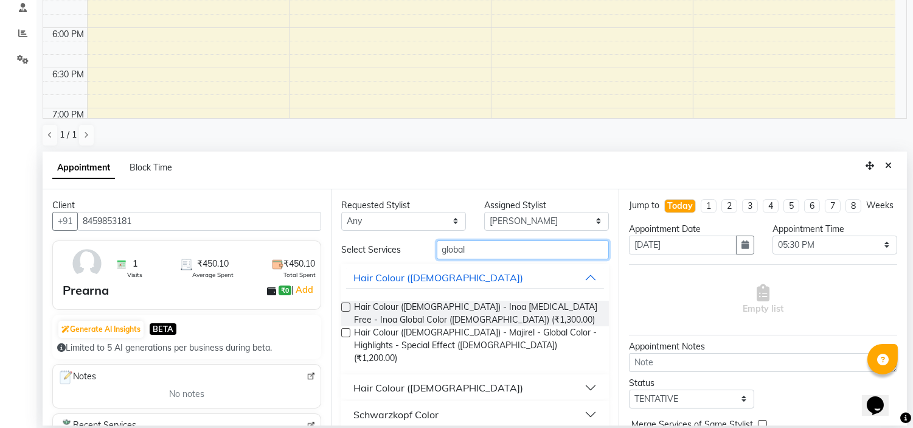
type input "global"
click at [589, 378] on button "Hair Colour ([DEMOGRAPHIC_DATA])" at bounding box center [475, 388] width 259 height 22
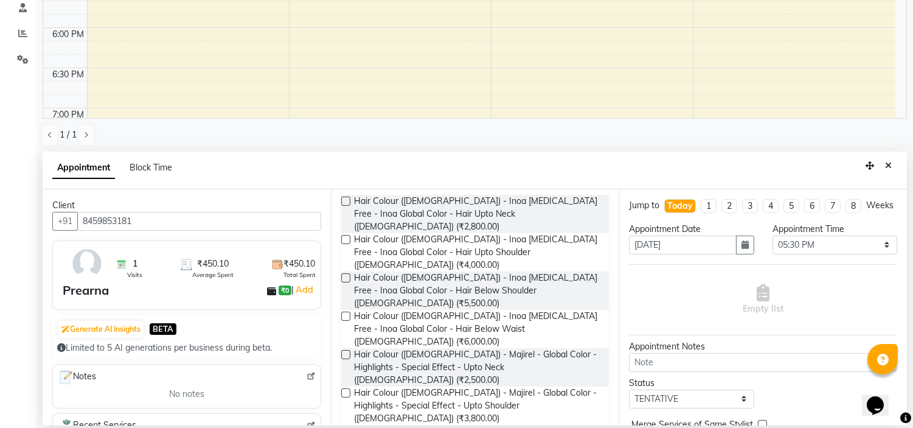
scroll to position [223, 0]
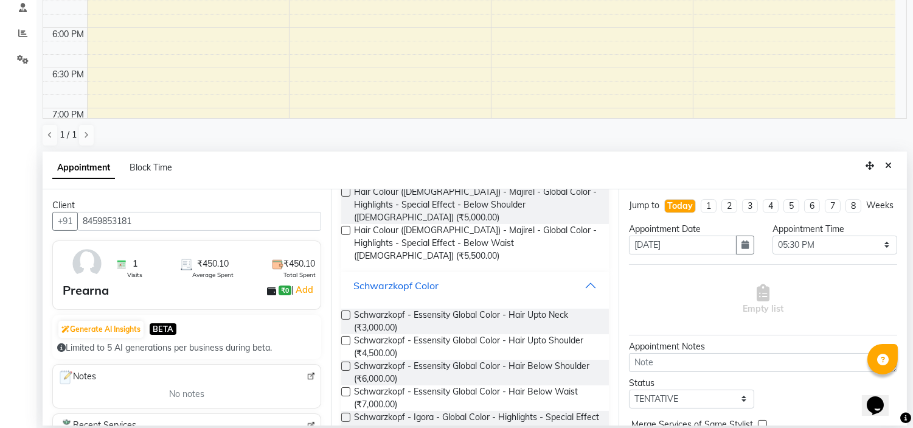
scroll to position [487, 0]
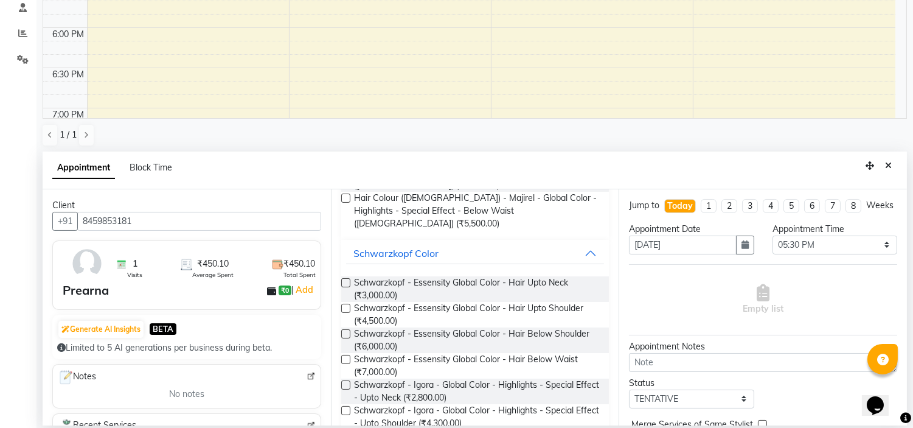
click at [344, 406] on label at bounding box center [345, 410] width 9 height 9
click at [344, 408] on input "checkbox" at bounding box center [345, 412] width 8 height 8
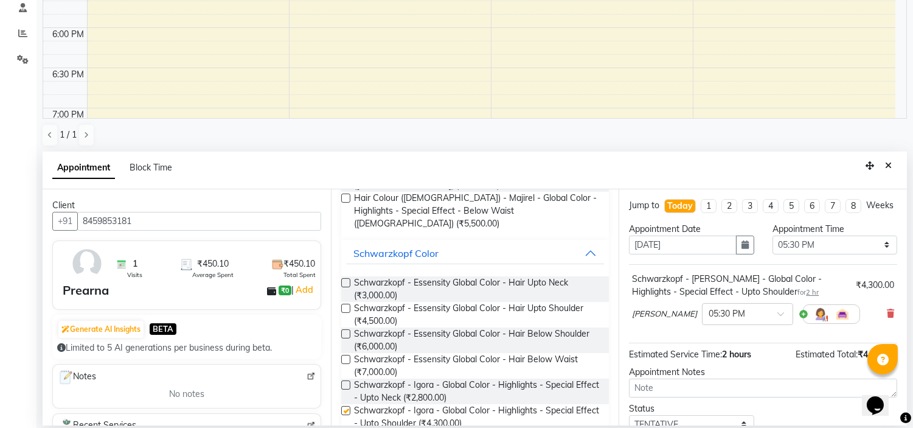
checkbox input "false"
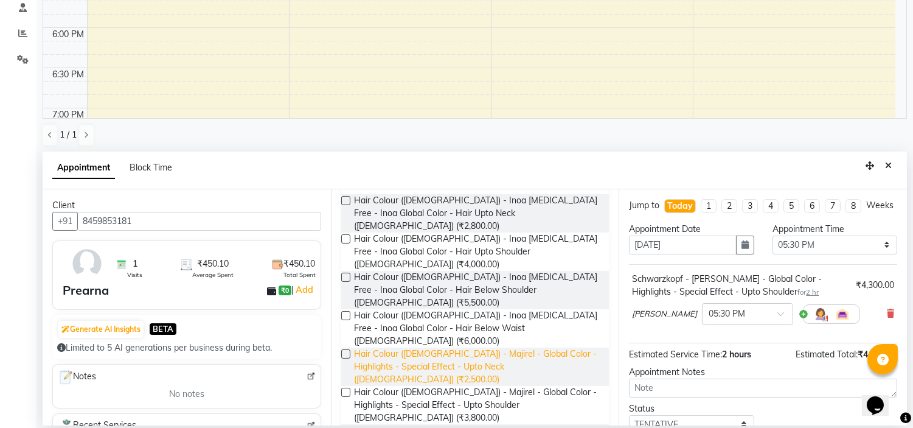
scroll to position [0, 0]
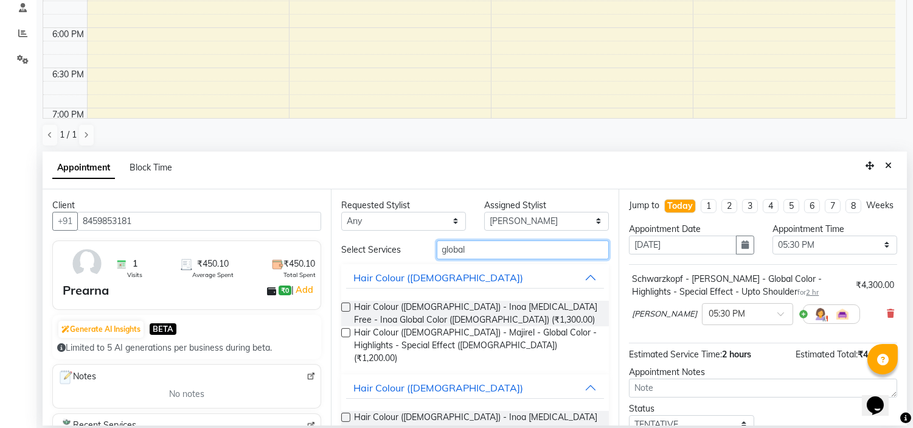
click at [517, 248] on input "global" at bounding box center [523, 249] width 173 height 19
type input "g"
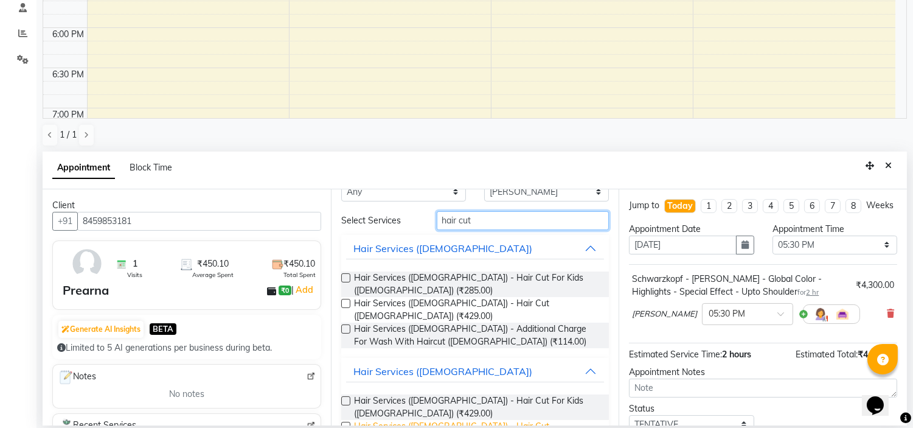
scroll to position [38, 0]
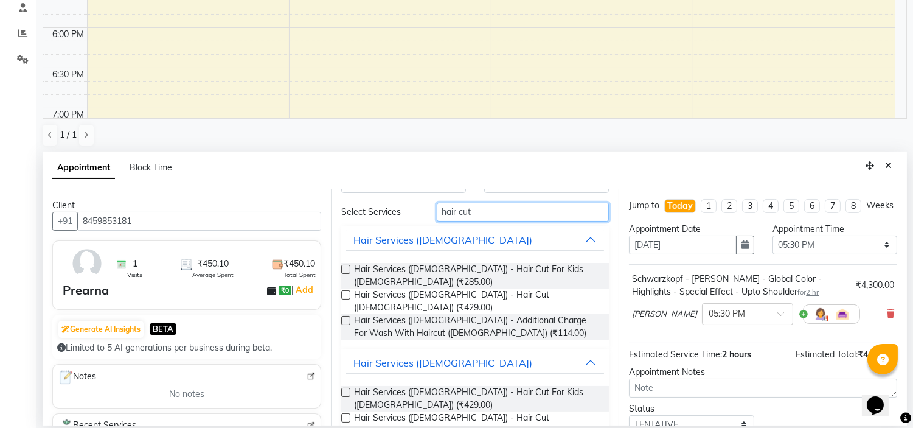
type input "hair cut"
click at [345, 413] on label at bounding box center [345, 417] width 9 height 9
click at [345, 415] on input "checkbox" at bounding box center [345, 419] width 8 height 8
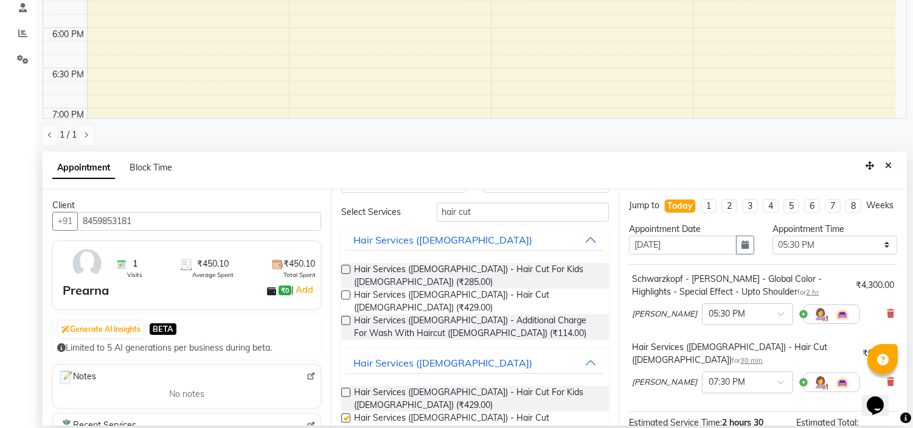
checkbox input "false"
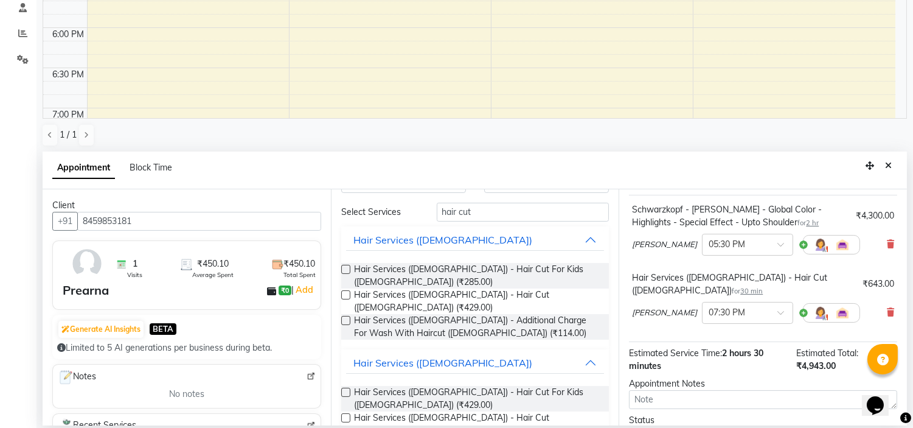
scroll to position [165, 0]
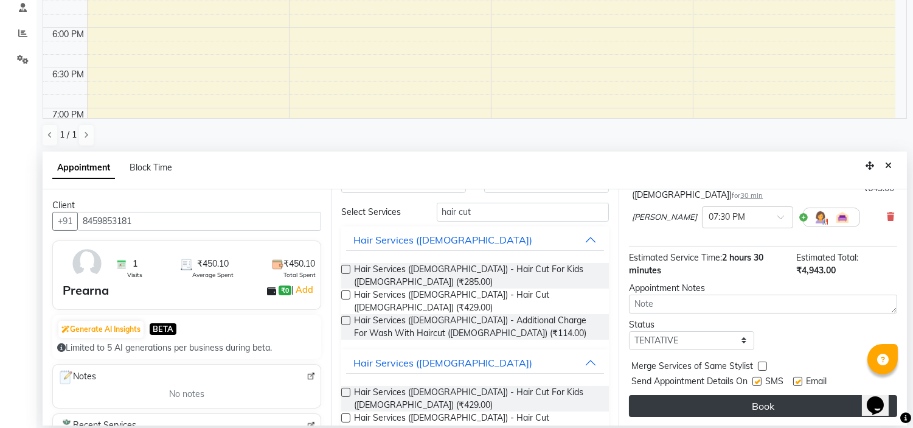
click at [818, 405] on button "Book" at bounding box center [763, 406] width 268 height 22
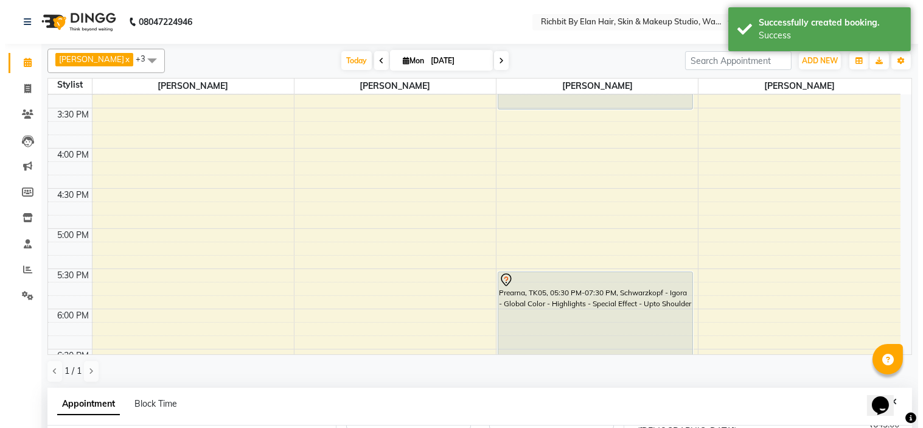
scroll to position [405, 0]
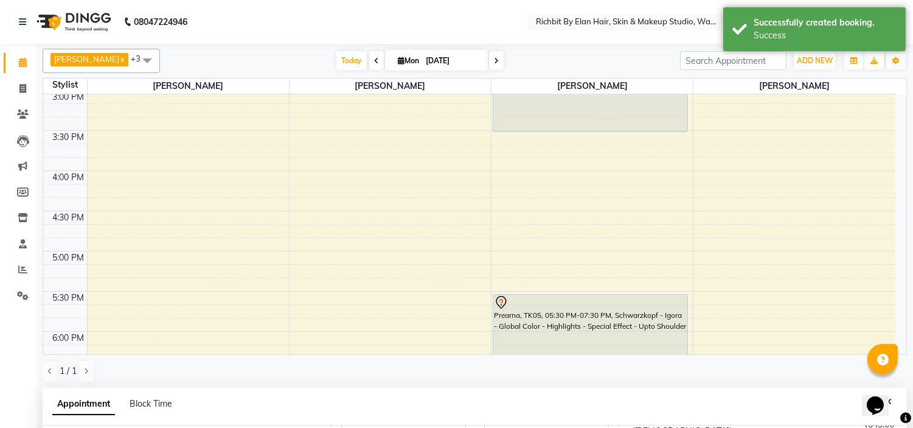
click at [582, 320] on div "Prearna, TK05, 05:30 PM-07:30 PM, Schwarzkopf - Igora - Global Color - Highligh…" at bounding box center [590, 373] width 194 height 159
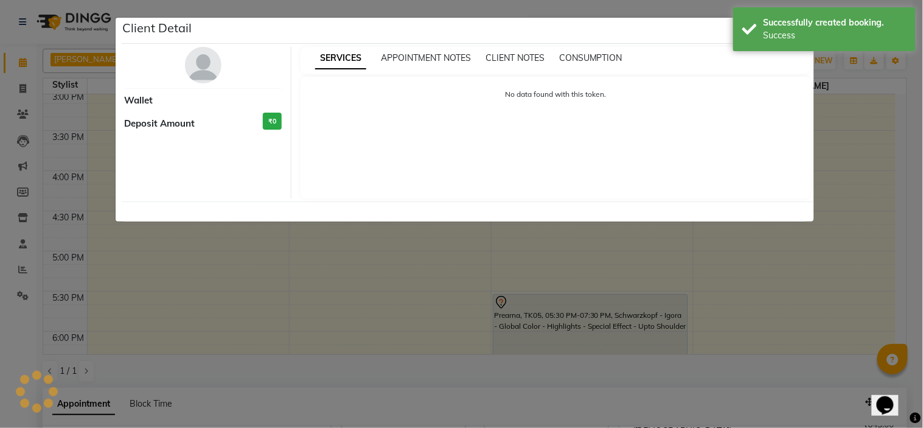
select select "7"
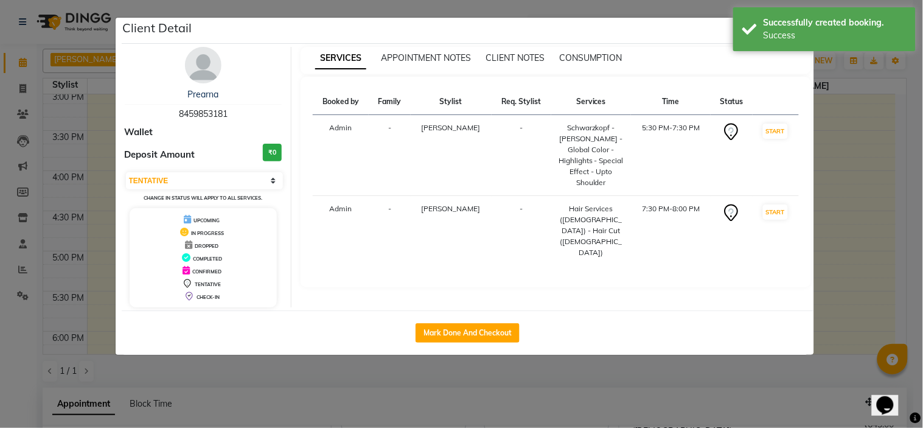
click at [201, 64] on img at bounding box center [203, 65] width 36 height 36
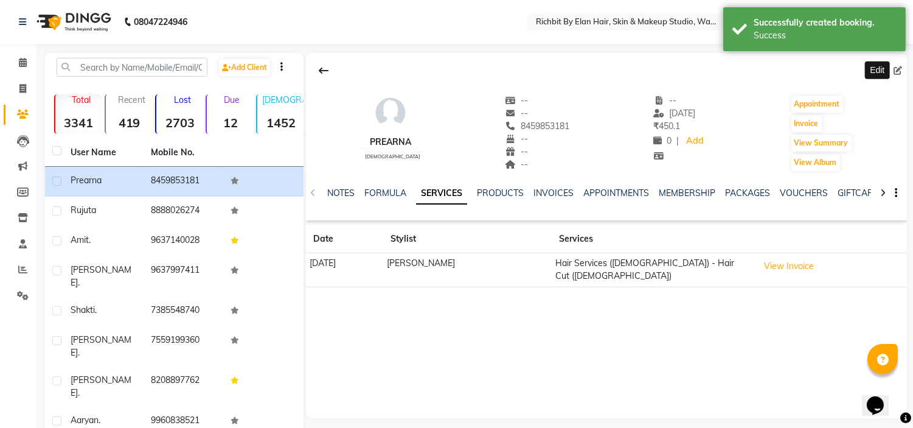
click at [896, 72] on icon at bounding box center [898, 70] width 9 height 9
select select "[DEMOGRAPHIC_DATA]"
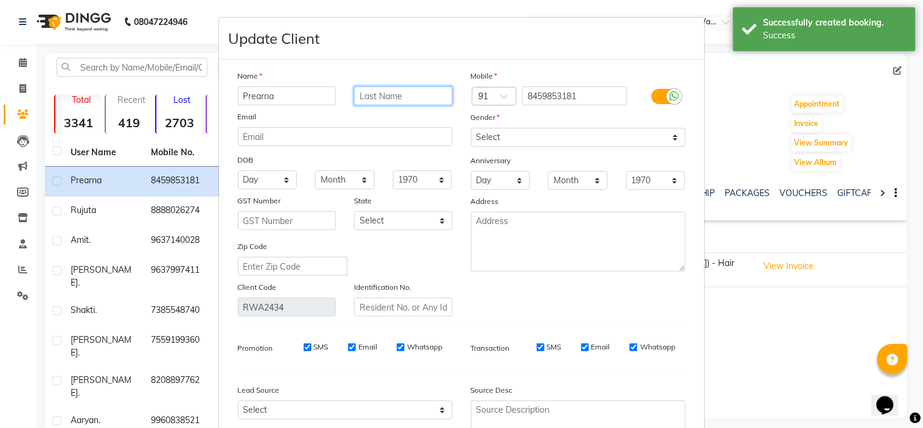
click at [397, 99] on input "text" at bounding box center [403, 95] width 99 height 19
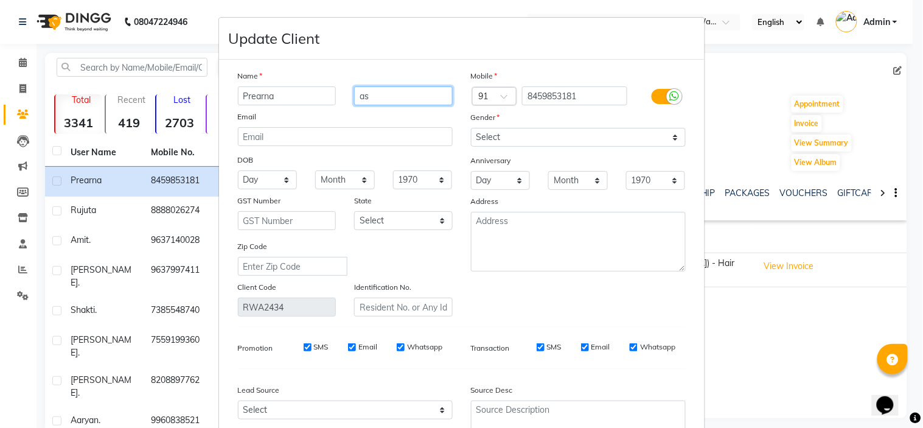
type input "a"
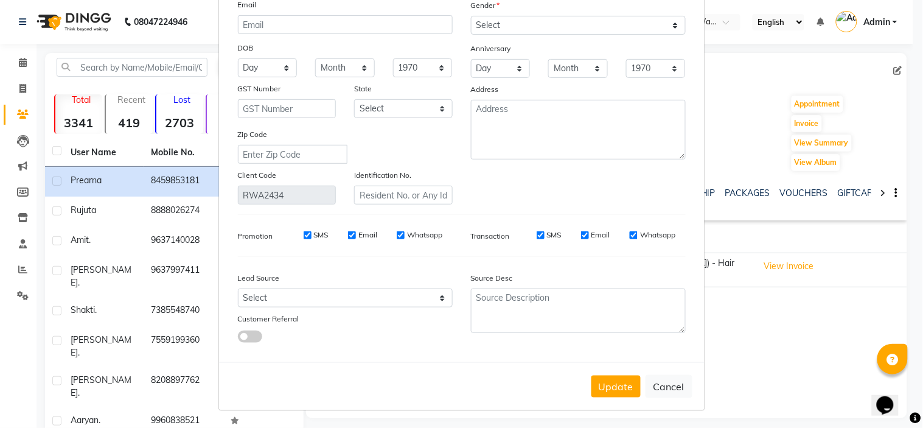
scroll to position [113, 0]
type input "[PERSON_NAME]"
click at [604, 387] on button "Update" at bounding box center [615, 386] width 49 height 22
select select
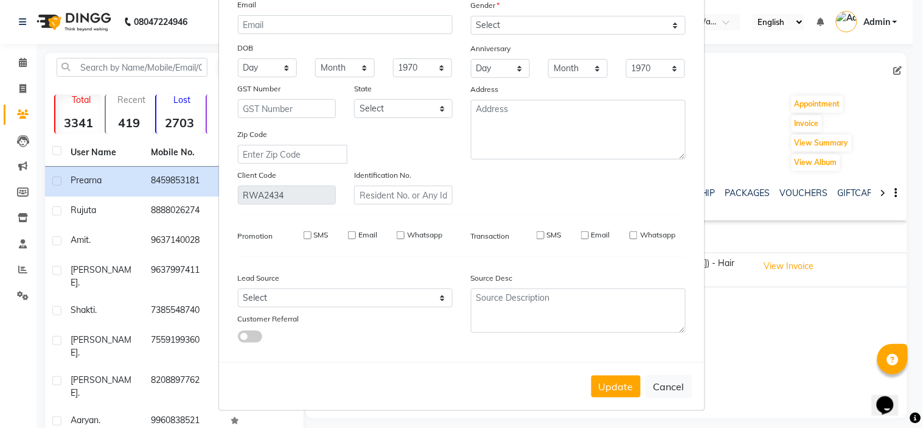
select select
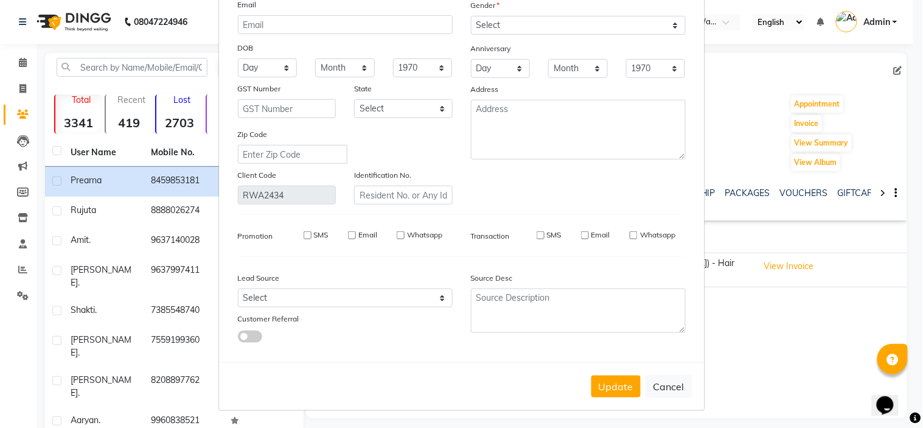
checkbox input "false"
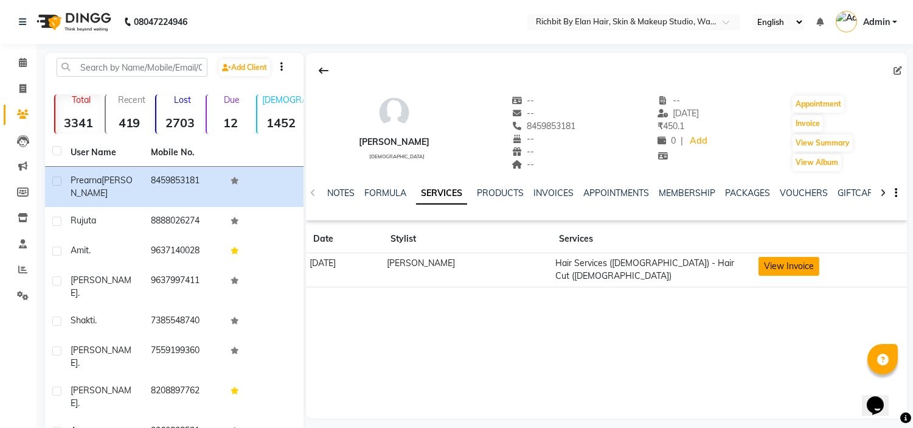
click at [799, 266] on button "View Invoice" at bounding box center [789, 266] width 61 height 19
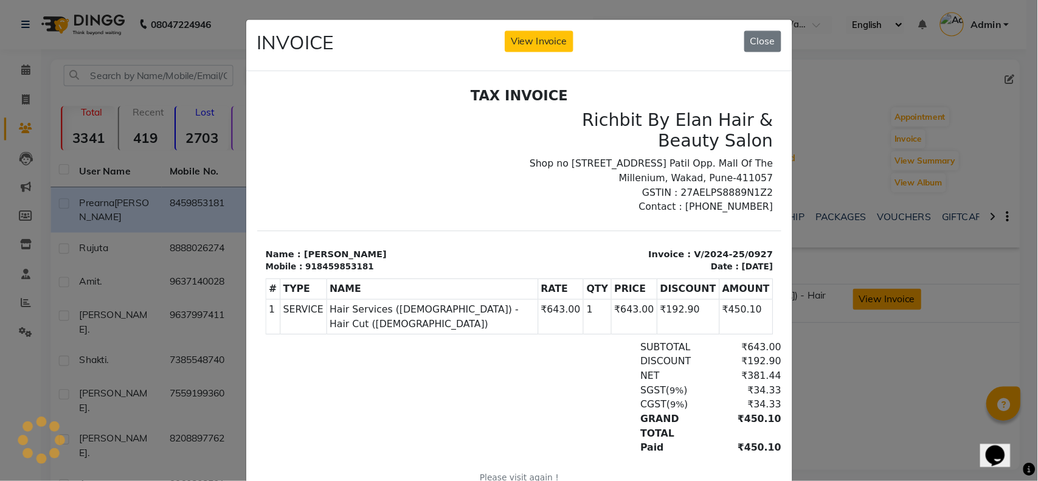
scroll to position [0, 0]
click at [675, 27] on button "Close" at bounding box center [678, 36] width 33 height 19
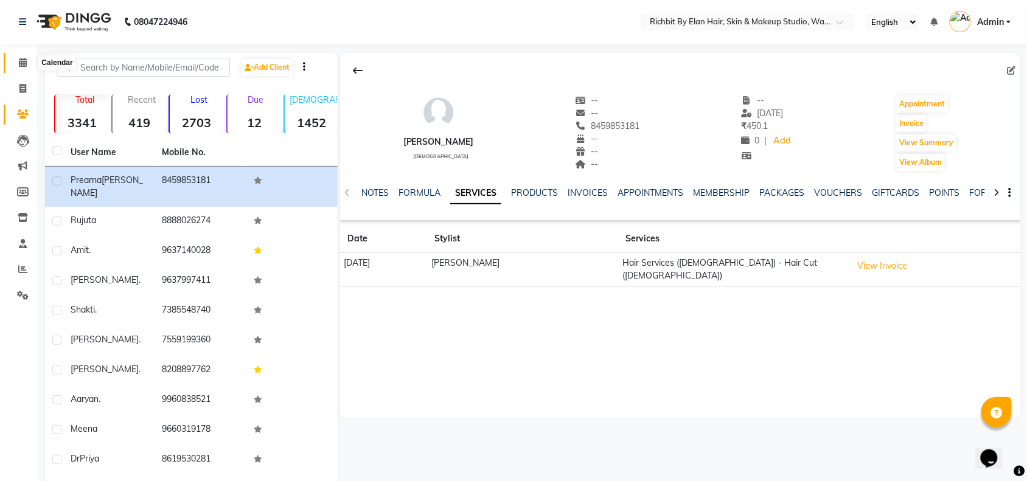
click at [20, 62] on icon at bounding box center [23, 62] width 8 height 9
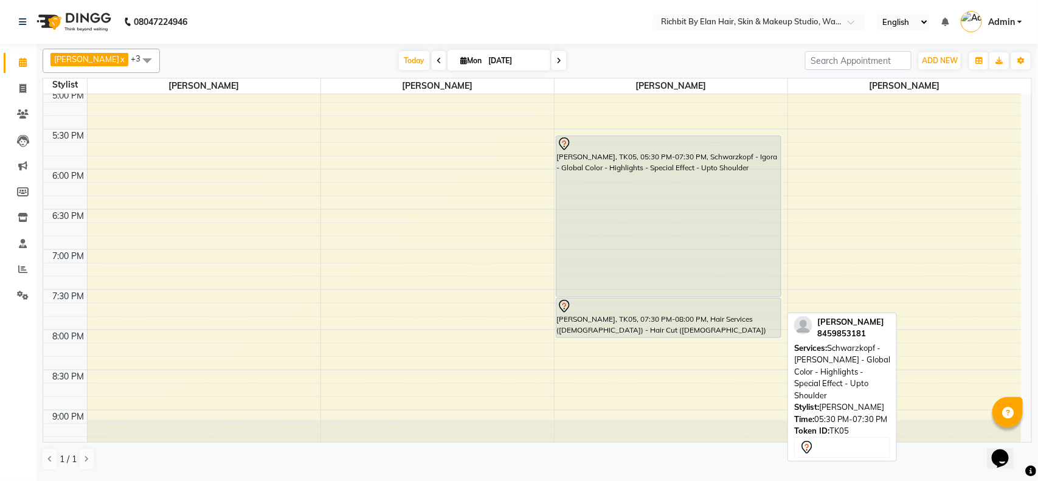
scroll to position [532, 0]
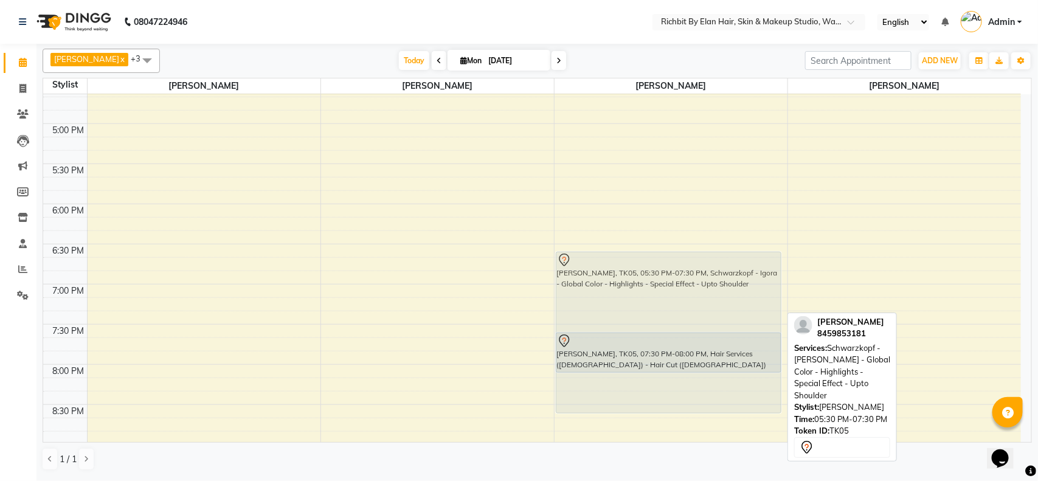
drag, startPoint x: 631, startPoint y: 218, endPoint x: 637, endPoint y: 302, distance: 84.2
click at [637, 302] on div "Niten ., TK03, 11:50 AM-12:20 PM, Hair Services (Male) - Hair Cut (Male) Meena,…" at bounding box center [671, 43] width 233 height 963
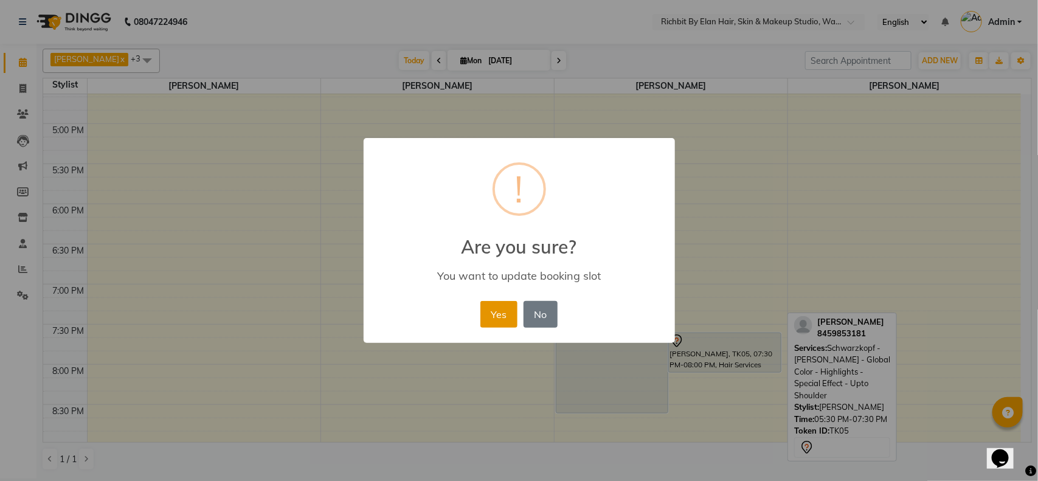
click at [505, 316] on button "Yes" at bounding box center [499, 314] width 37 height 27
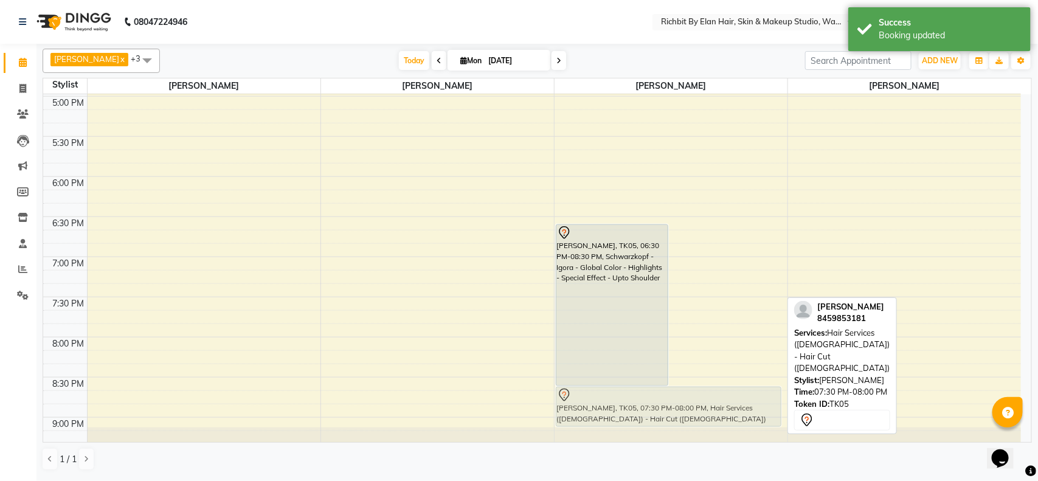
scroll to position [560, 0]
drag, startPoint x: 693, startPoint y: 356, endPoint x: 693, endPoint y: 405, distance: 49.3
click at [693, 405] on div "Prearna Sakpal, TK05, 06:30 PM-08:30 PM, Schwarzkopf - Igora - Global Color - H…" at bounding box center [671, 15] width 233 height 963
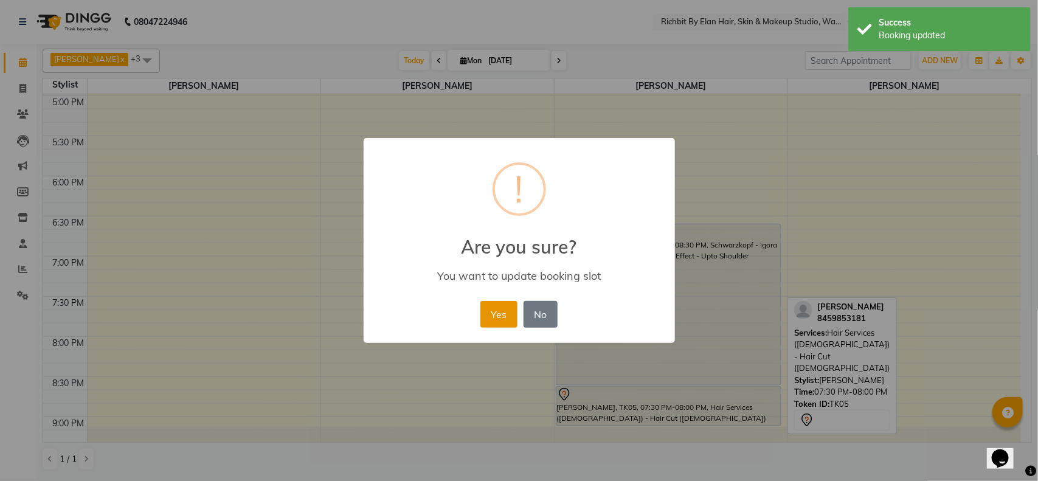
click at [502, 310] on button "Yes" at bounding box center [499, 314] width 37 height 27
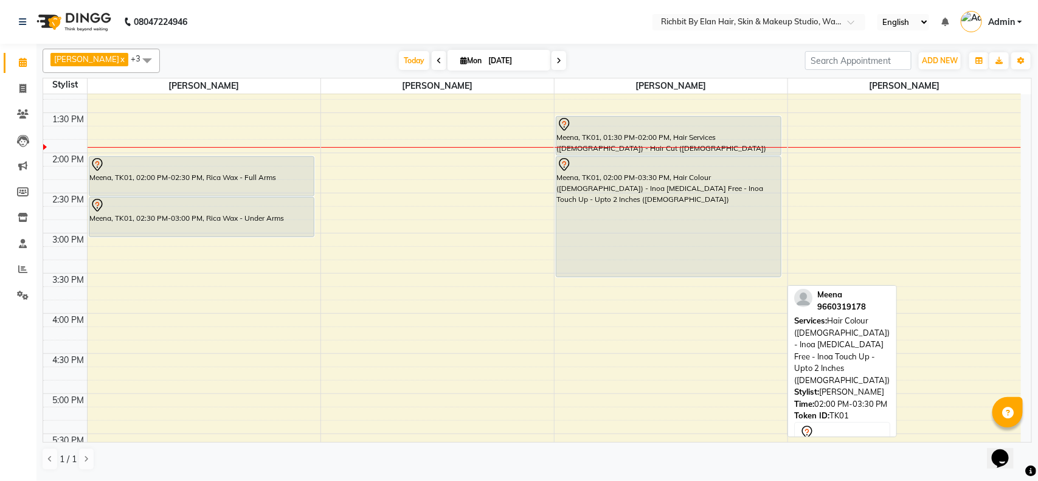
scroll to position [304, 0]
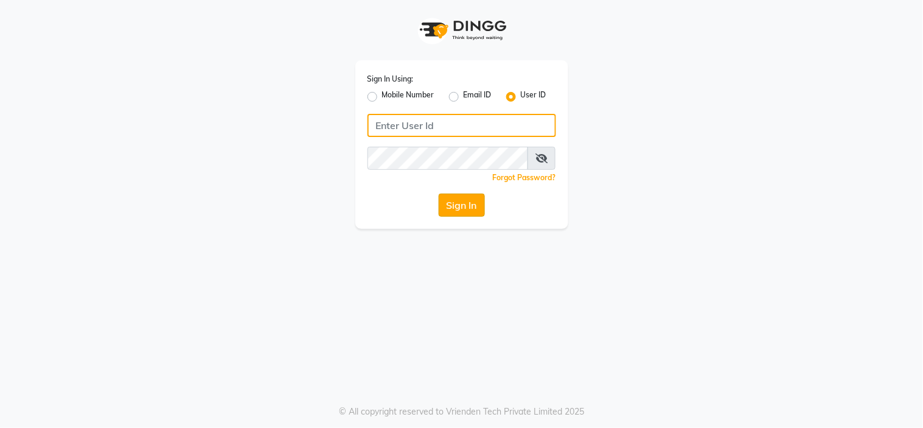
type input "richbit123"
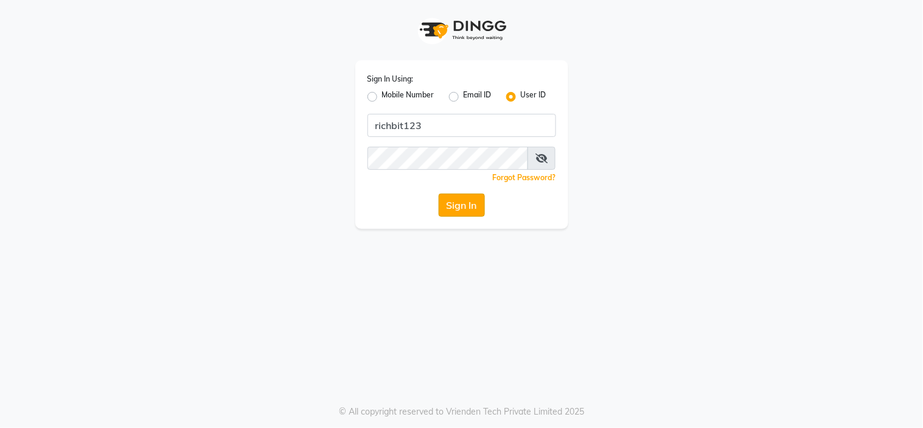
click at [462, 204] on button "Sign In" at bounding box center [462, 204] width 46 height 23
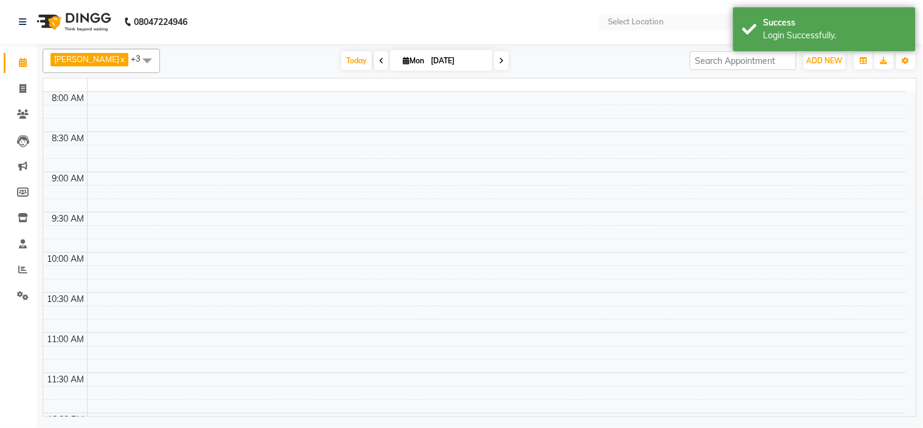
select select "en"
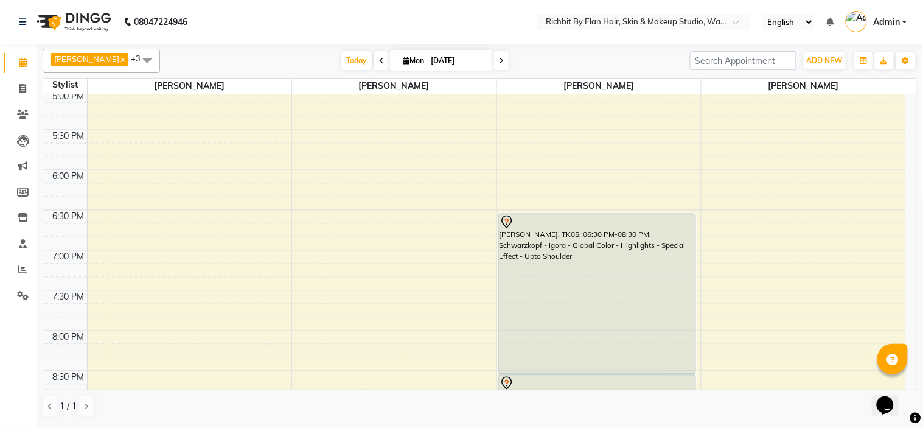
scroll to position [608, 0]
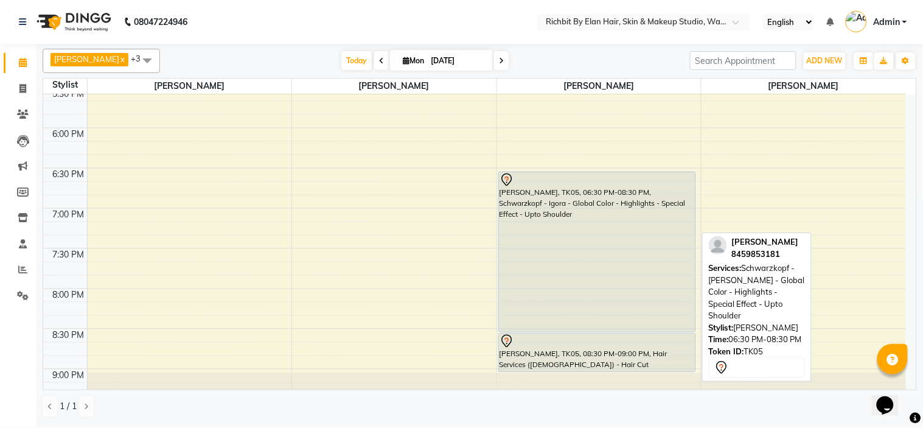
click at [514, 179] on div at bounding box center [596, 180] width 195 height 15
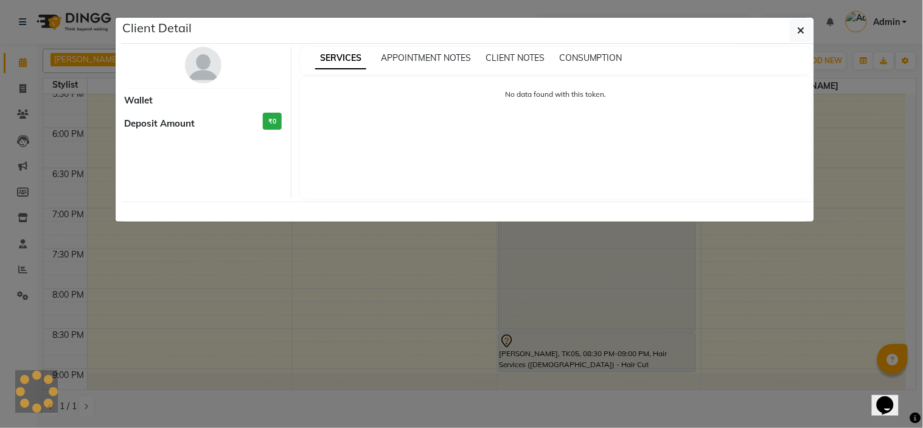
select select "7"
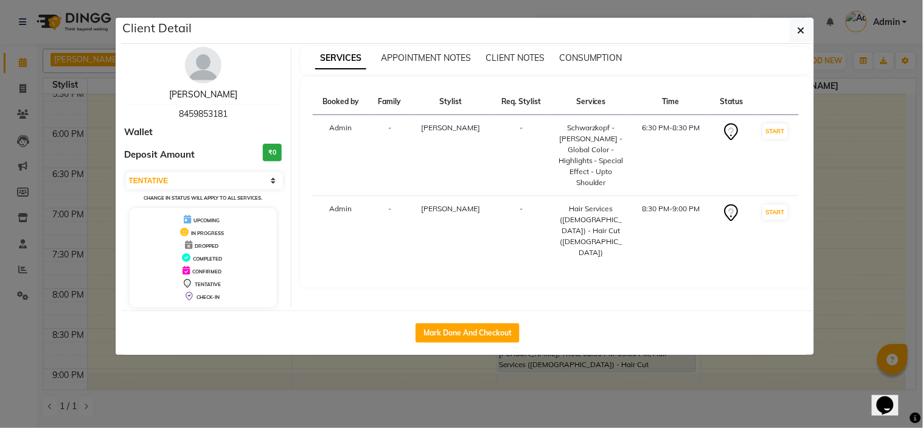
click at [212, 98] on link "[PERSON_NAME]" at bounding box center [203, 94] width 68 height 11
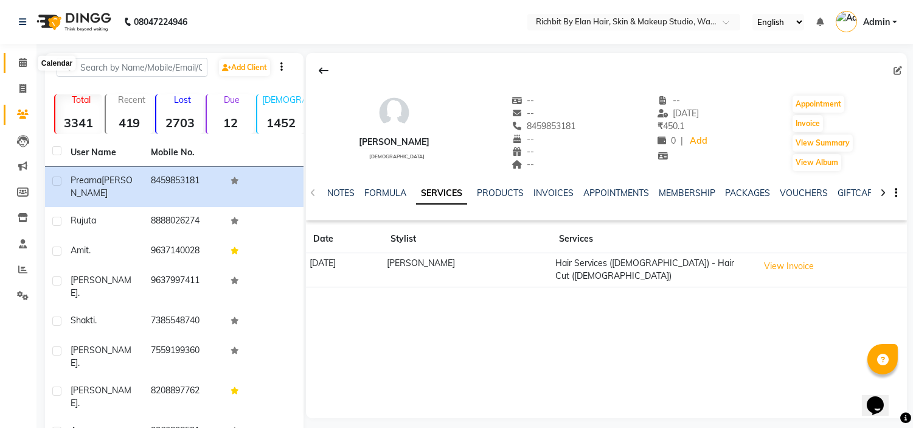
click at [24, 67] on icon at bounding box center [23, 62] width 8 height 9
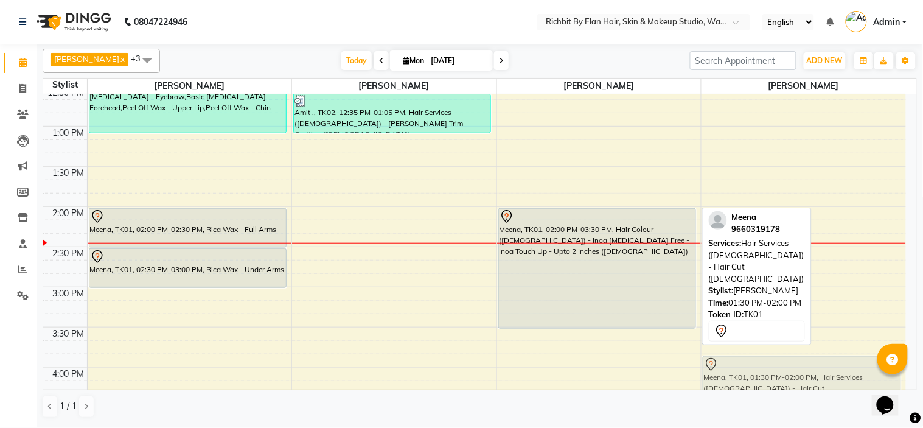
scroll to position [212, 0]
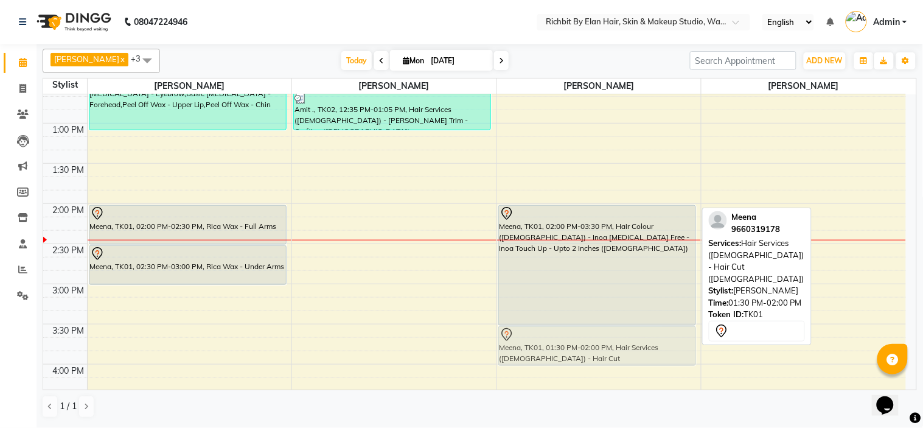
drag, startPoint x: 577, startPoint y: 190, endPoint x: 605, endPoint y: 336, distance: 148.2
click at [605, 336] on div "[PERSON_NAME] ., TK03, 11:50 AM-12:20 PM, Hair Services ([DEMOGRAPHIC_DATA]) - …" at bounding box center [599, 364] width 204 height 963
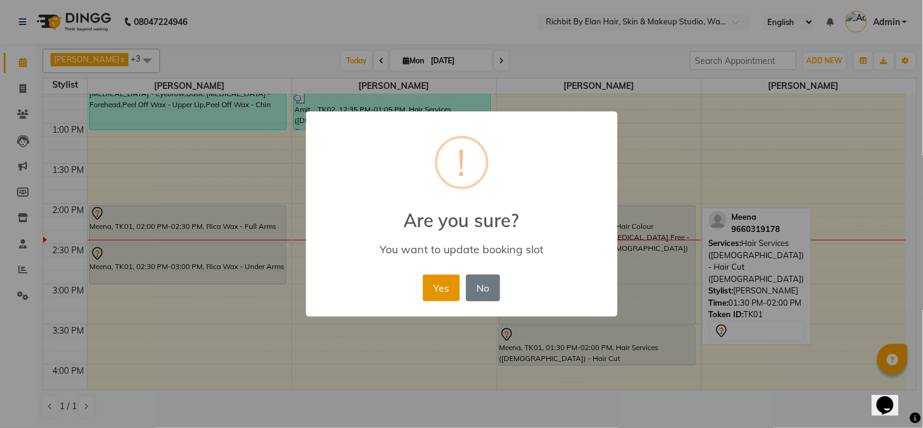
click at [425, 279] on button "Yes" at bounding box center [441, 287] width 37 height 27
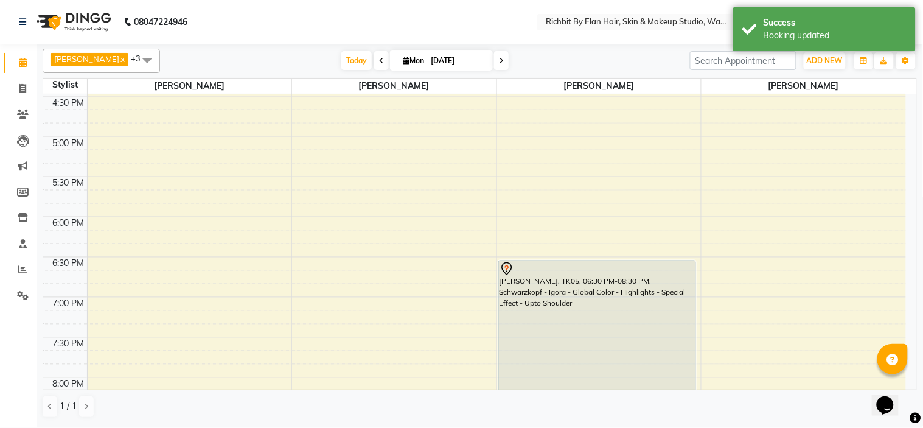
scroll to position [550, 0]
